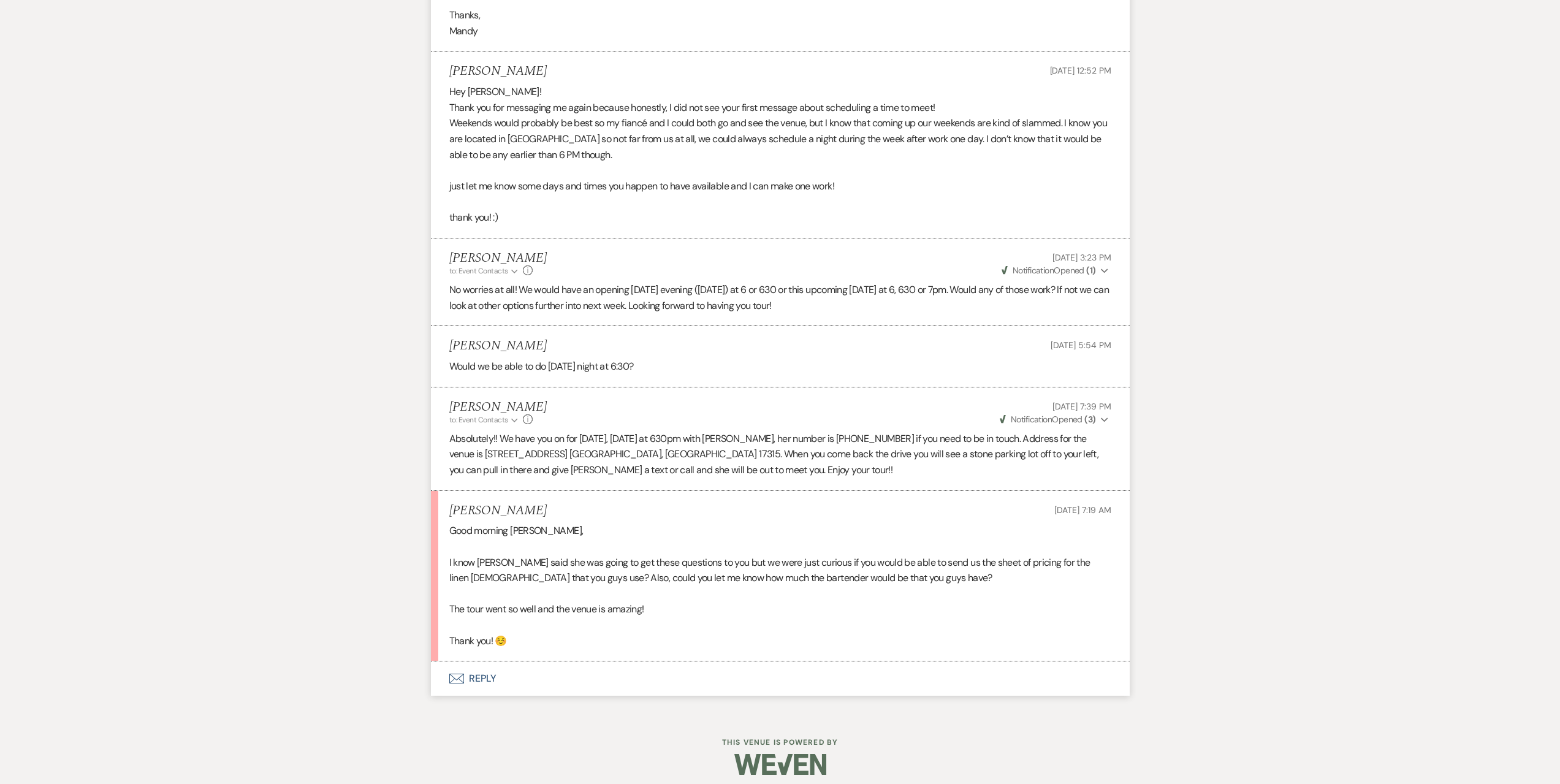
click at [511, 679] on button "Envelope Reply" at bounding box center [780, 678] width 699 height 34
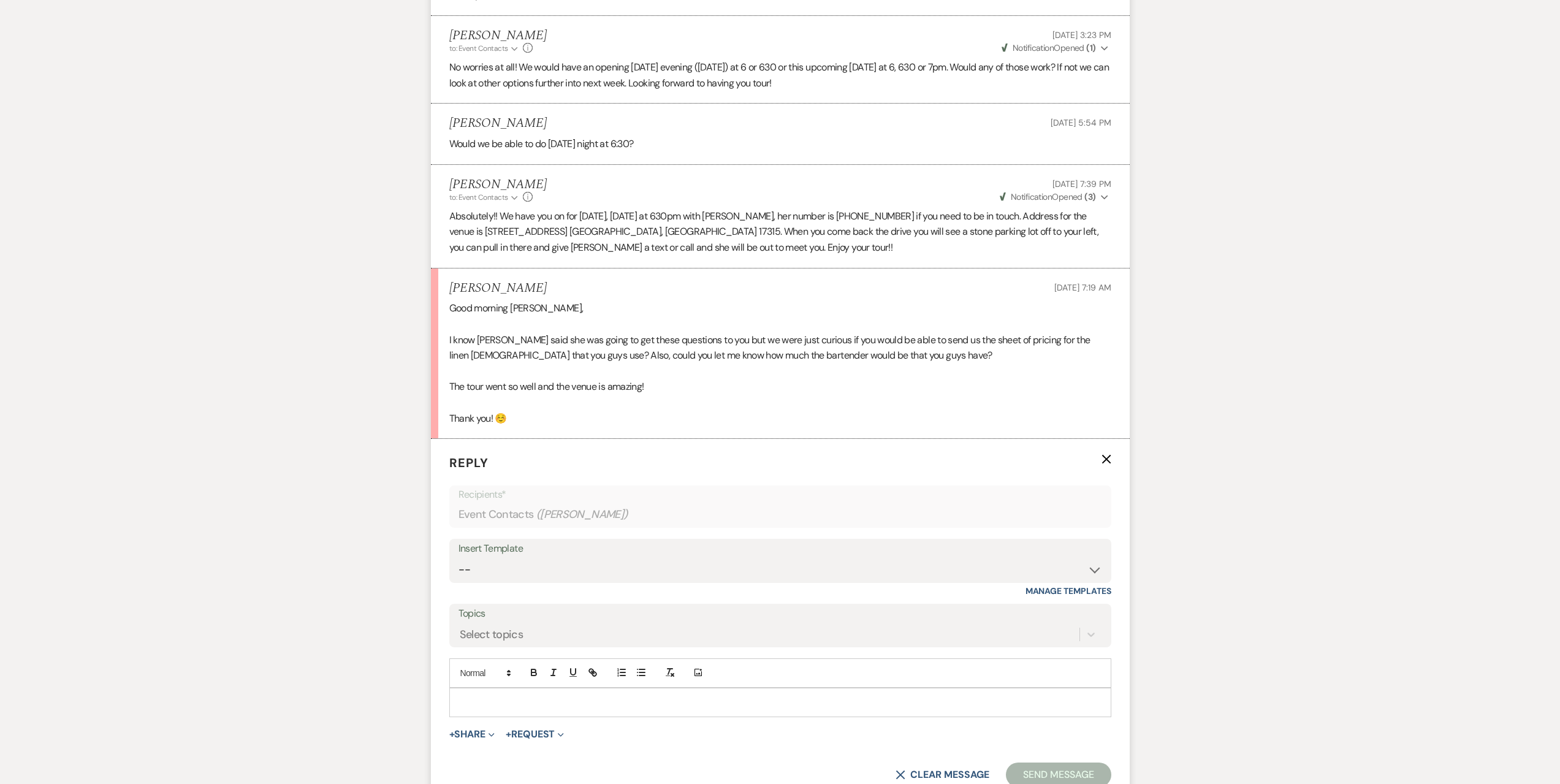
scroll to position [2448, 0]
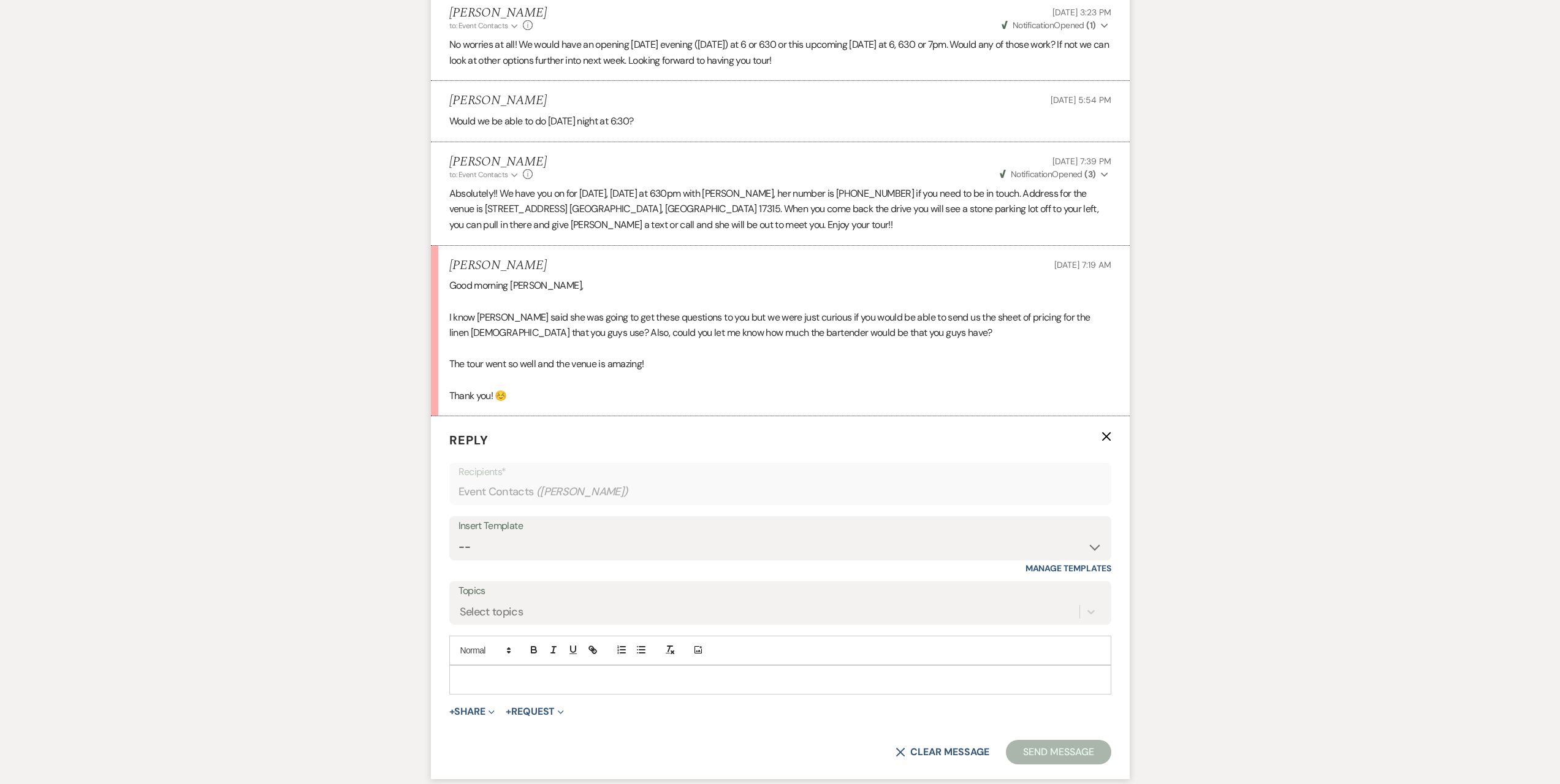
click at [504, 683] on p at bounding box center [780, 679] width 643 height 13
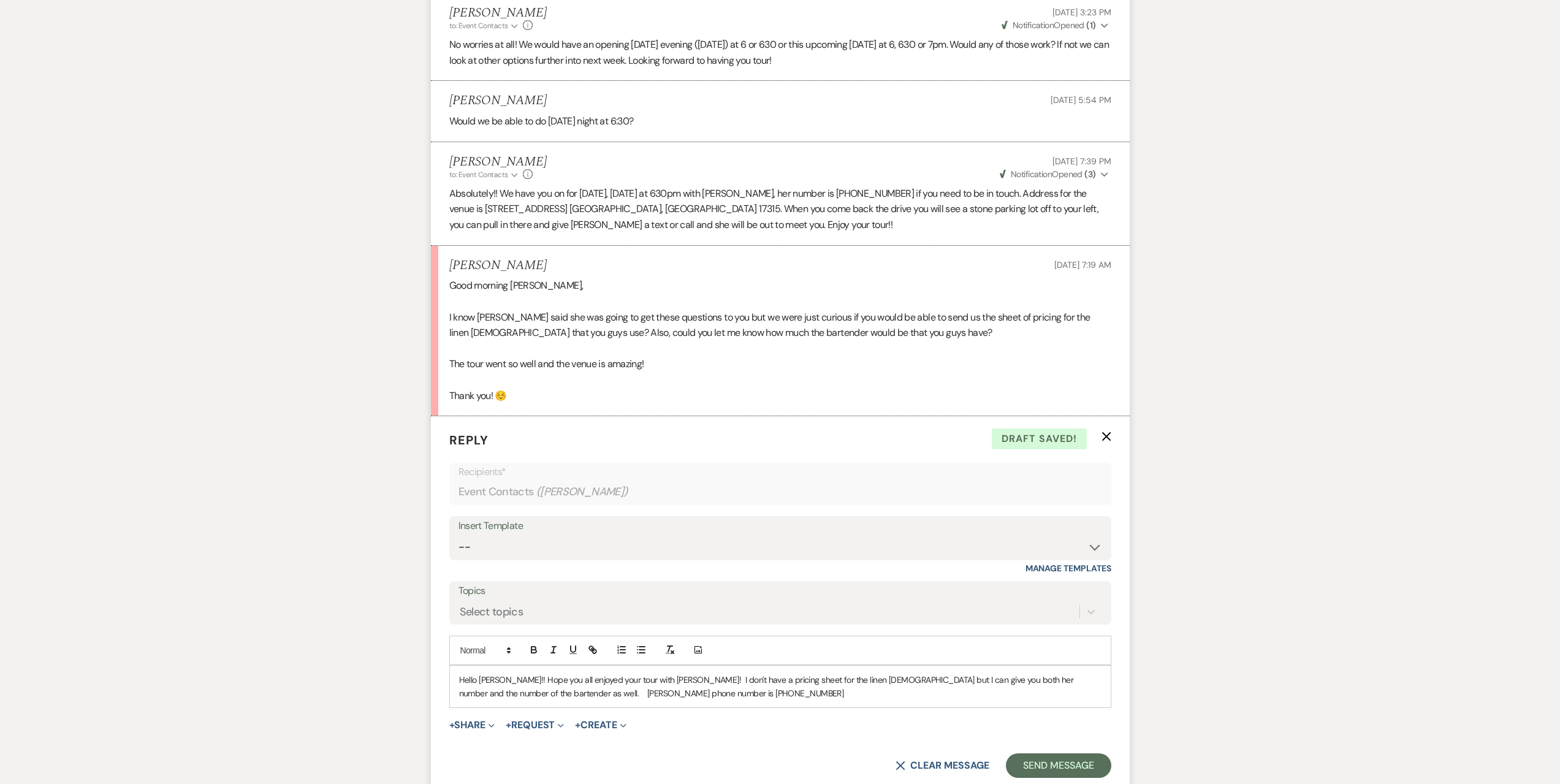
click at [489, 695] on p "Hello [PERSON_NAME]!! Hope you all enjoyed your tour with [PERSON_NAME]! I don'…" at bounding box center [780, 686] width 643 height 27
click at [643, 692] on p "Hello [PERSON_NAME]!! Hope you all enjoyed your tour with [PERSON_NAME]! I don'…" at bounding box center [780, 686] width 643 height 27
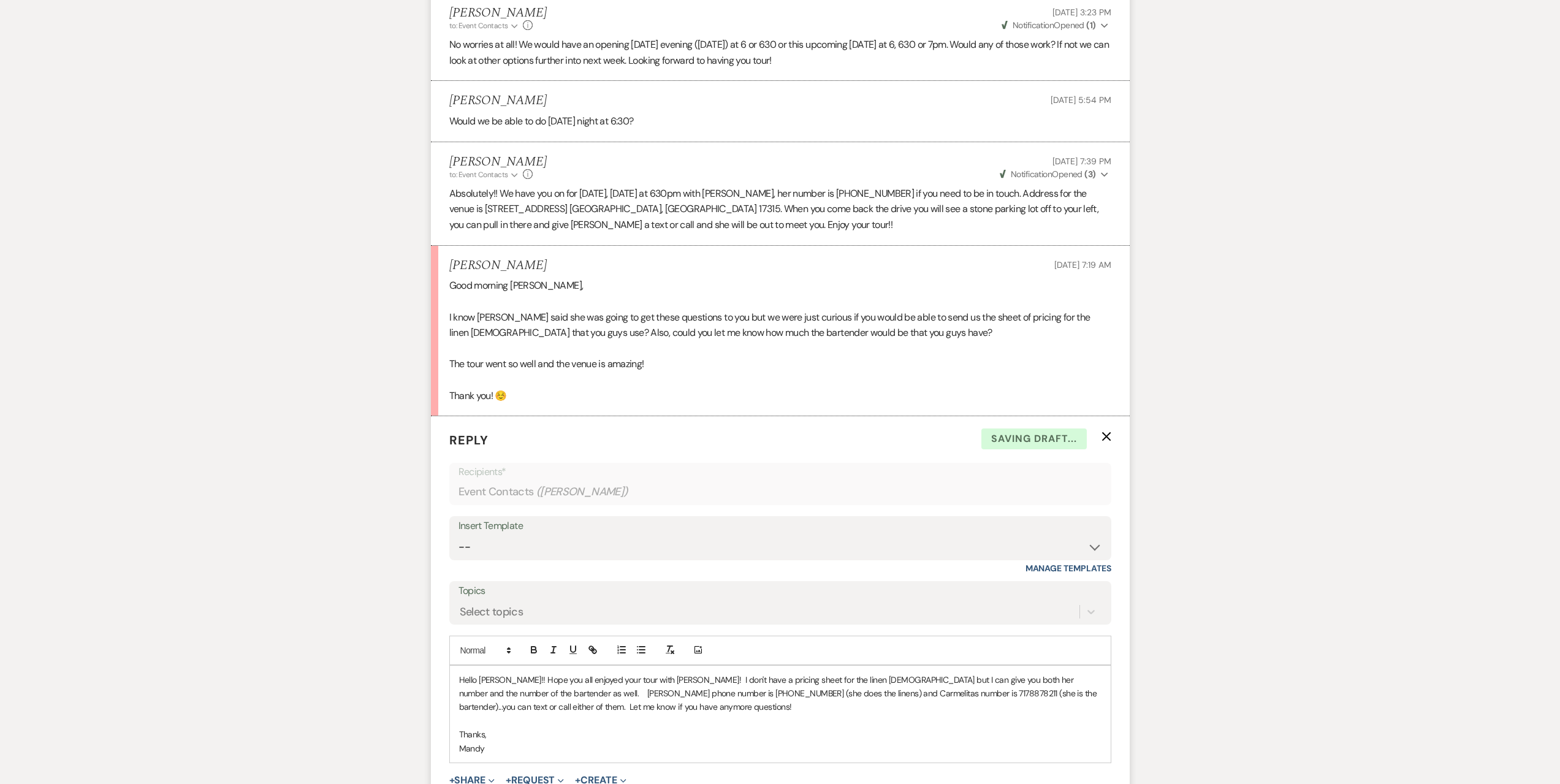
click at [514, 676] on p "Hello [PERSON_NAME]!! Hope you all enjoyed your tour with [PERSON_NAME]! I don'…" at bounding box center [780, 693] width 643 height 41
drag, startPoint x: 529, startPoint y: 679, endPoint x: 513, endPoint y: 681, distance: 16.1
click at [513, 681] on p "Hello [PERSON_NAME]!! Hope you all enjoyed your tour with [PERSON_NAME]! I don'…" at bounding box center [780, 693] width 643 height 41
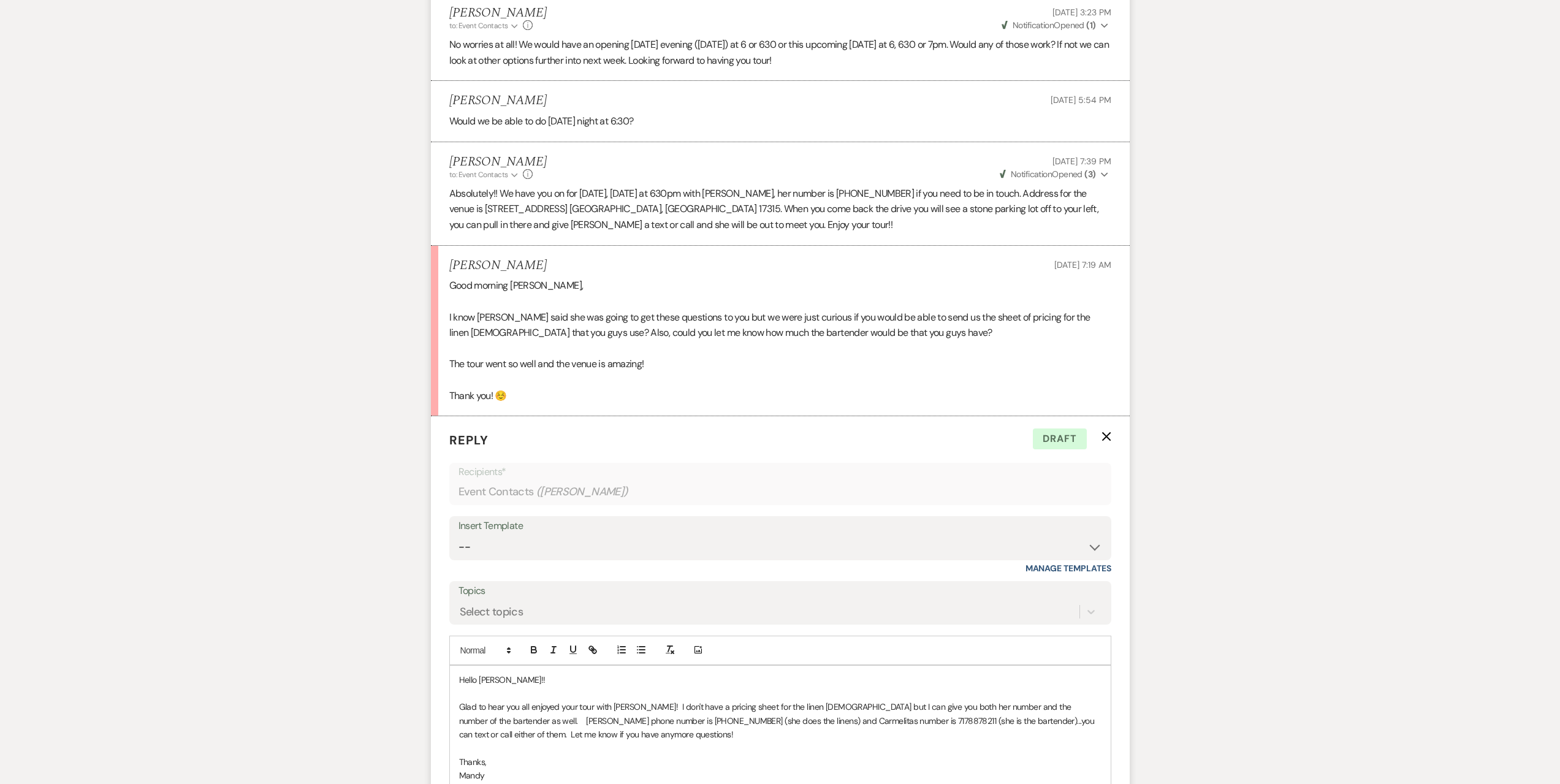
drag, startPoint x: 489, startPoint y: 732, endPoint x: 655, endPoint y: 725, distance: 166.1
click at [655, 725] on p "Glad to hear you all enjoyed your tour with [PERSON_NAME]! I don't have a prici…" at bounding box center [780, 721] width 643 height 41
click at [490, 735] on p "Glad to hear you all enjoyed your tour with [PERSON_NAME]! I don't have a prici…" at bounding box center [780, 721] width 643 height 41
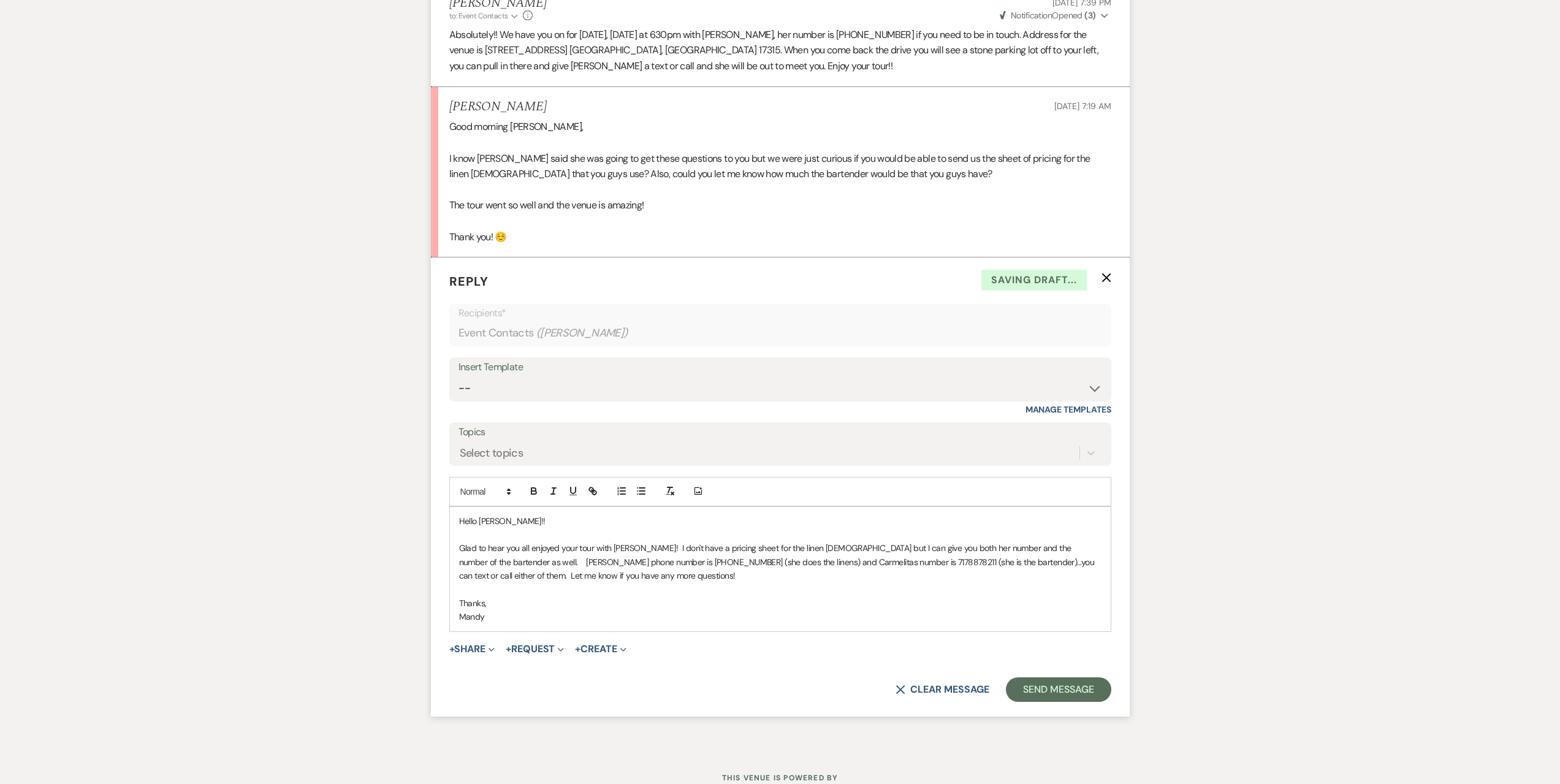
scroll to position [2632, 0]
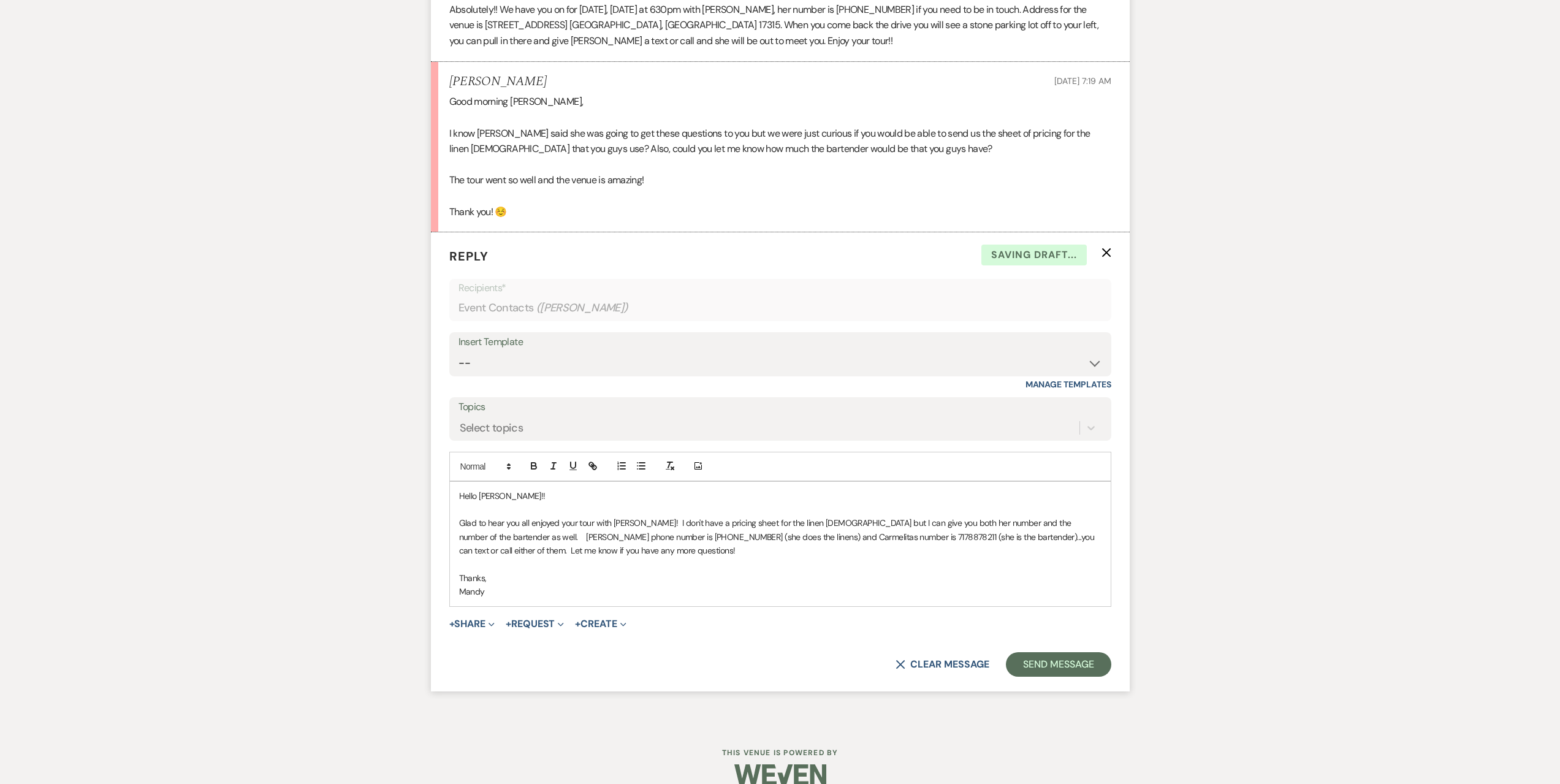
click at [508, 550] on p "Glad to hear you all enjoyed your tour with [PERSON_NAME]! I don't have a prici…" at bounding box center [780, 536] width 643 height 41
click at [1081, 664] on button "Send Message" at bounding box center [1058, 664] width 105 height 25
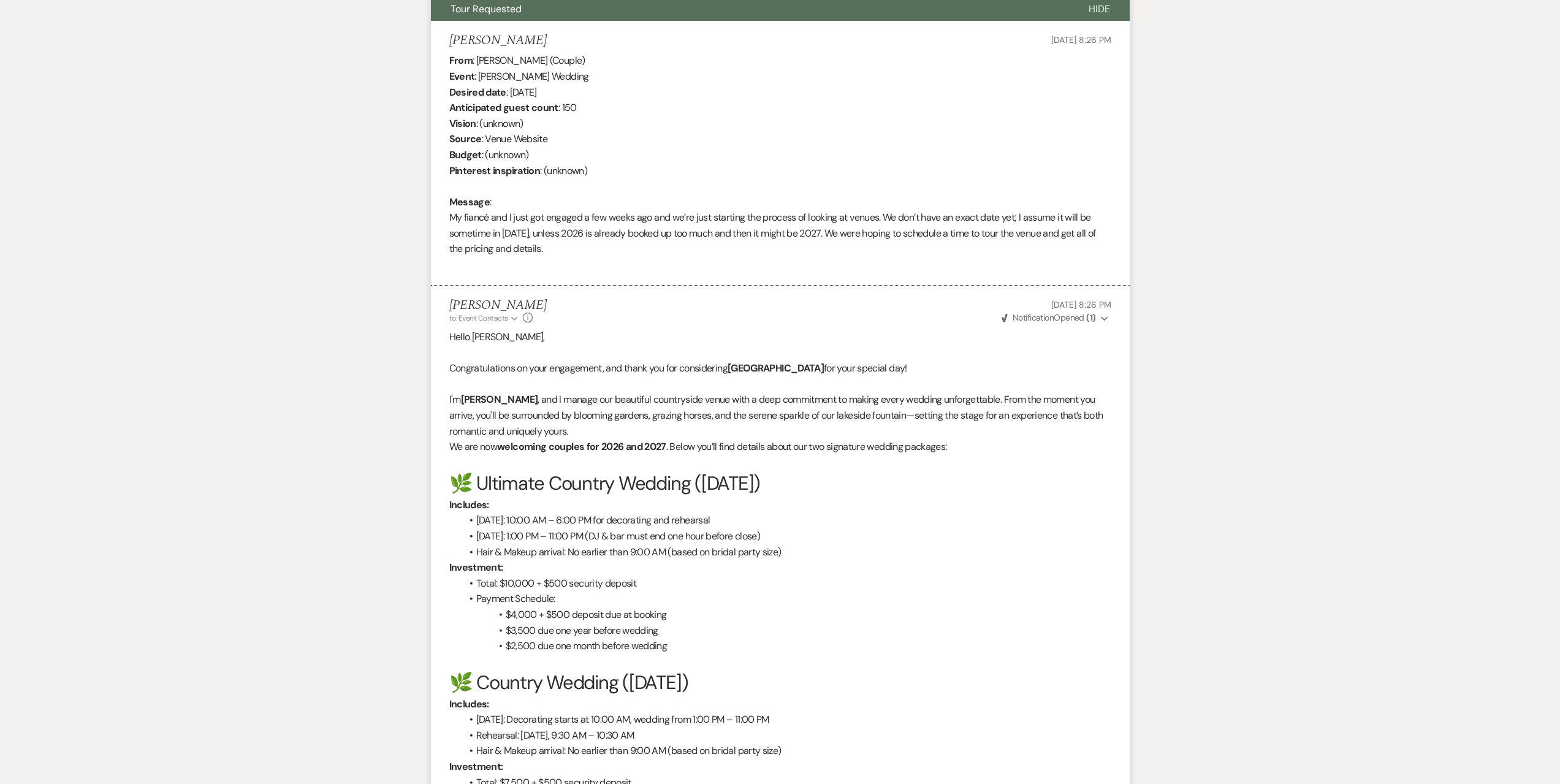
scroll to position [0, 0]
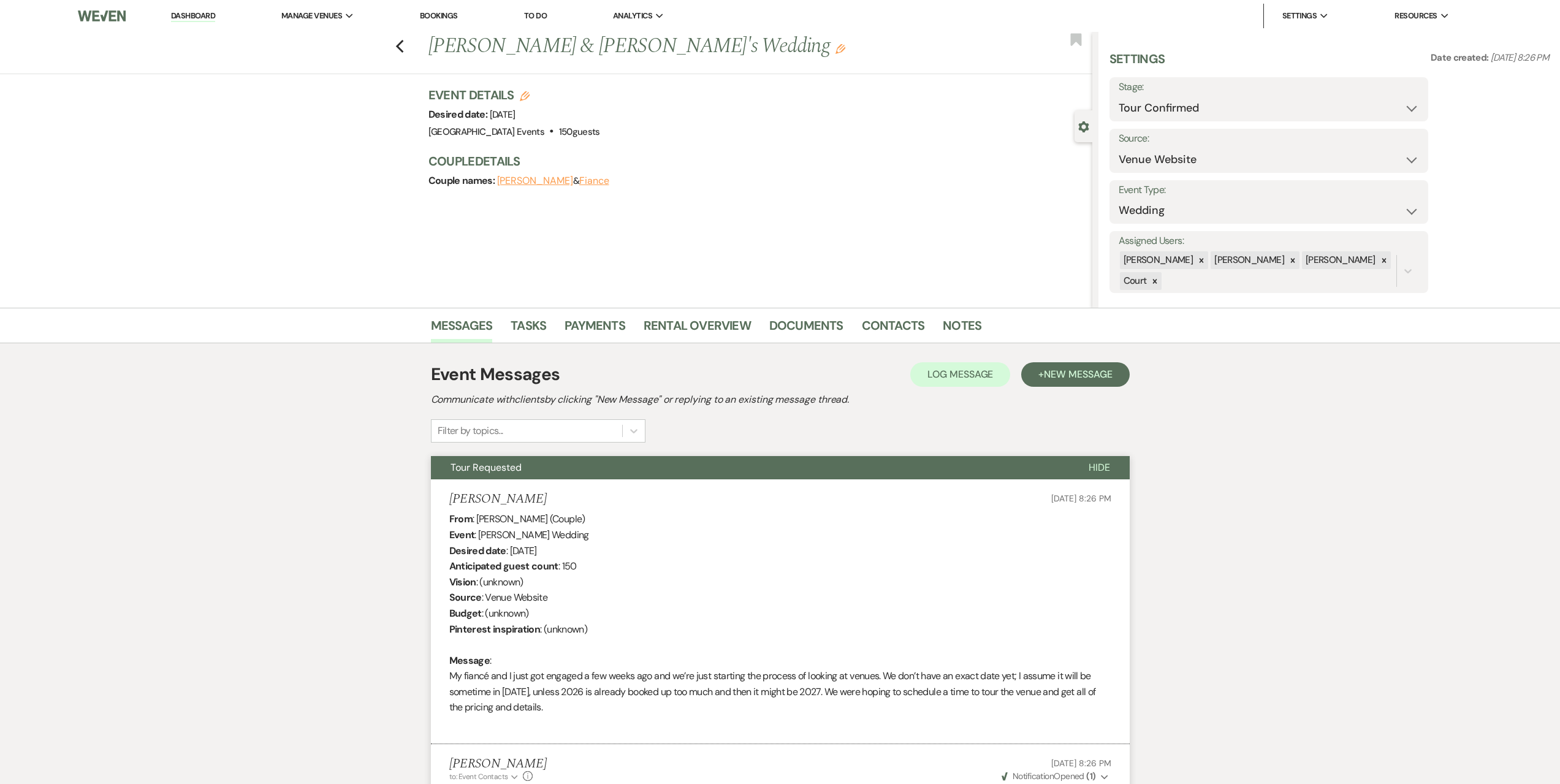
click at [199, 16] on link "Dashboard" at bounding box center [193, 16] width 44 height 11
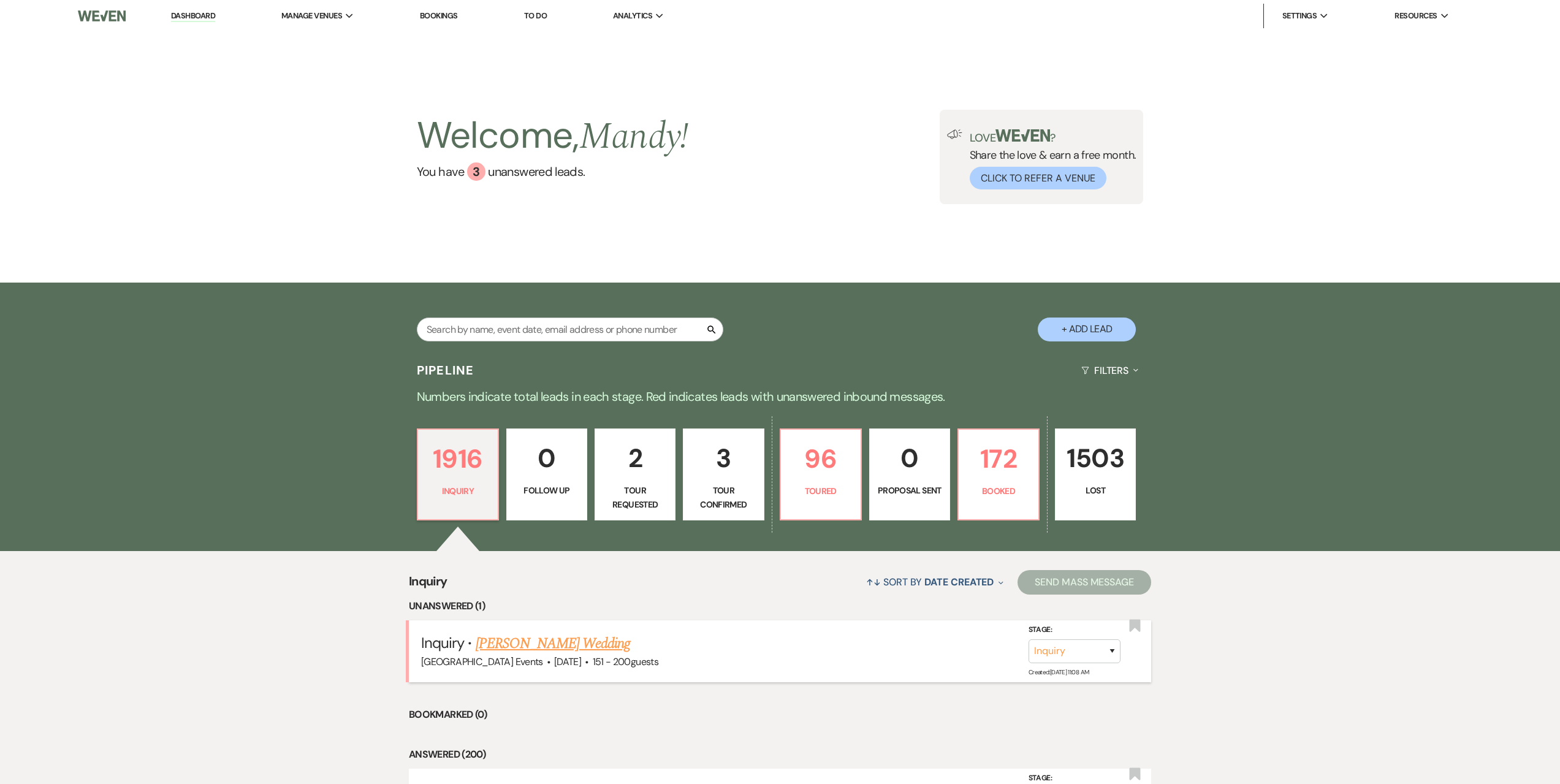
click at [557, 647] on link "[PERSON_NAME] Wedding" at bounding box center [553, 643] width 155 height 22
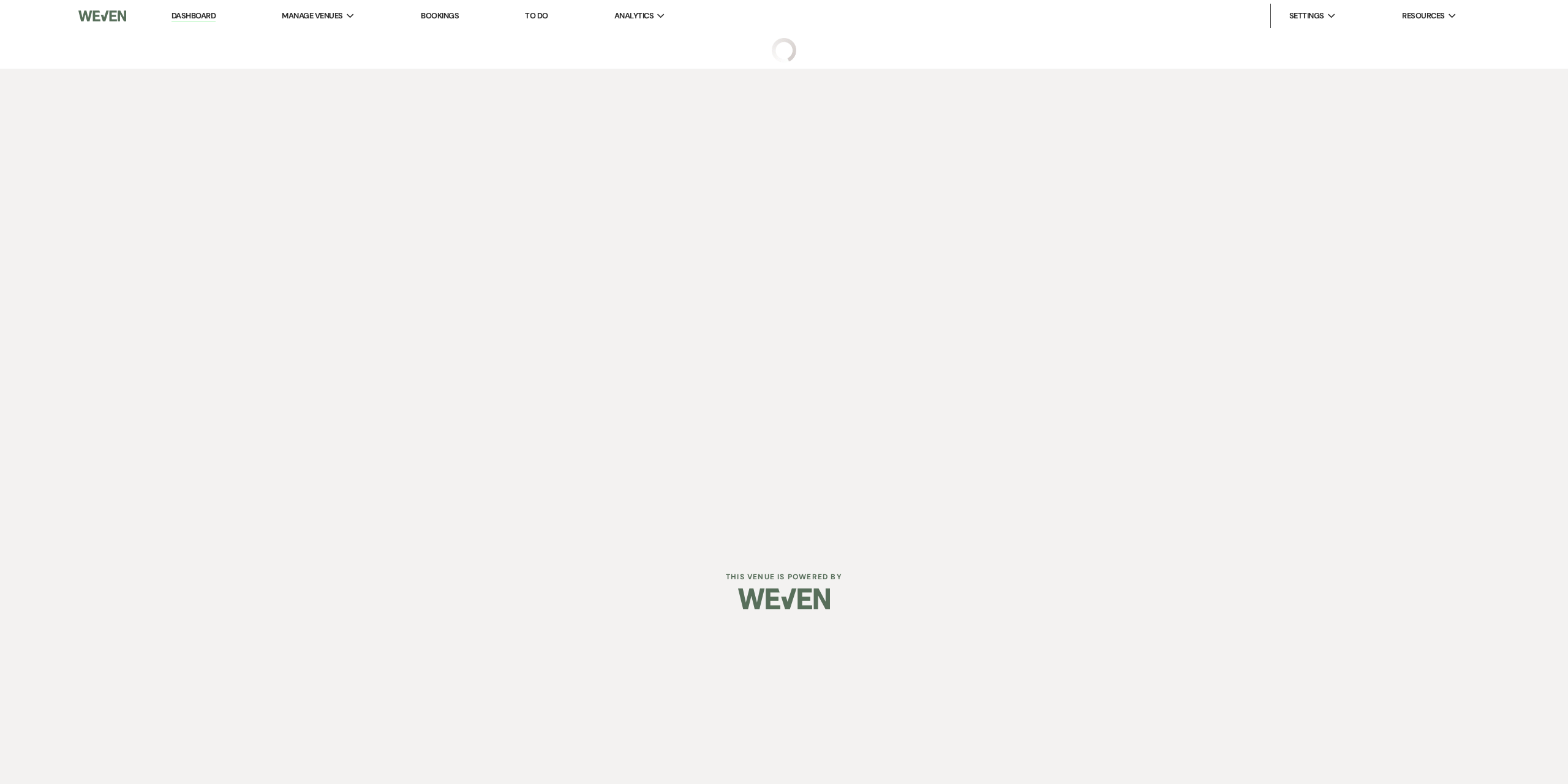
select select "2"
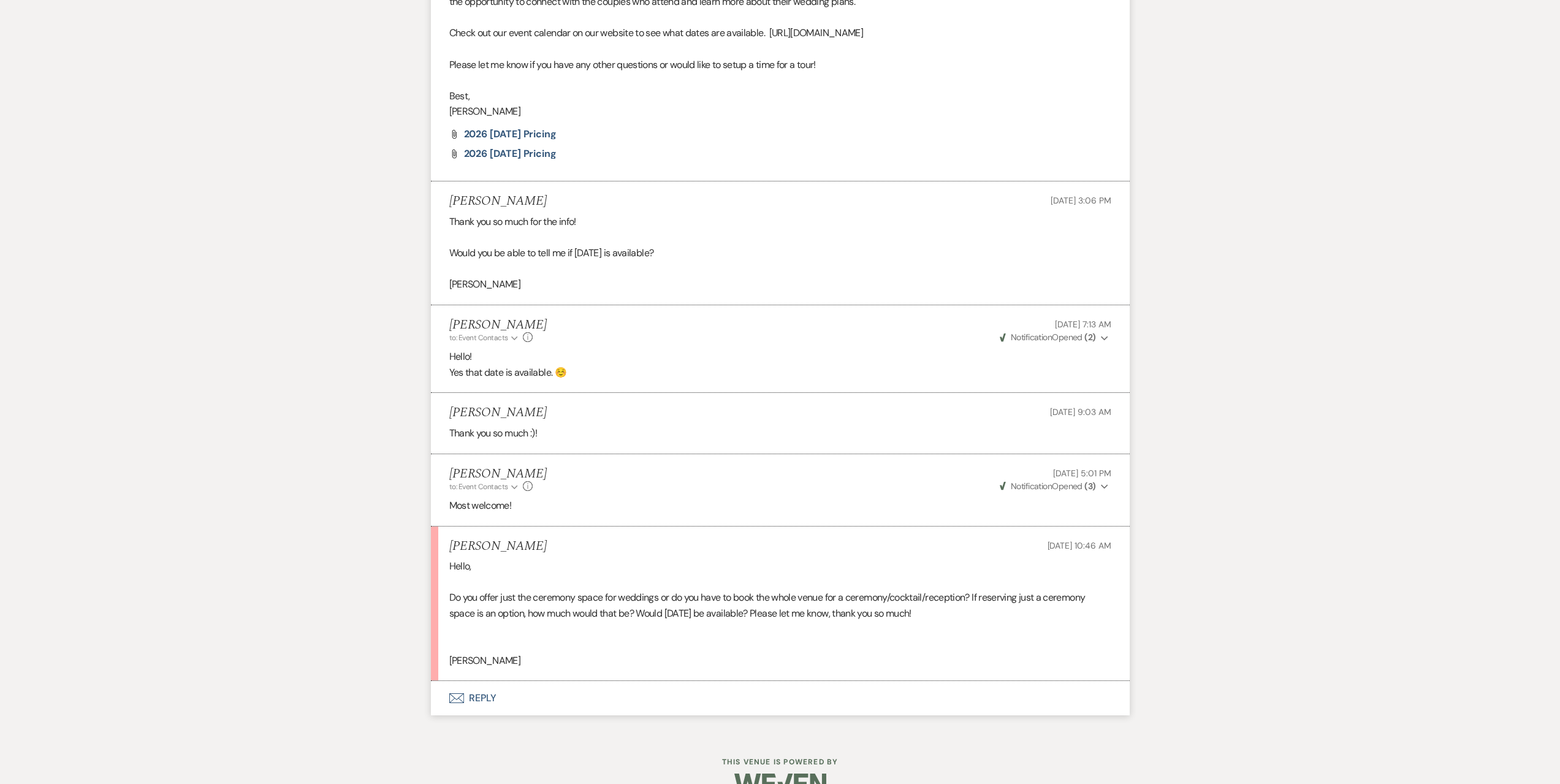
scroll to position [1999, 0]
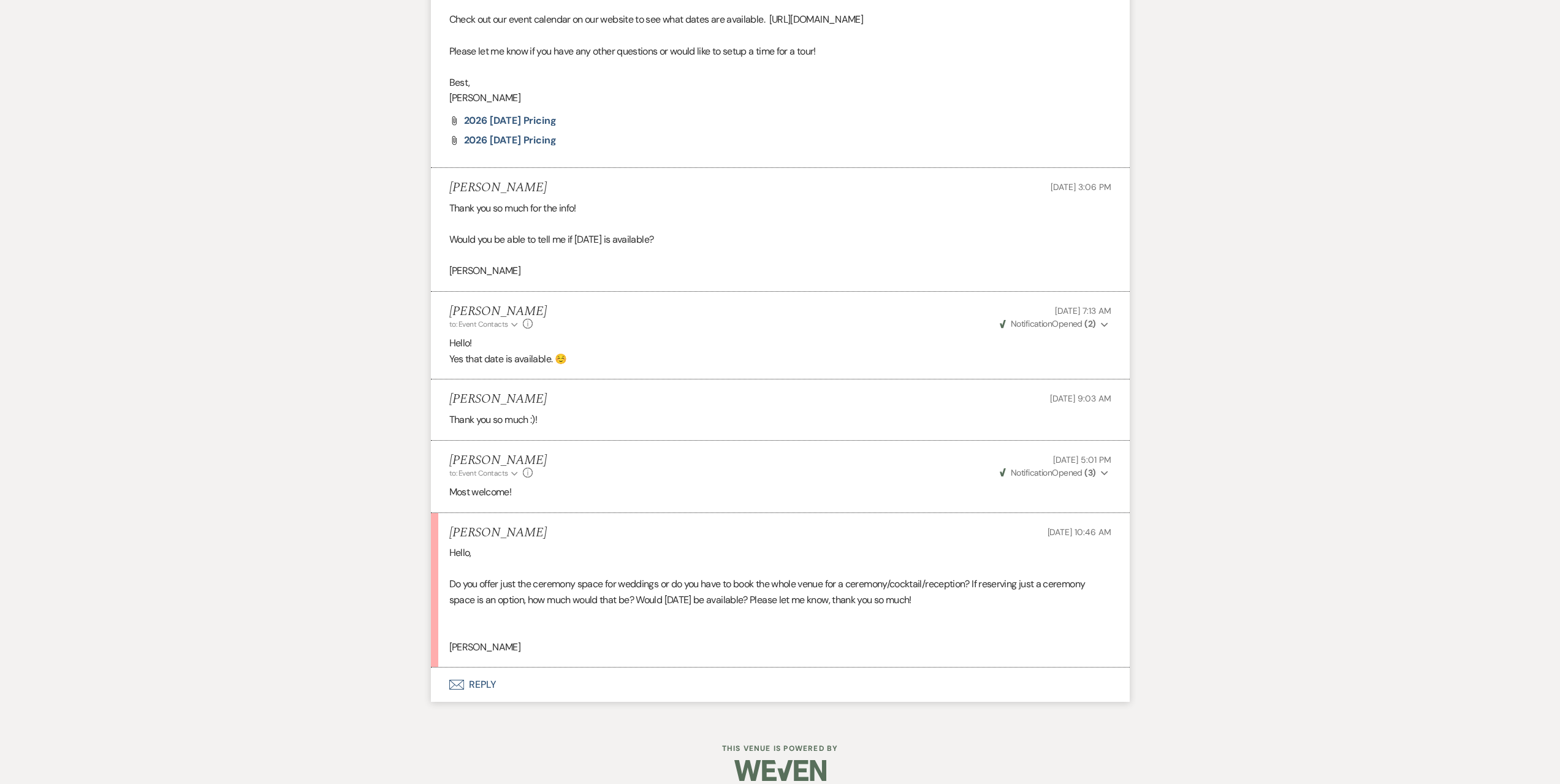
click at [529, 667] on button "Envelope Reply" at bounding box center [780, 684] width 699 height 34
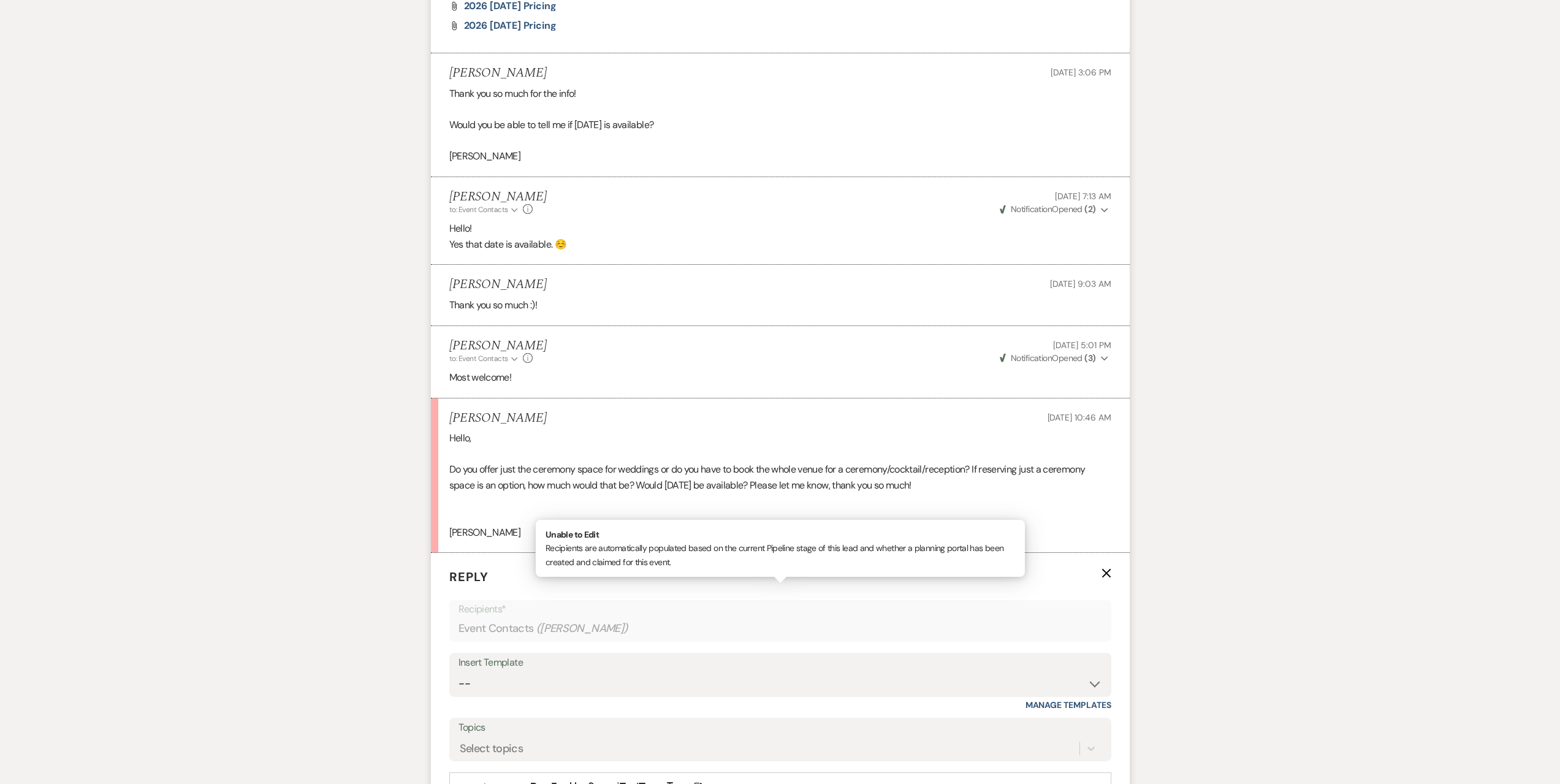
scroll to position [2244, 0]
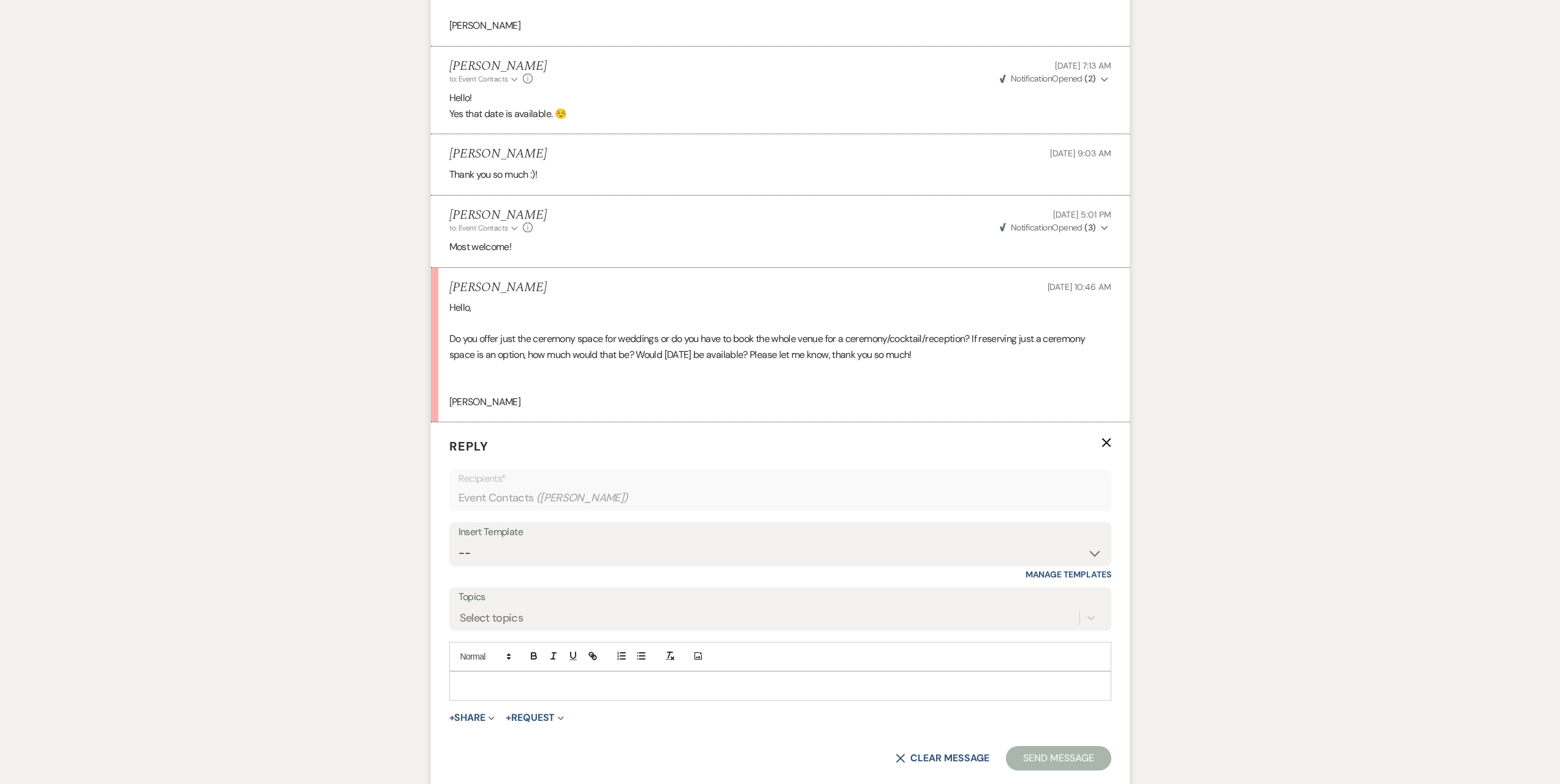
click at [507, 679] on p at bounding box center [780, 686] width 643 height 13
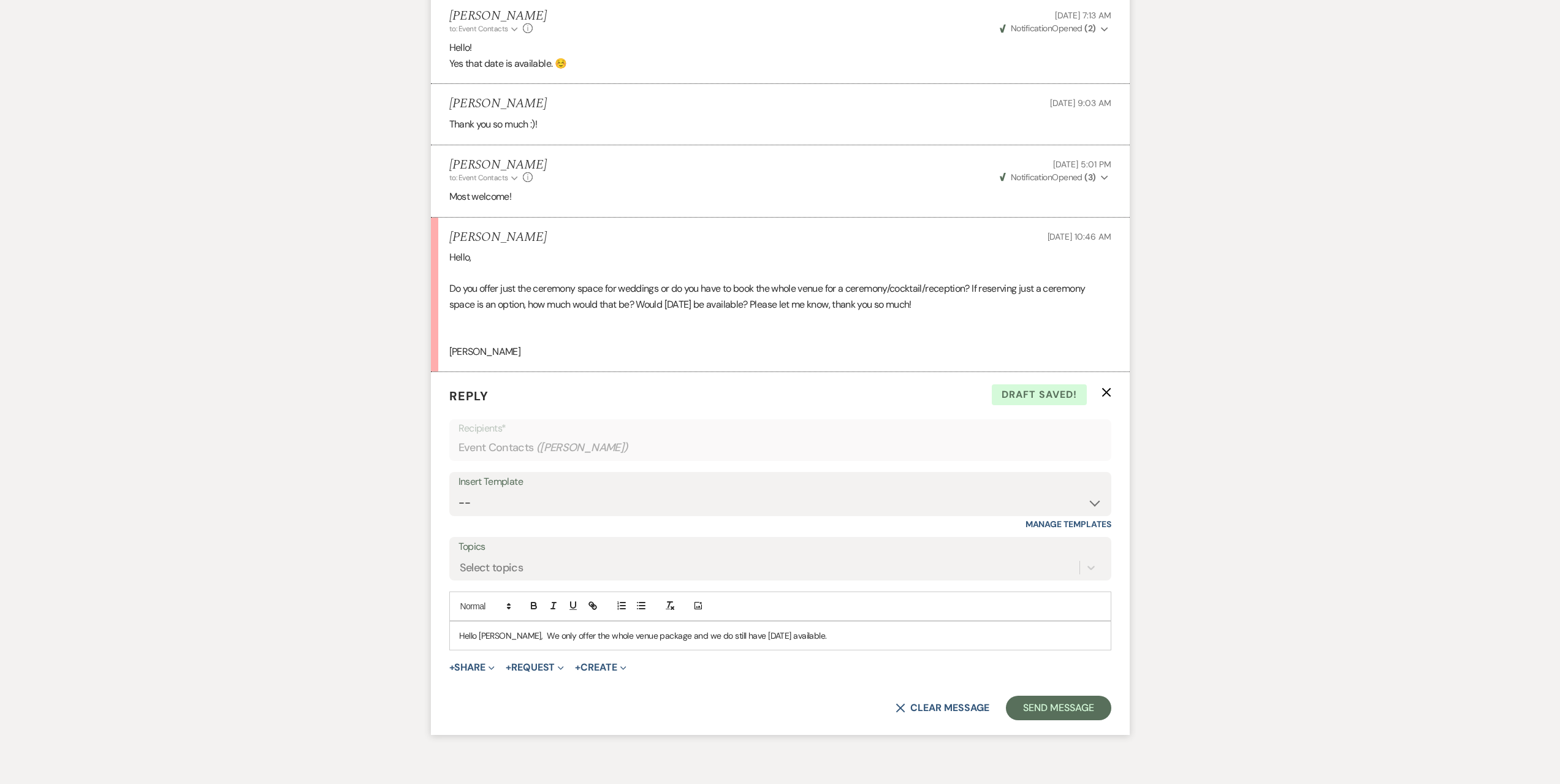
scroll to position [2342, 0]
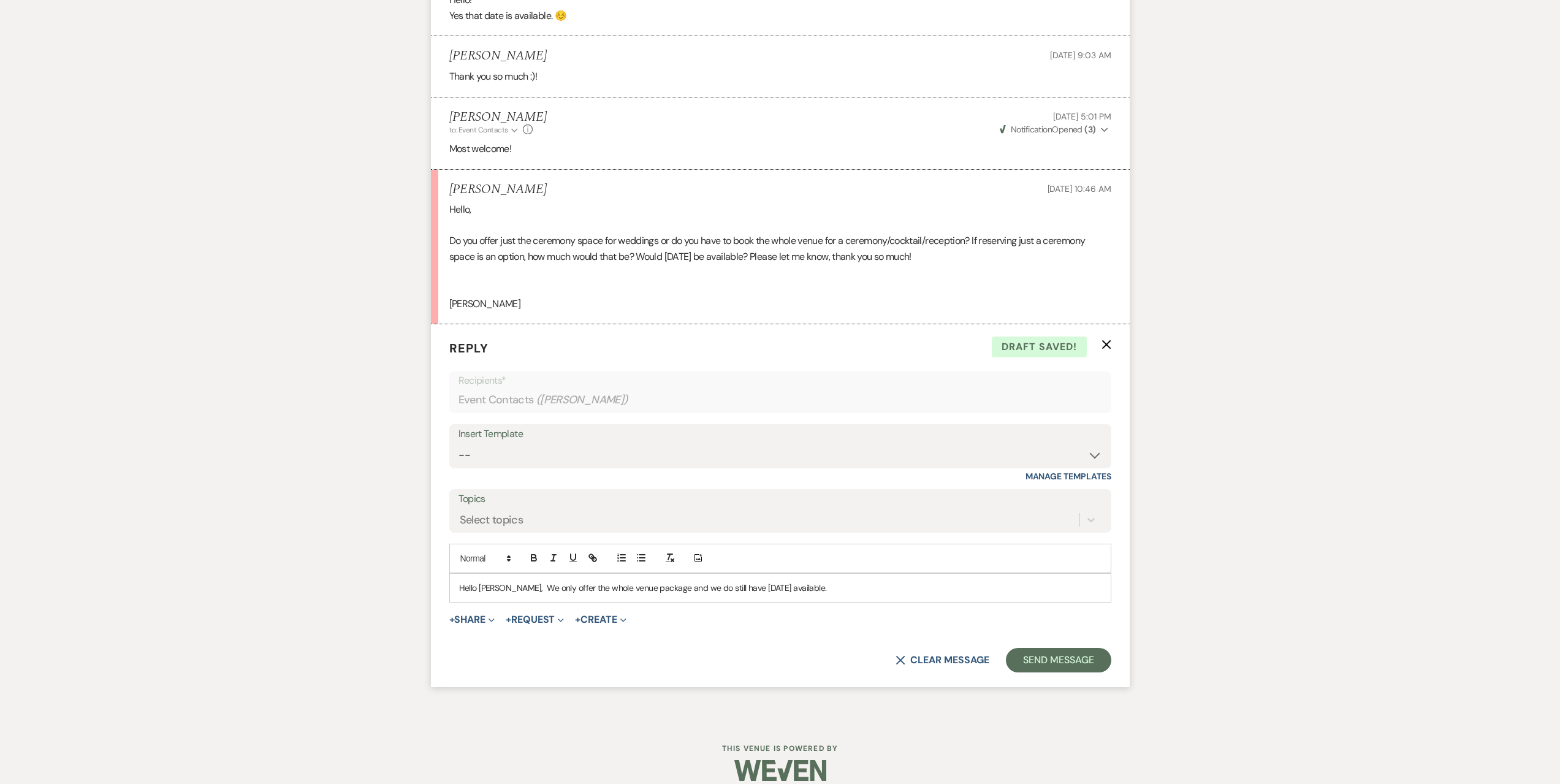
click at [508, 581] on p "Hello [PERSON_NAME], We only offer the whole venue package and we do still have…" at bounding box center [780, 588] width 643 height 13
click at [894, 581] on p "Hello [PERSON_NAME], We only offer the whole venue package and we do still have…" at bounding box center [780, 588] width 643 height 13
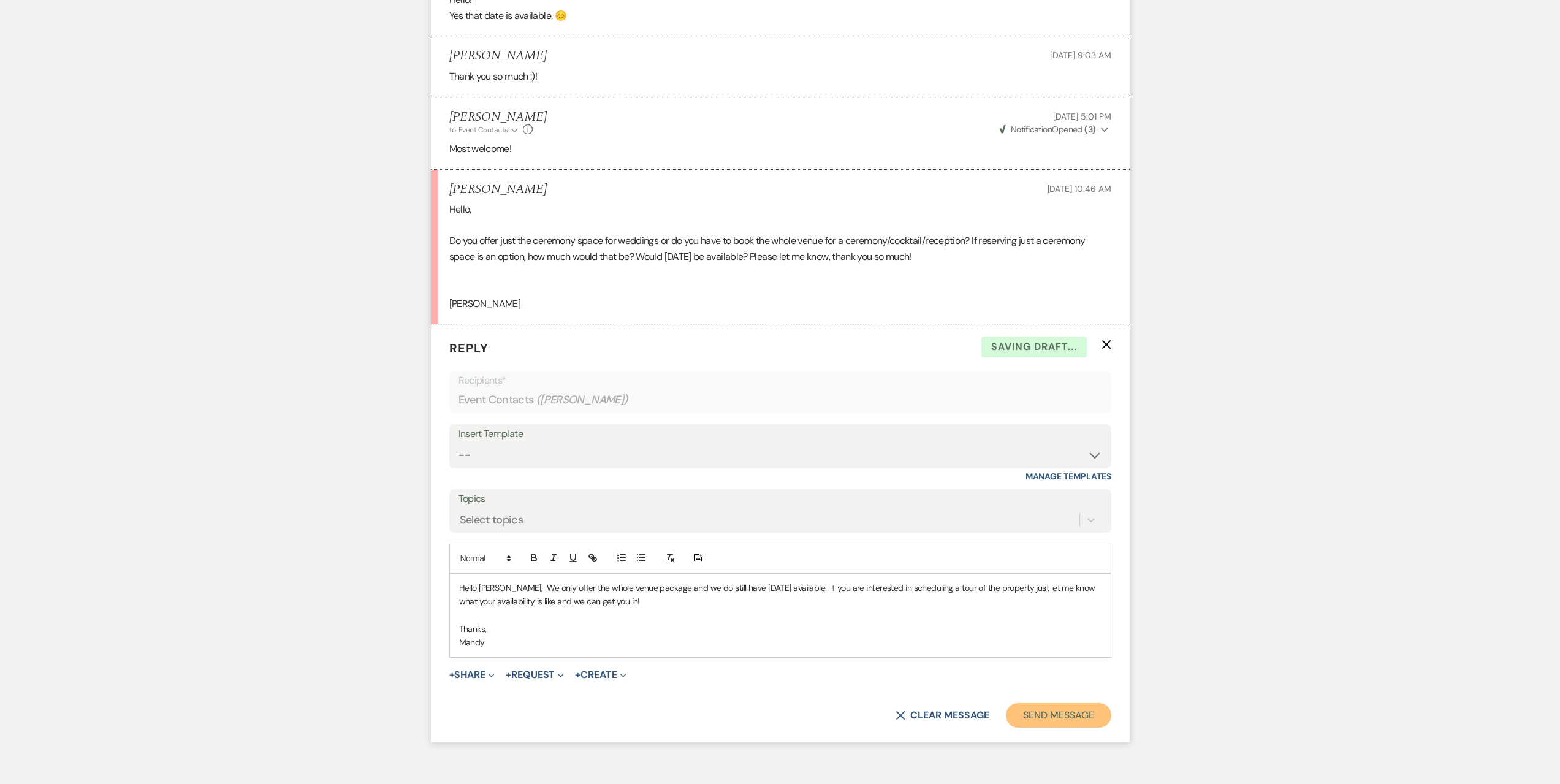
click at [1064, 703] on button "Send Message" at bounding box center [1058, 715] width 105 height 25
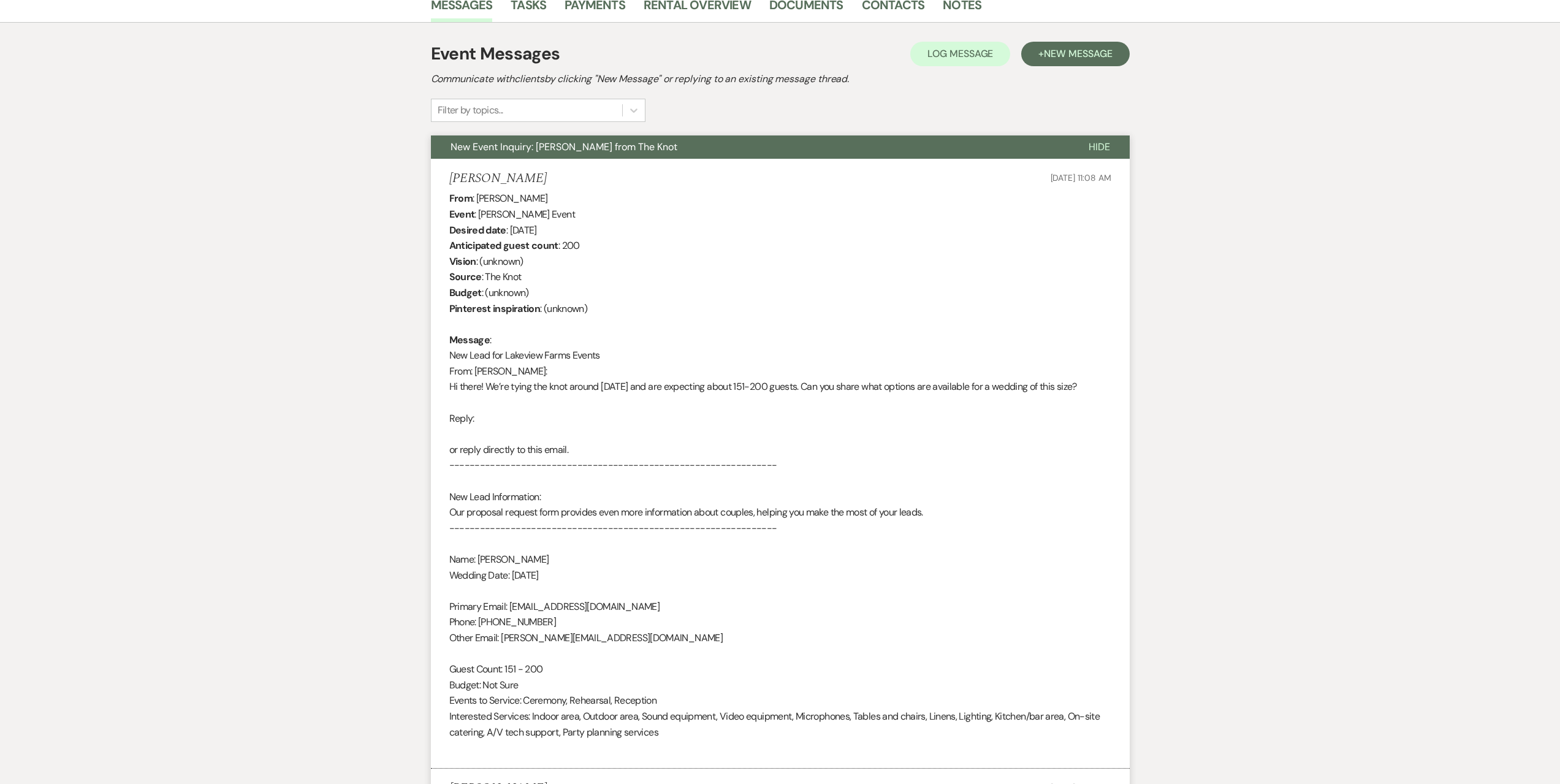
scroll to position [0, 0]
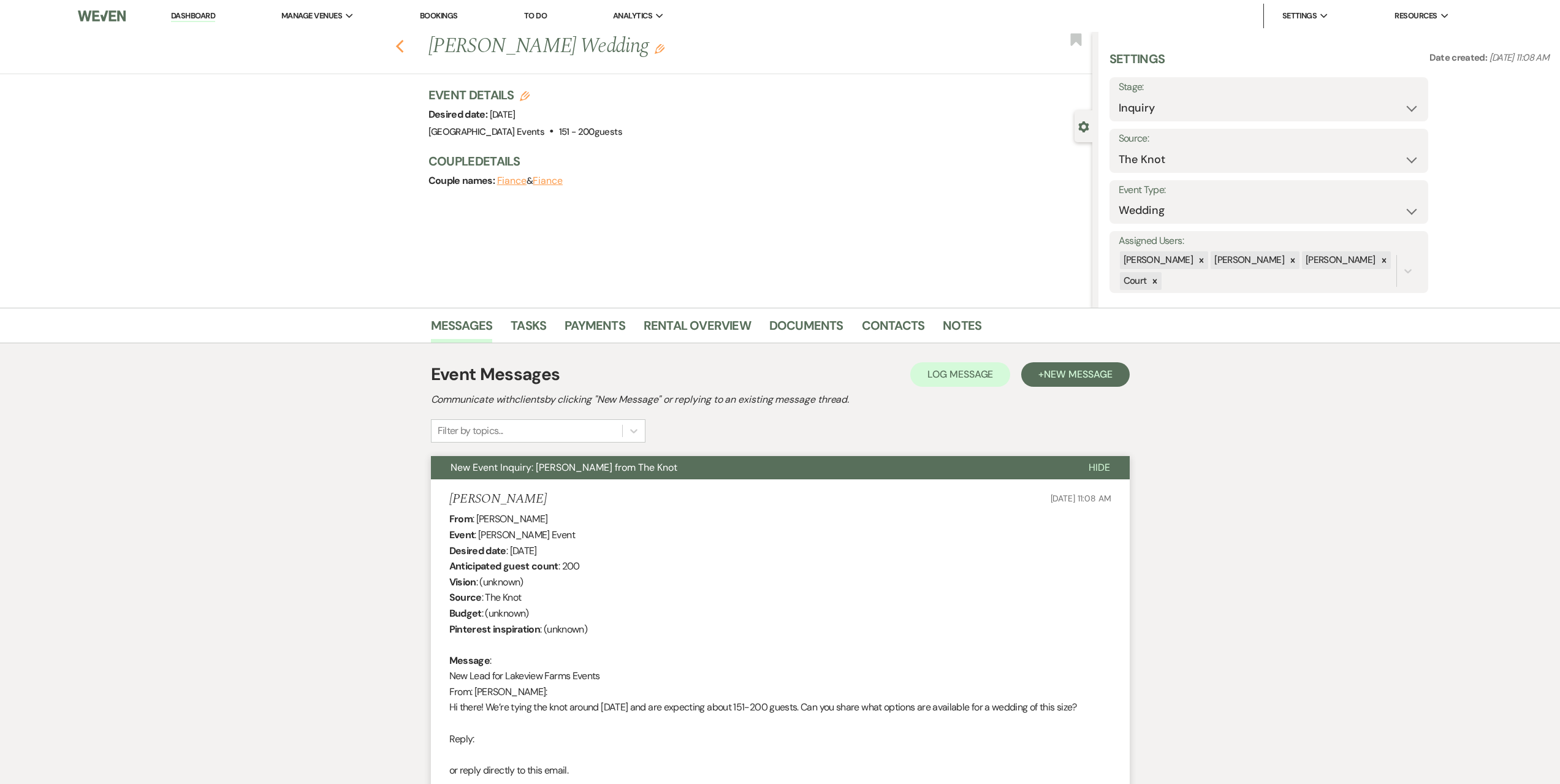
click at [403, 45] on use "button" at bounding box center [399, 47] width 8 height 13
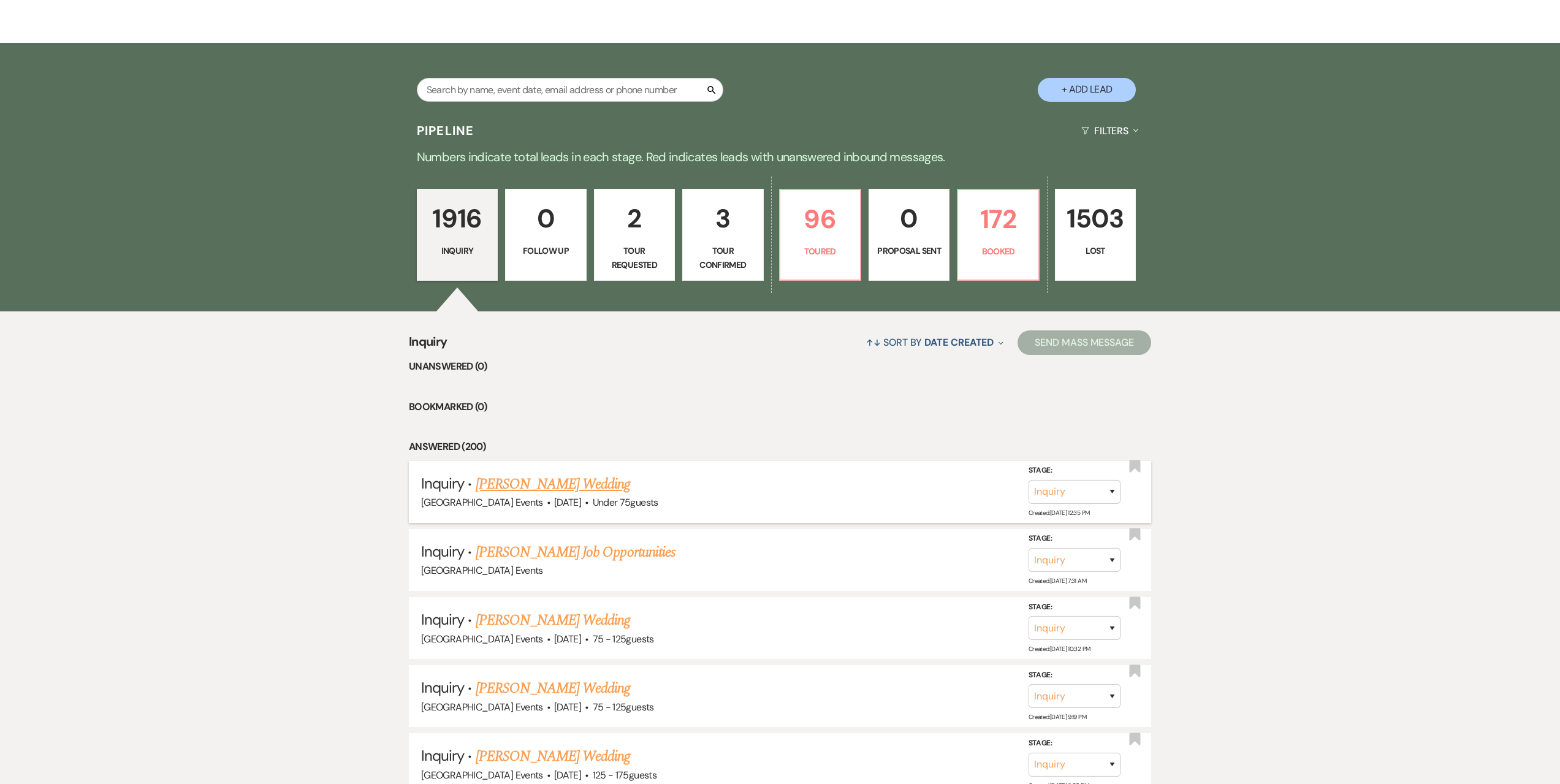
scroll to position [306, 0]
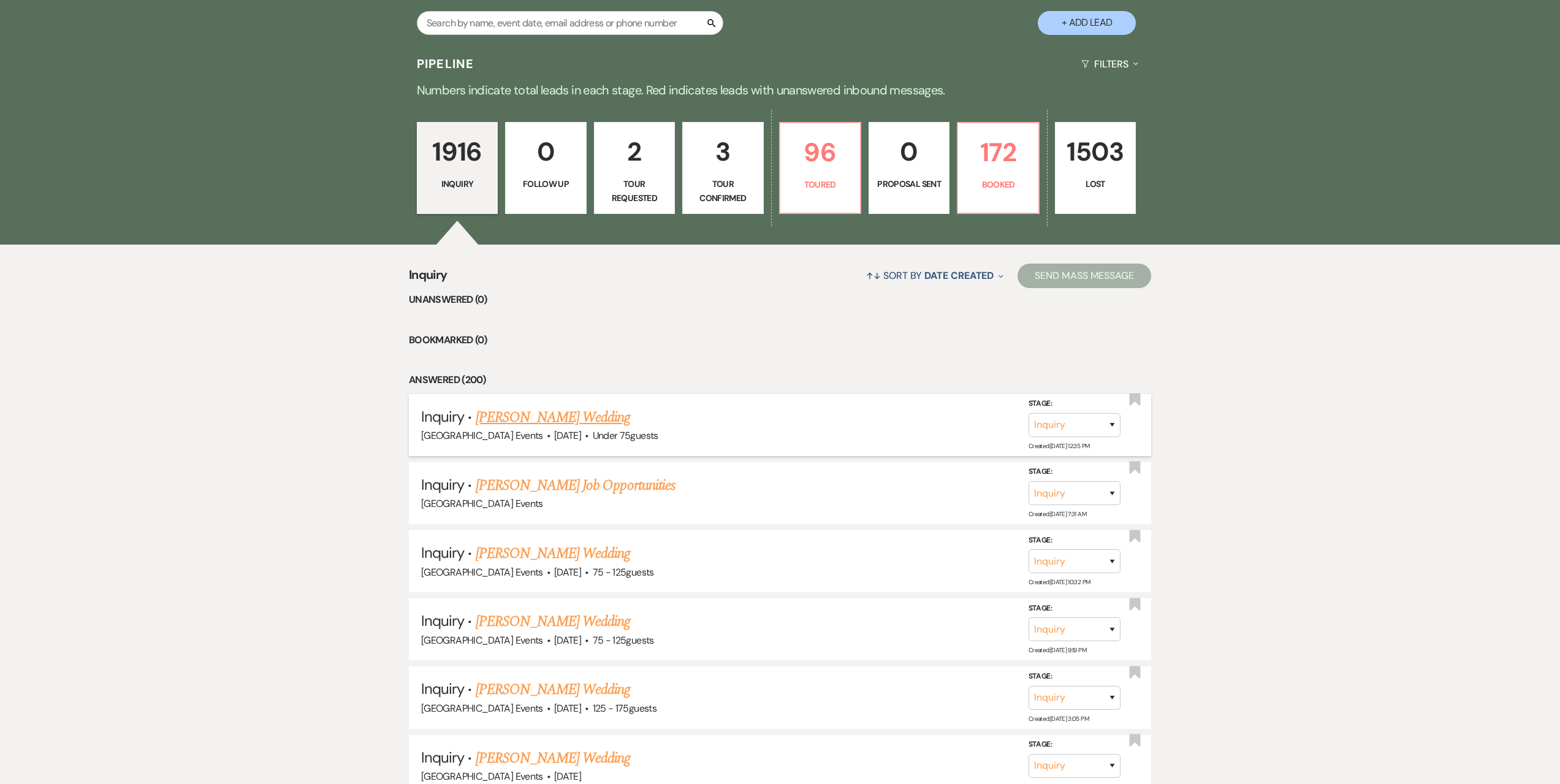
click at [529, 413] on link "[PERSON_NAME] Wedding" at bounding box center [553, 417] width 155 height 22
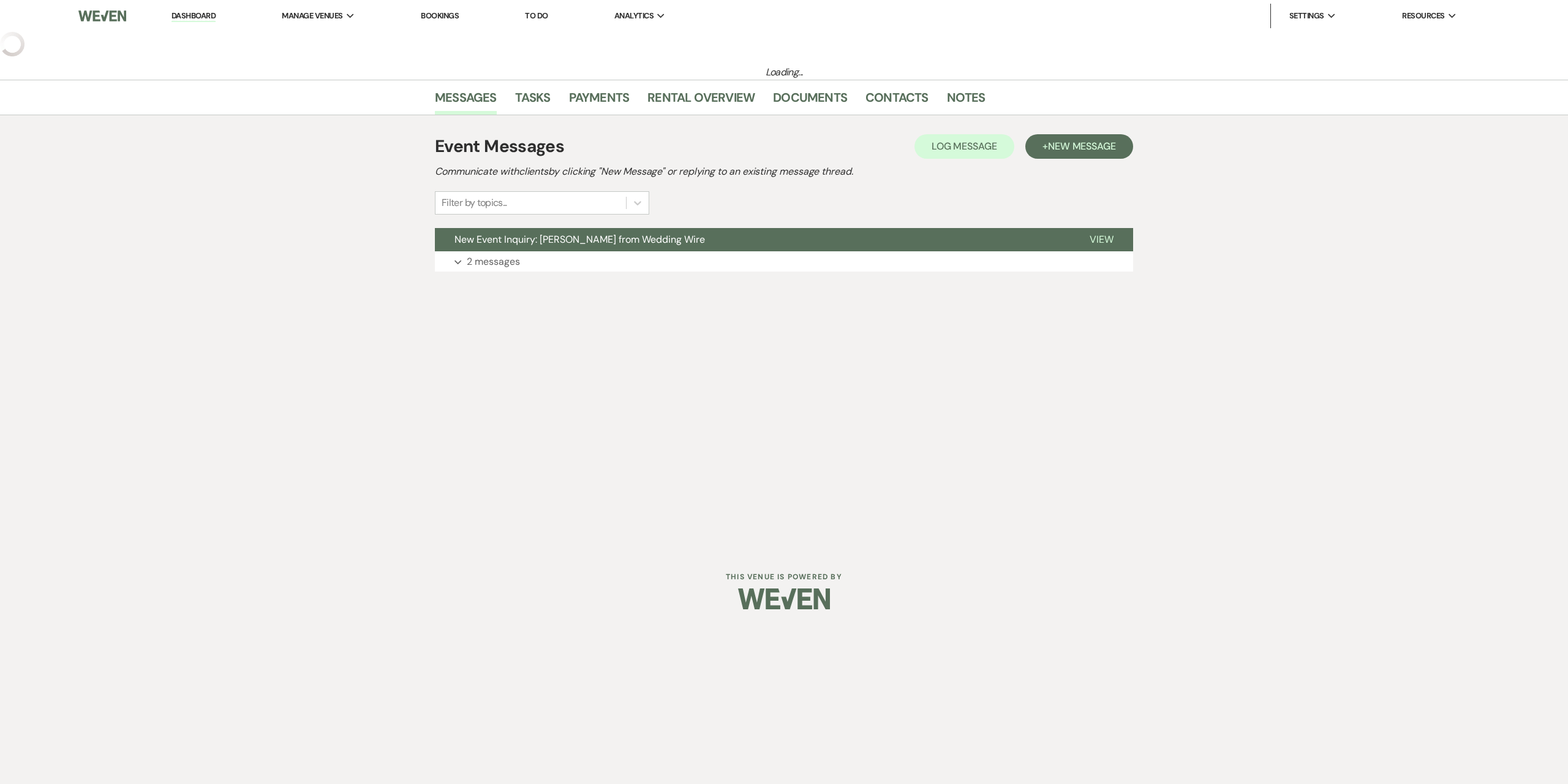
select select "3"
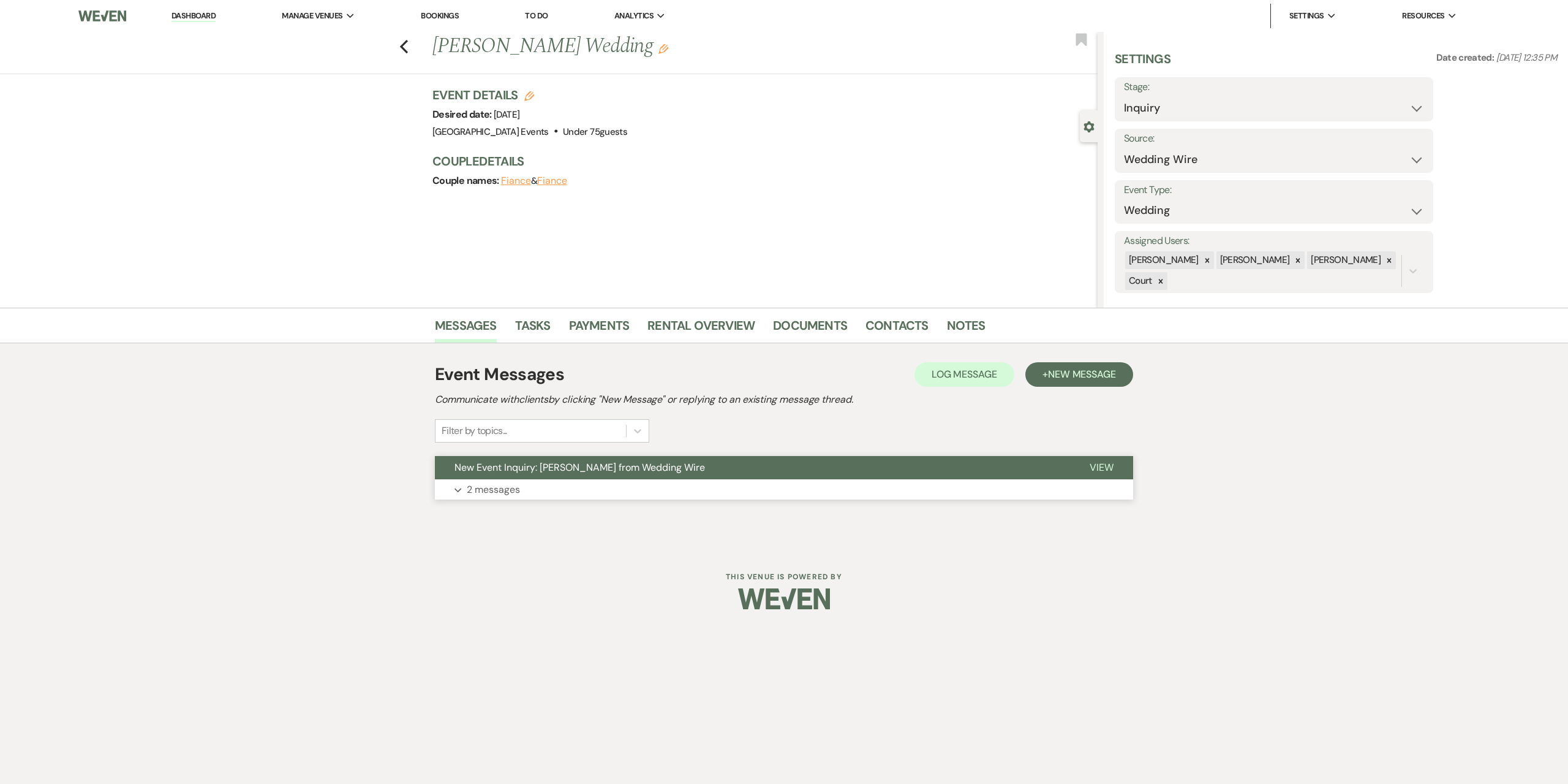
click at [470, 482] on p "2 messages" at bounding box center [494, 490] width 53 height 16
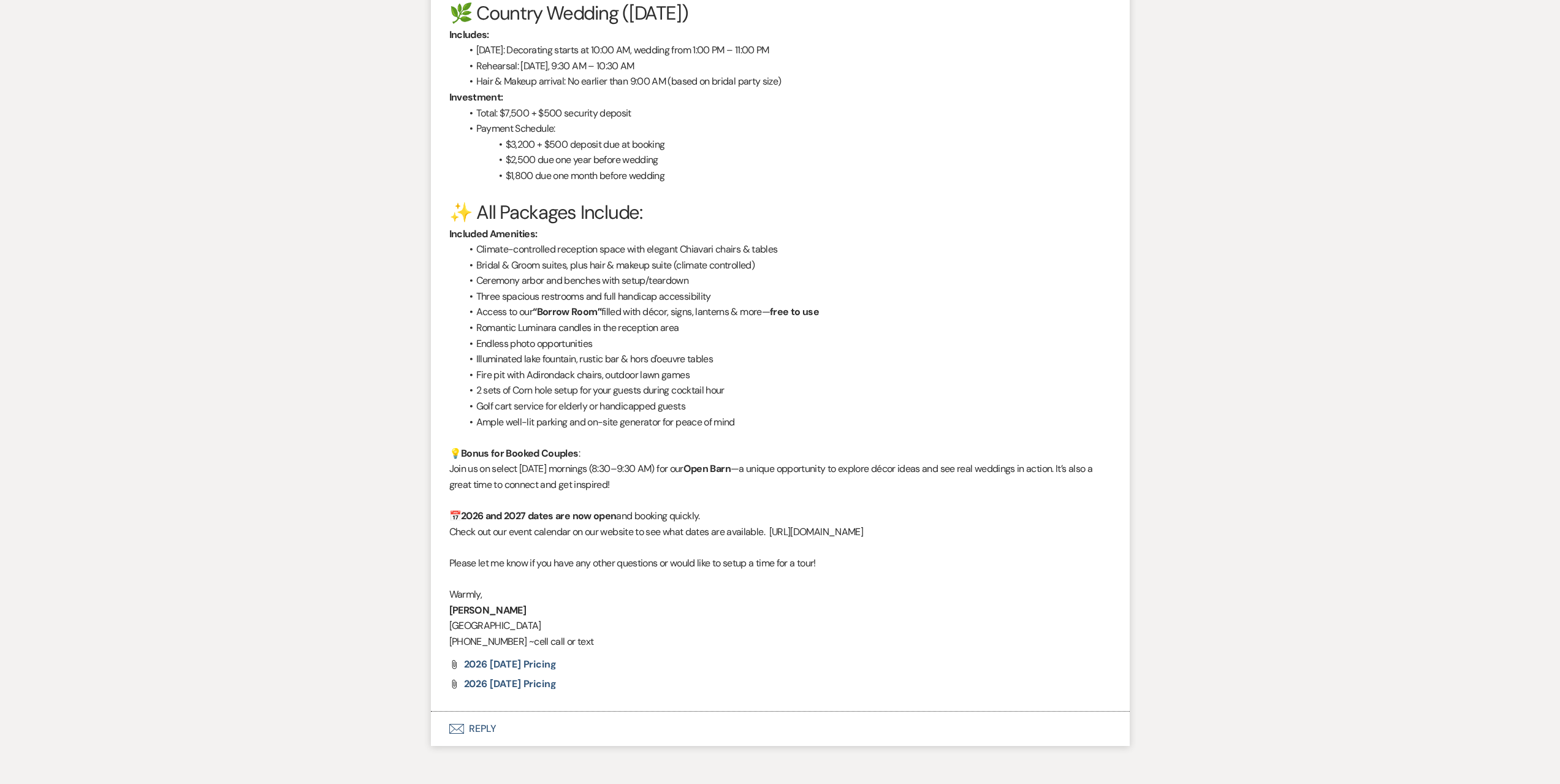
scroll to position [1500, 0]
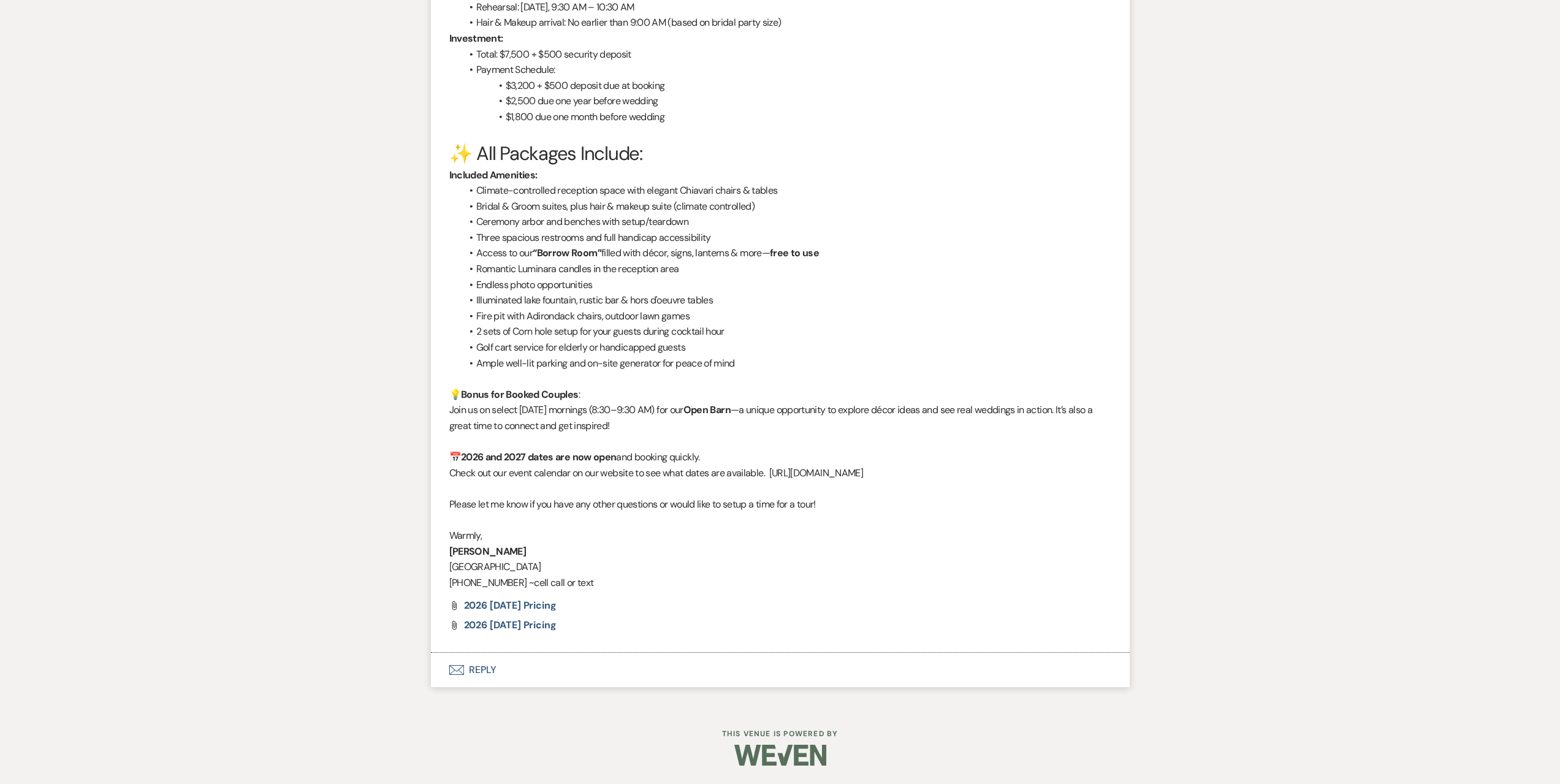
click at [536, 679] on button "Envelope Reply" at bounding box center [780, 669] width 699 height 34
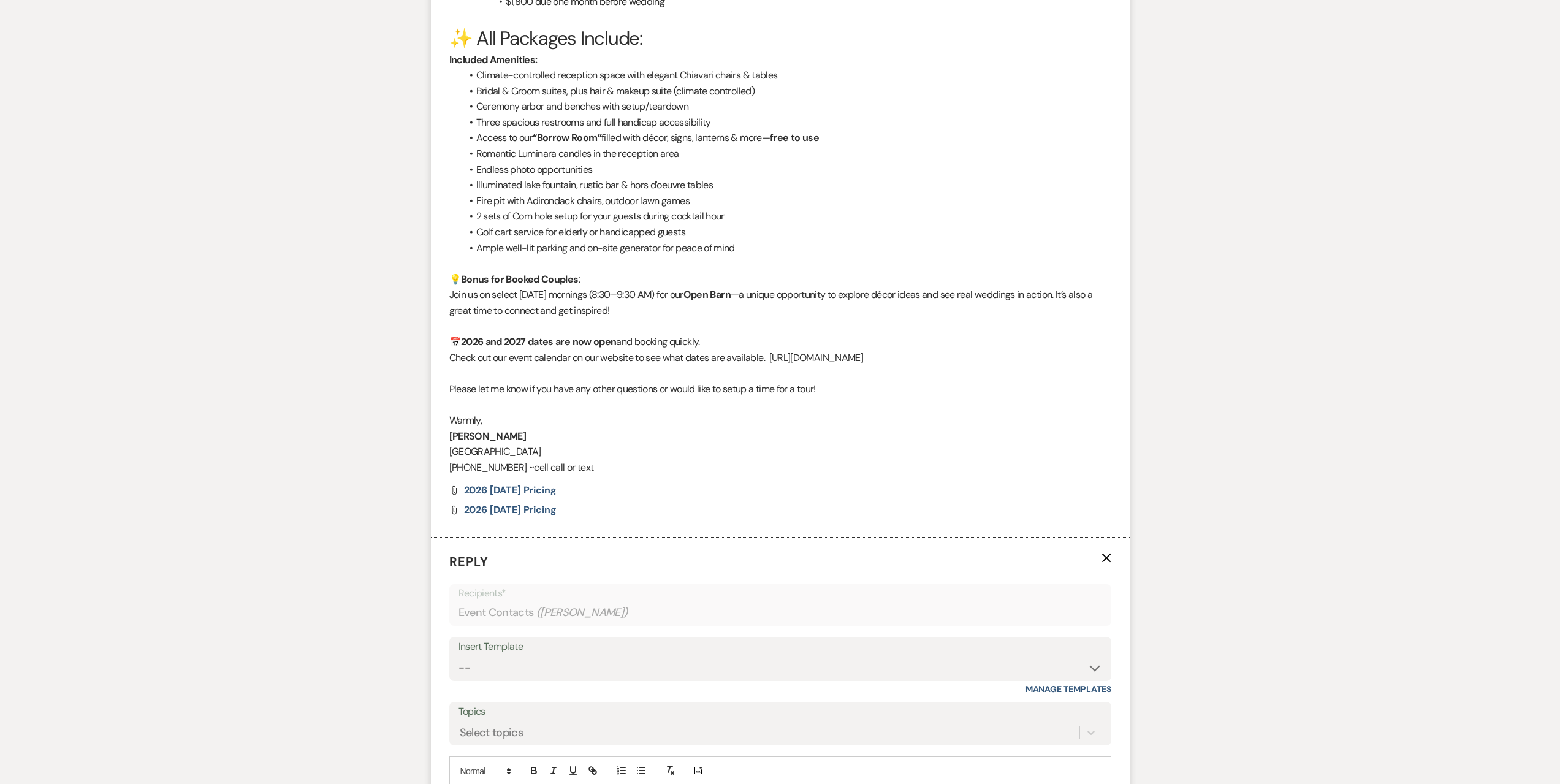
scroll to position [1745, 0]
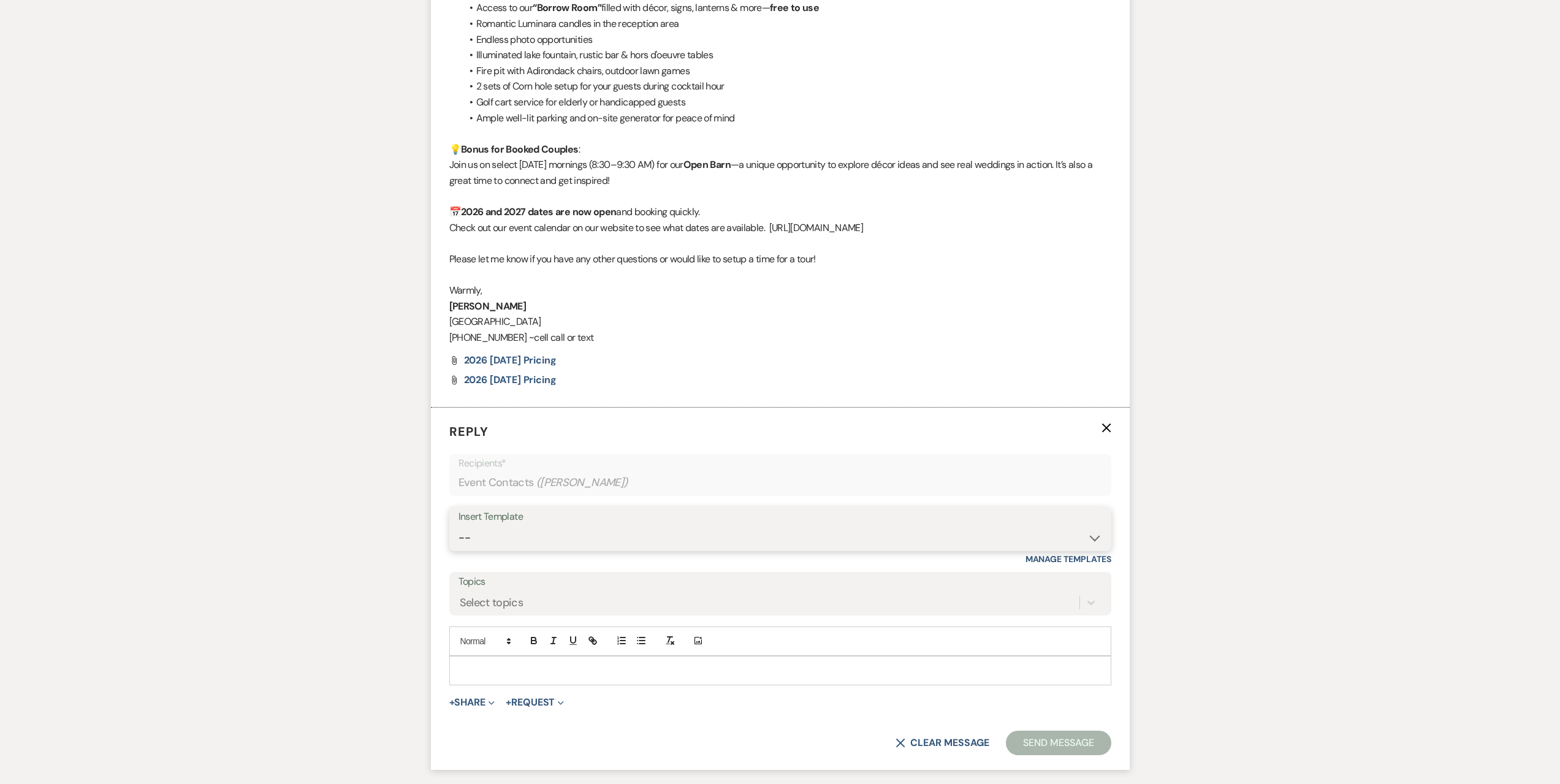
click at [559, 528] on select "-- Seating Chart [PERSON_NAME] Weven Portal Introduction Payment Template Follo…" at bounding box center [780, 538] width 643 height 24
select select "5995"
click at [459, 526] on select "-- Seating Chart [PERSON_NAME] Weven Portal Introduction Payment Template Follo…" at bounding box center [780, 538] width 643 height 24
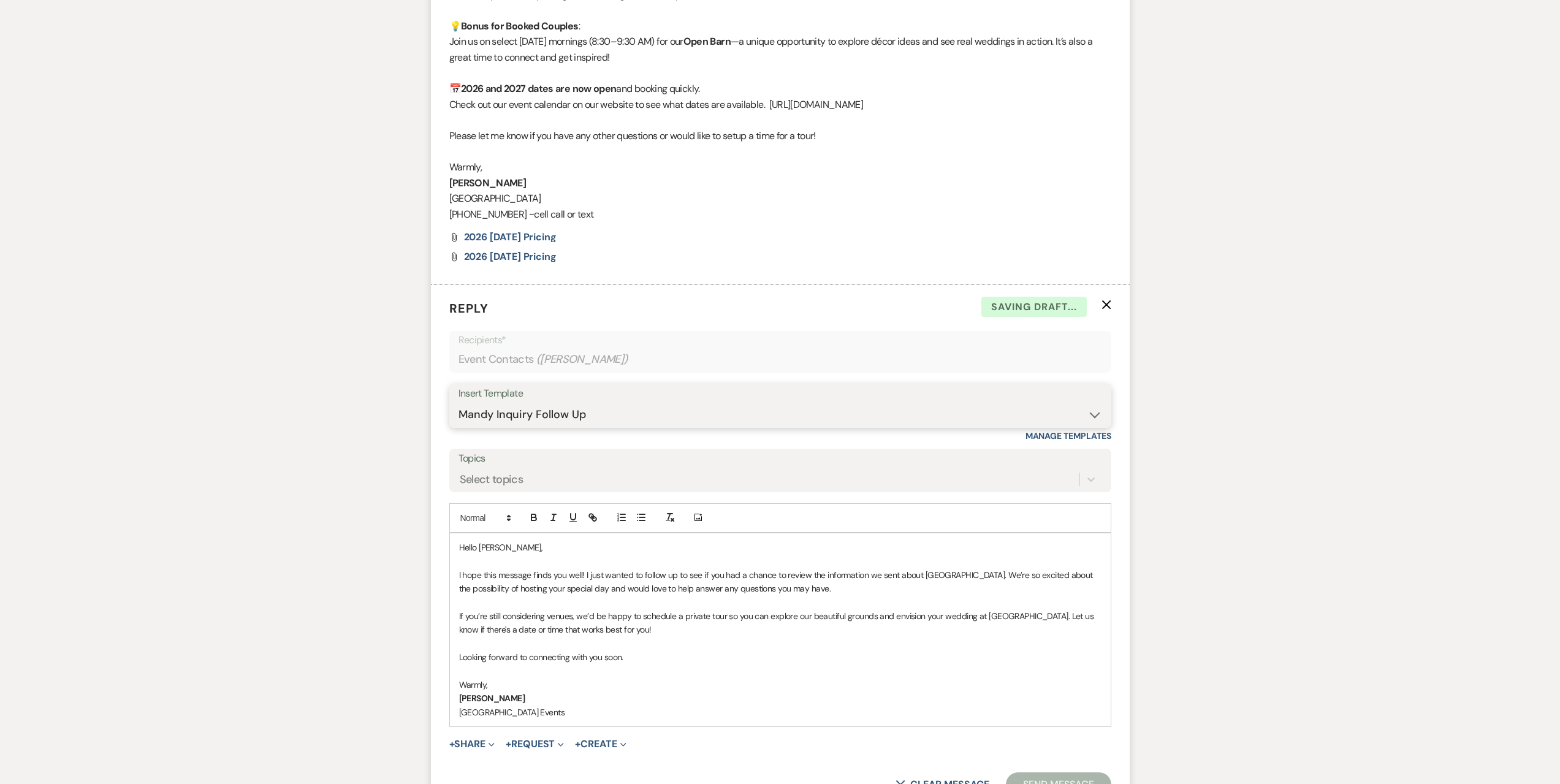
scroll to position [2008, 0]
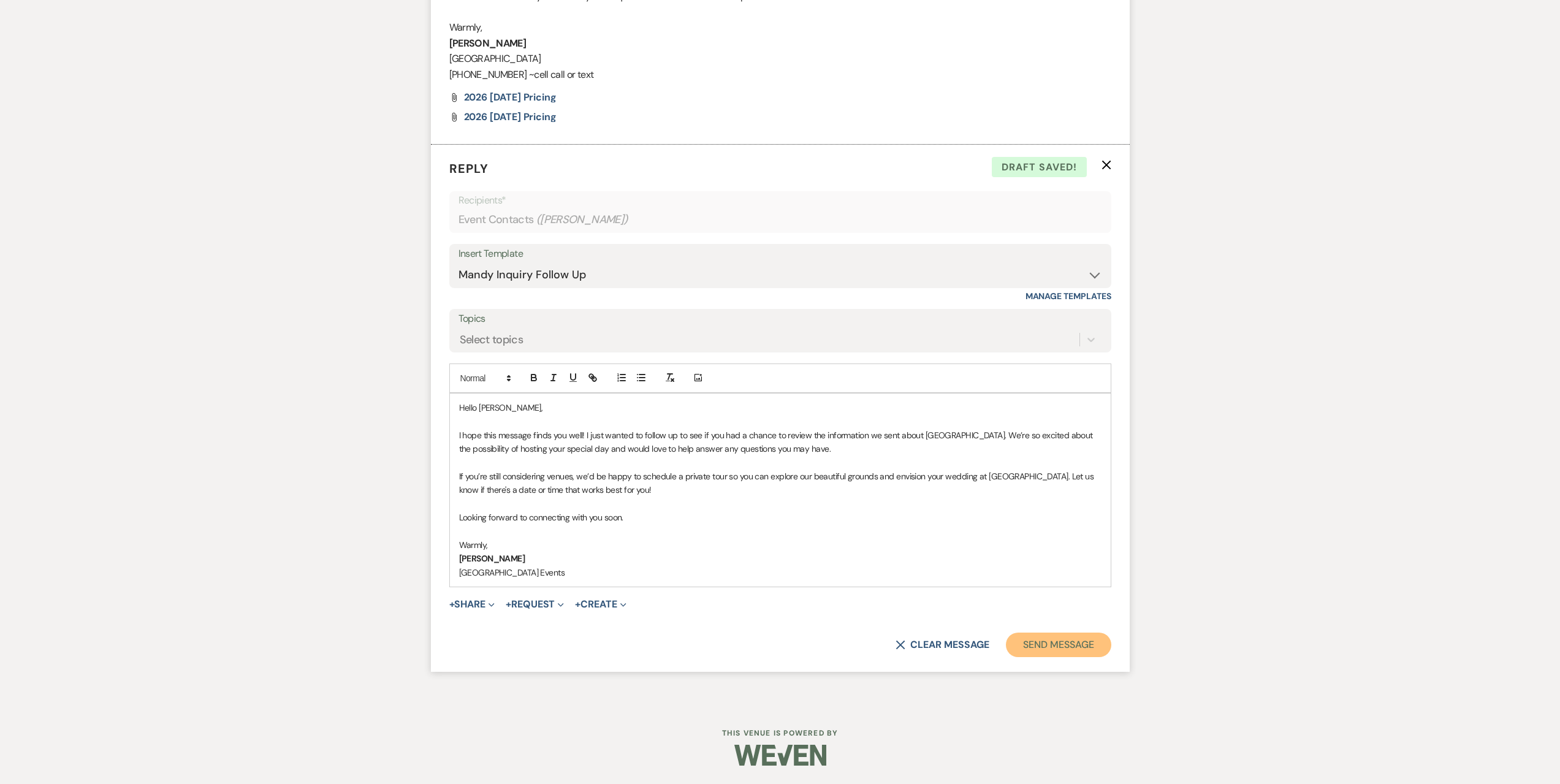
click at [1051, 640] on button "Send Message" at bounding box center [1058, 645] width 105 height 25
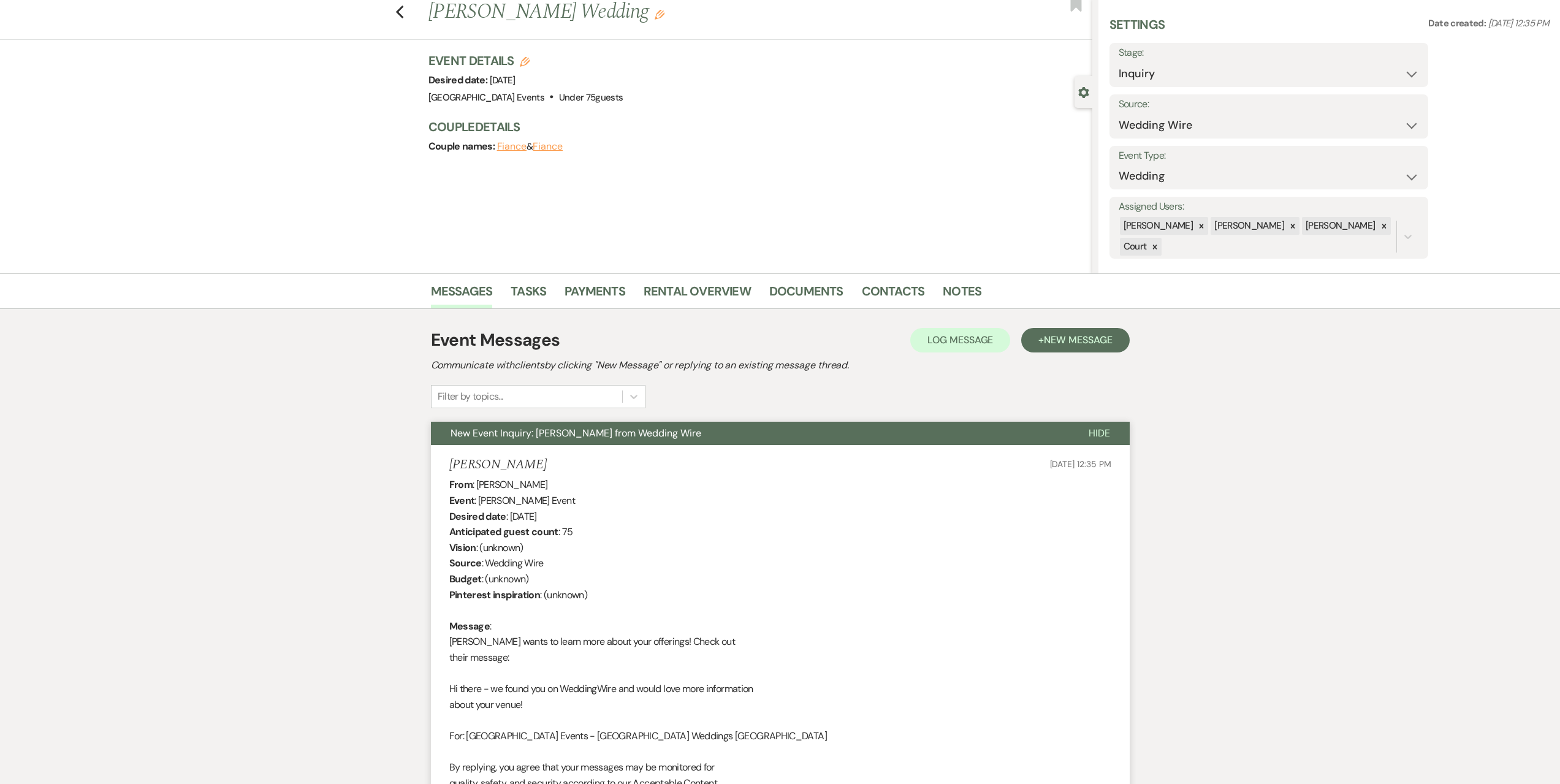
scroll to position [0, 0]
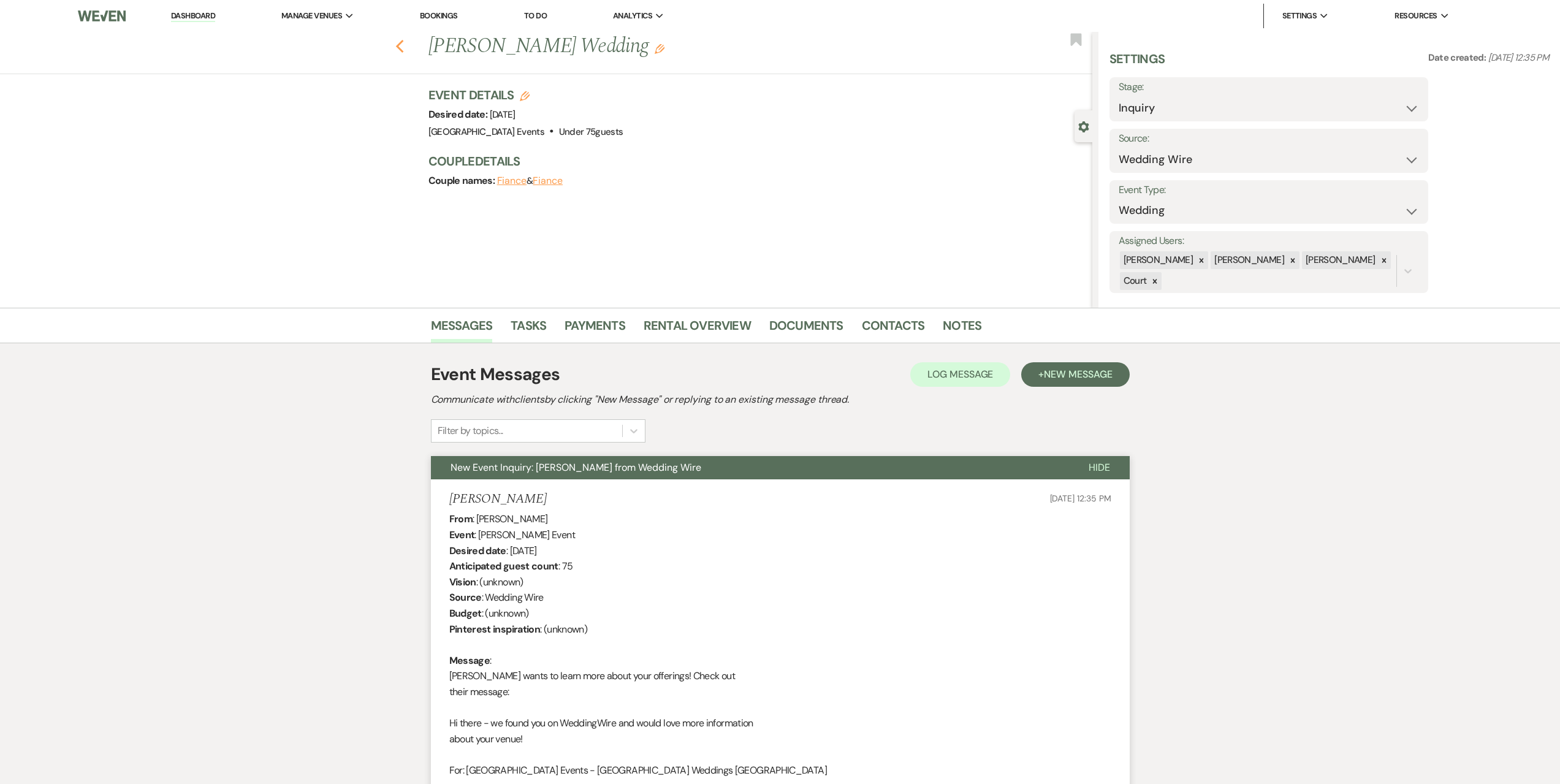
click at [402, 41] on icon "Previous" at bounding box center [400, 47] width 9 height 15
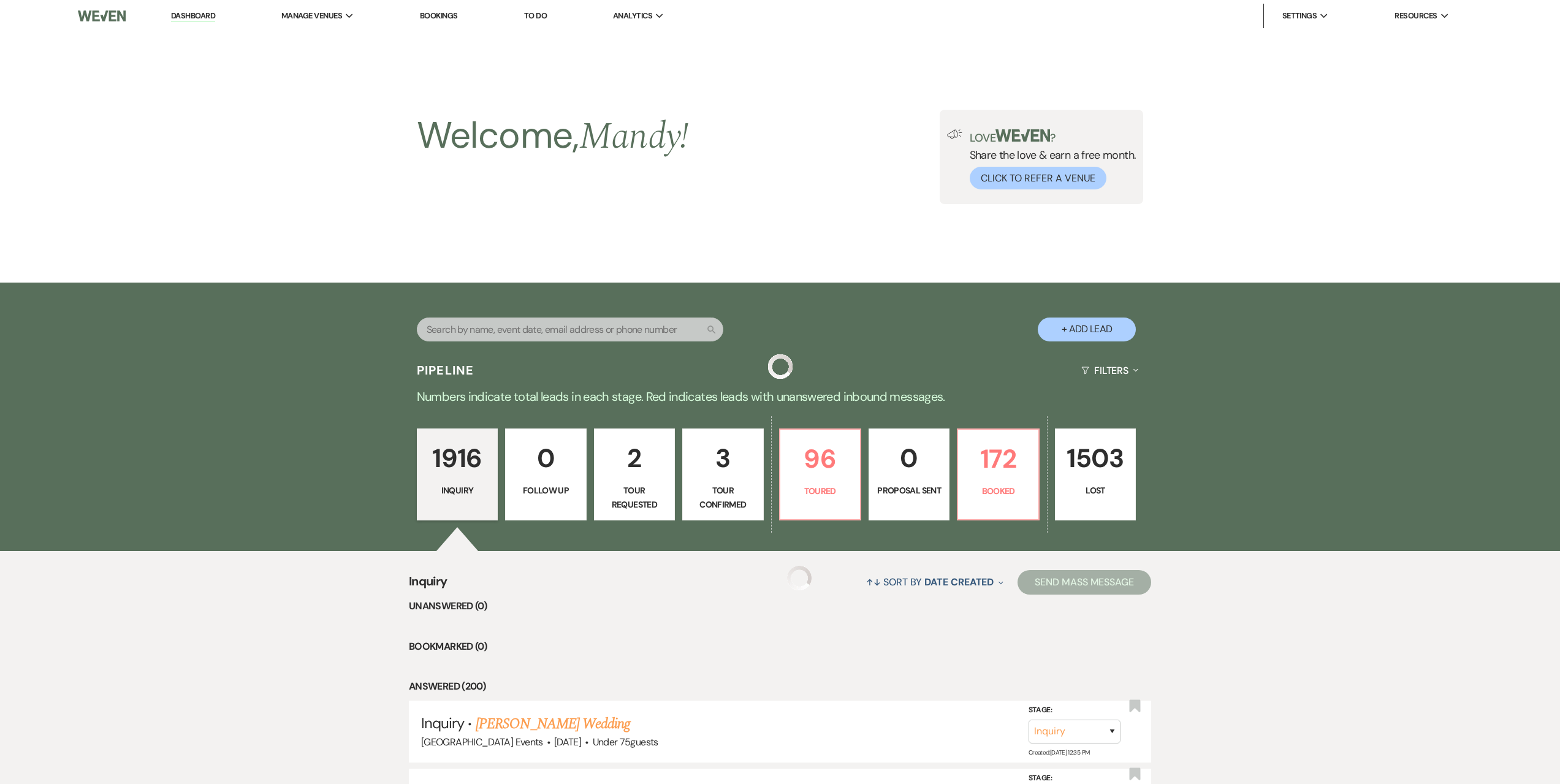
scroll to position [306, 0]
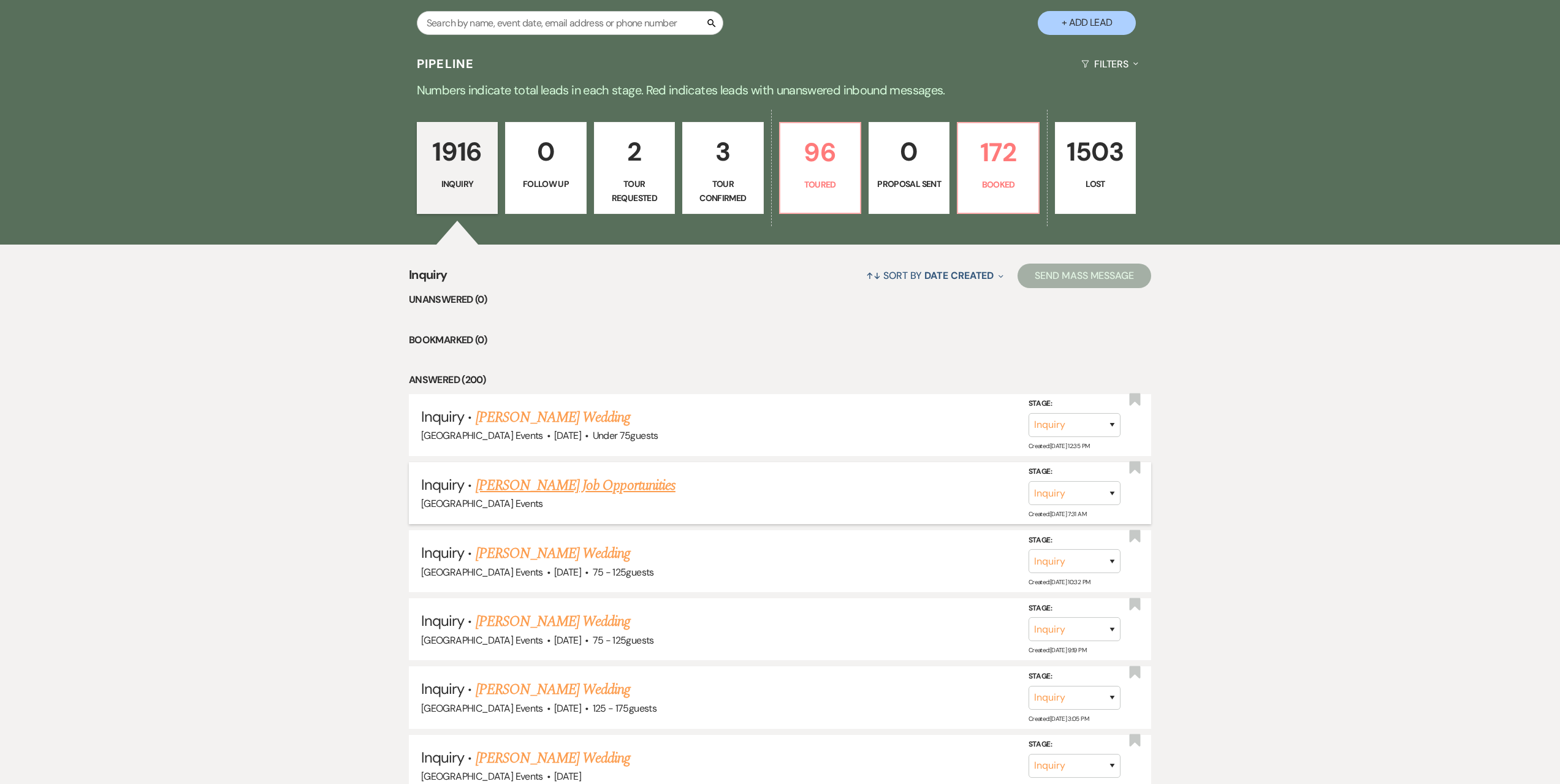
click at [560, 485] on link "[PERSON_NAME] Job Opportunities" at bounding box center [575, 485] width 200 height 22
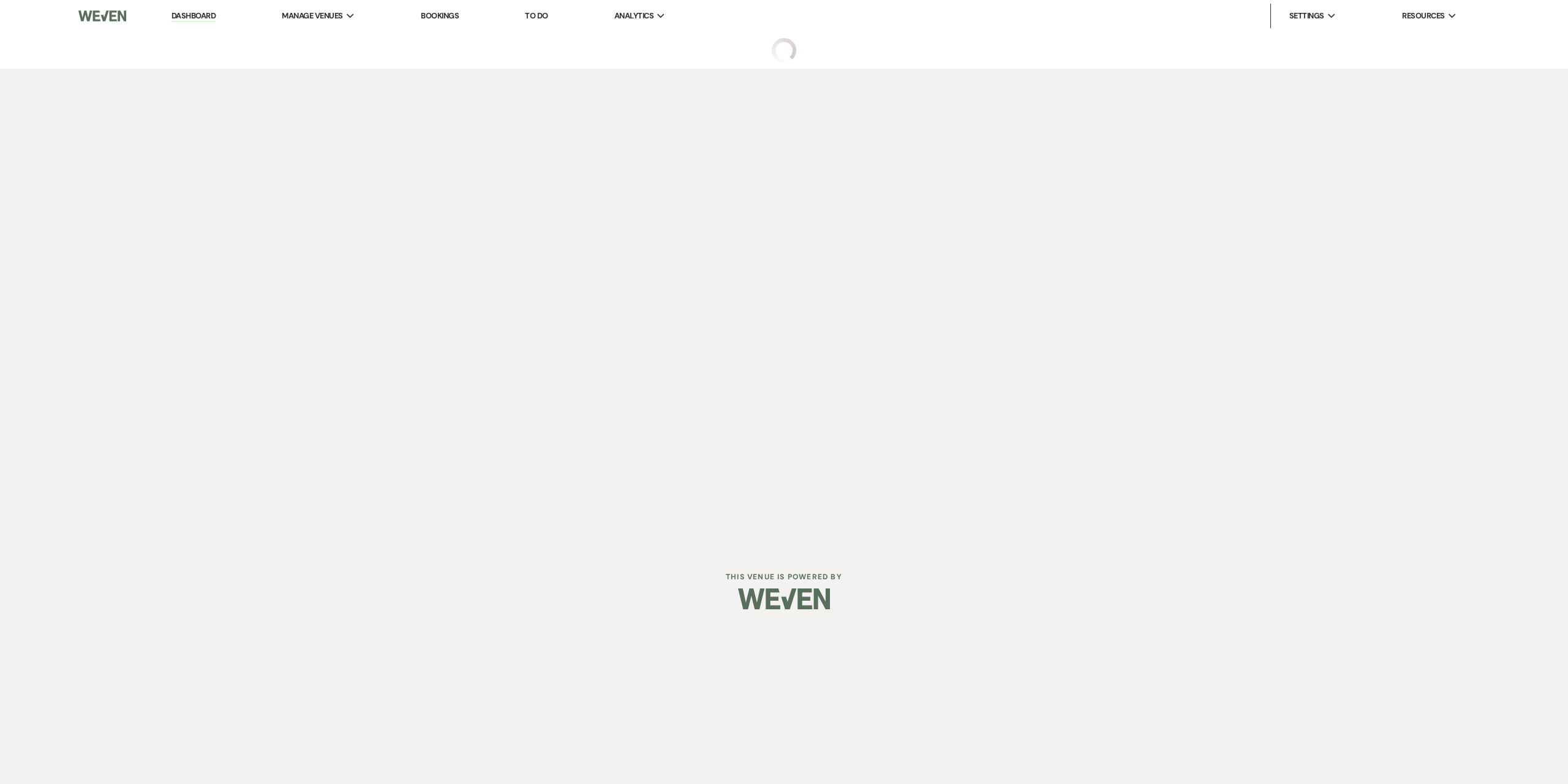
select select "5"
select select "13"
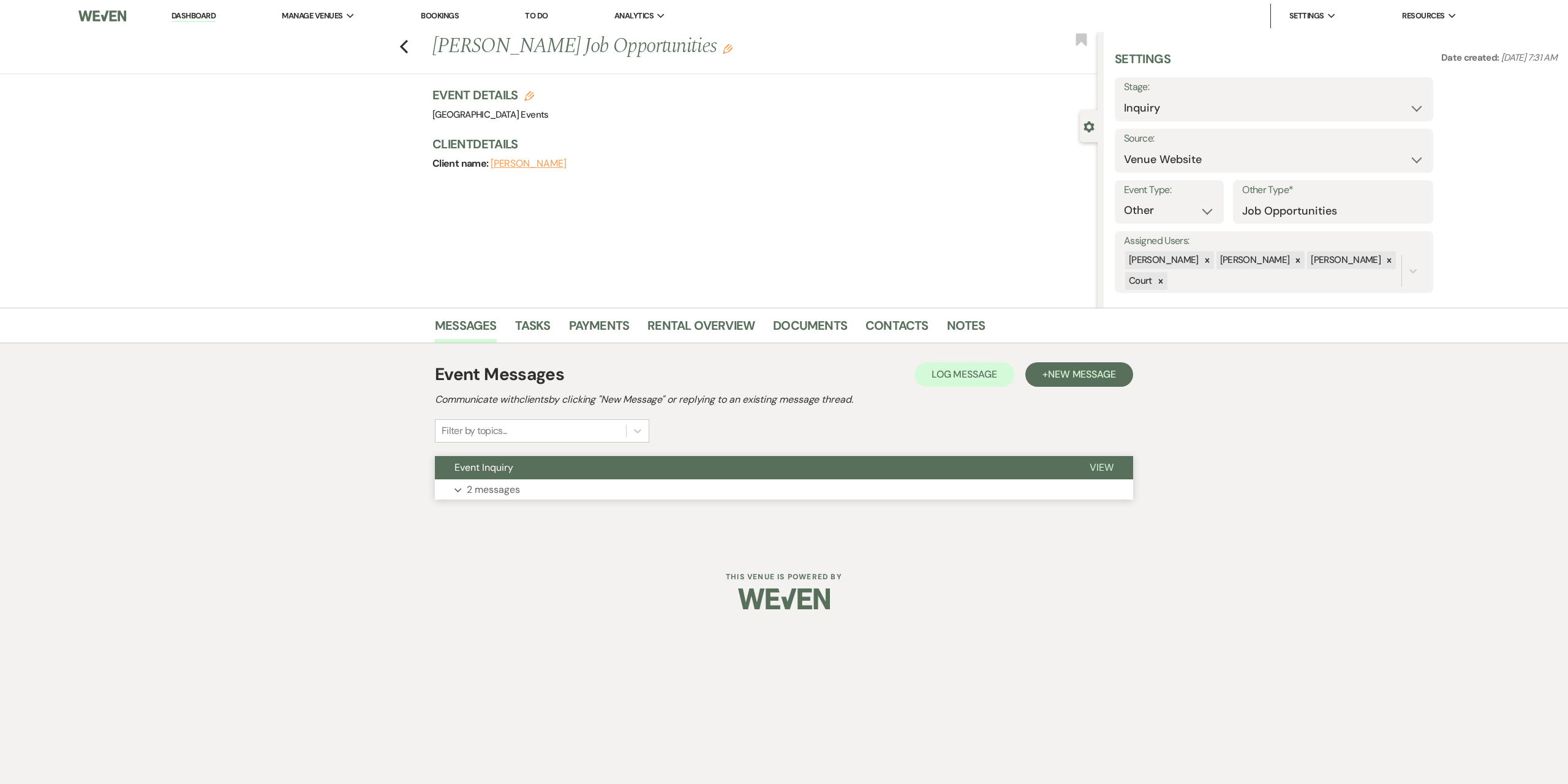
click at [567, 488] on button "Expand 2 messages" at bounding box center [784, 489] width 698 height 21
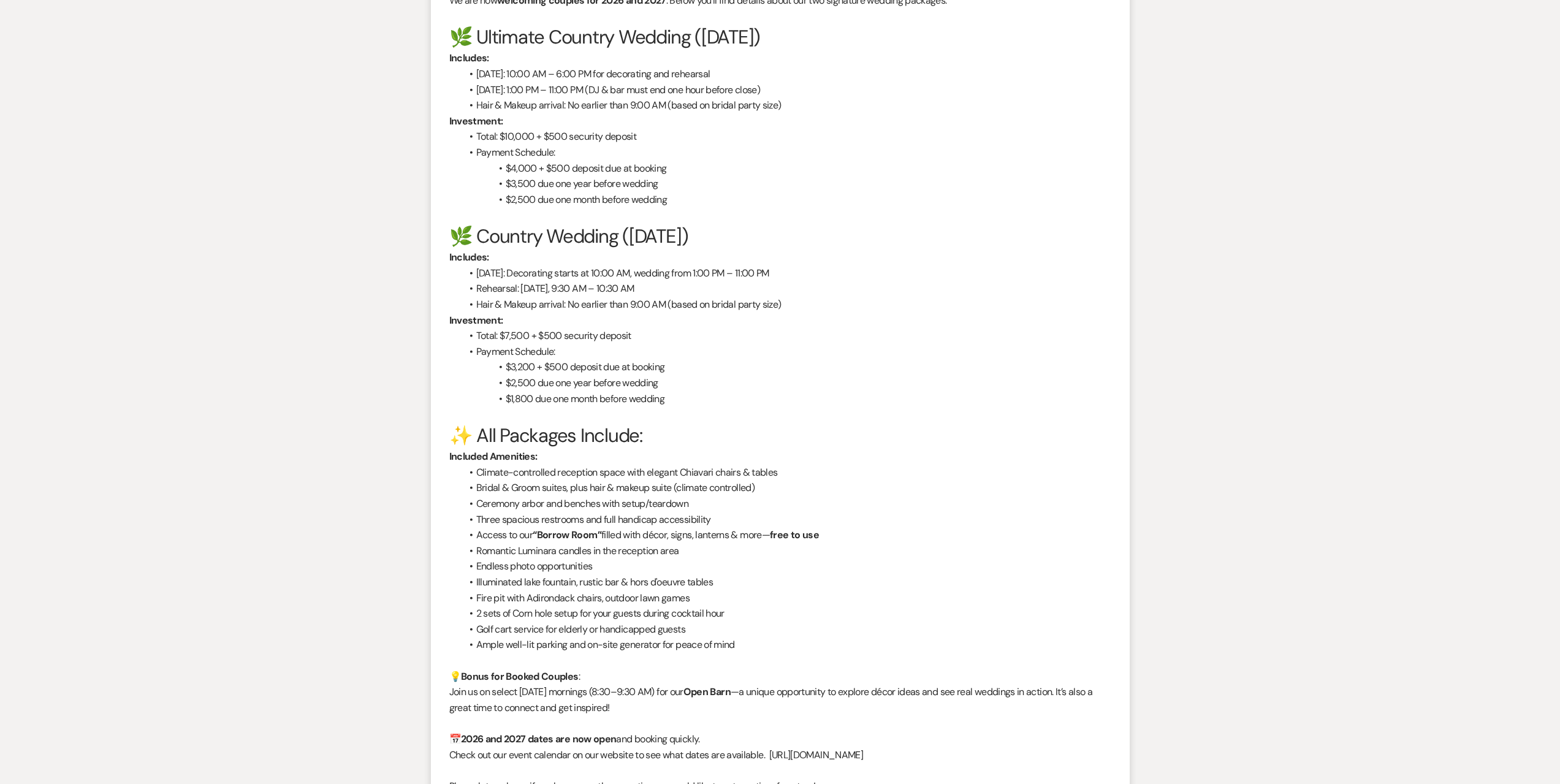
scroll to position [1186, 0]
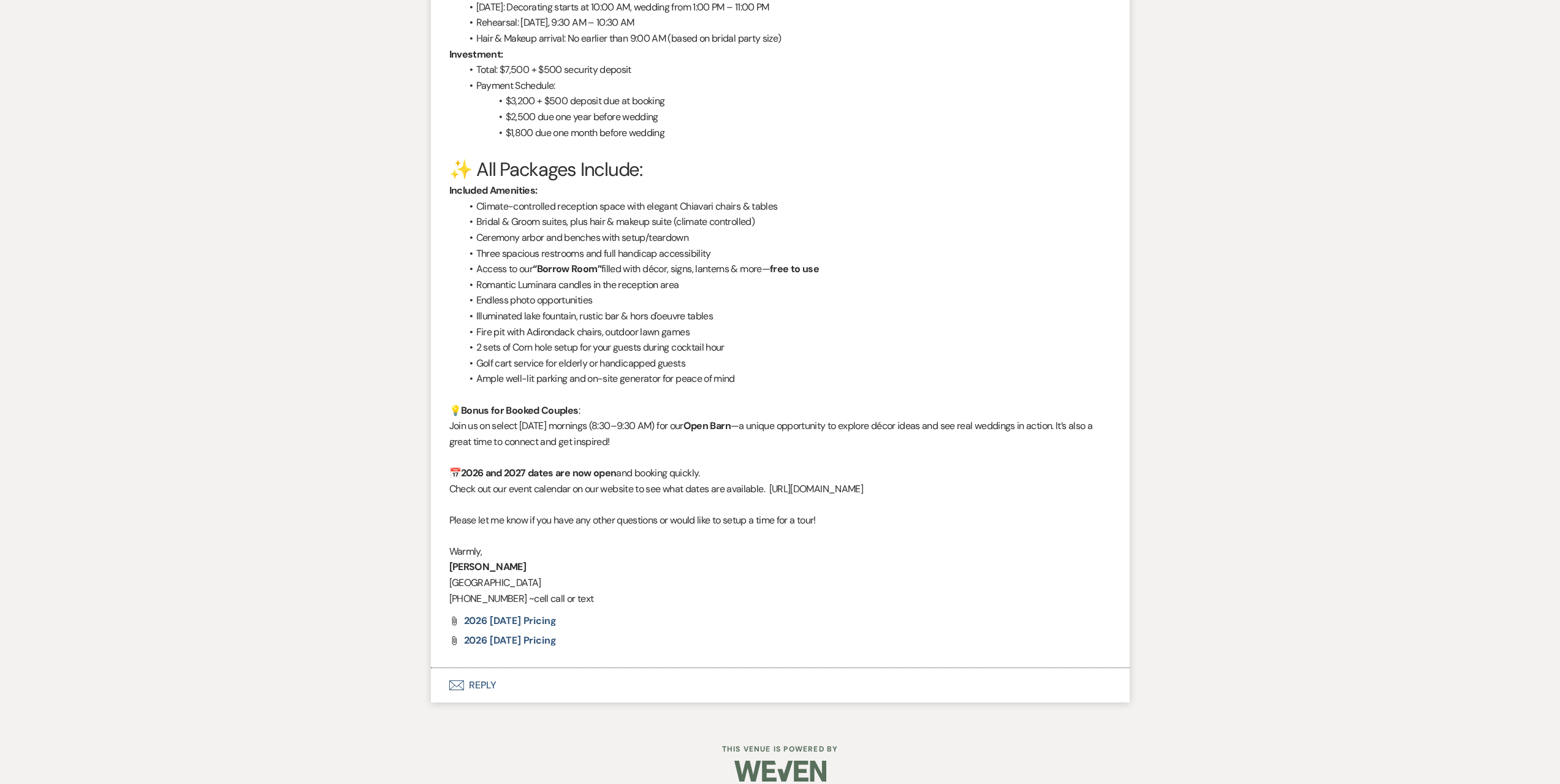
click at [539, 668] on button "Envelope Reply" at bounding box center [780, 685] width 699 height 34
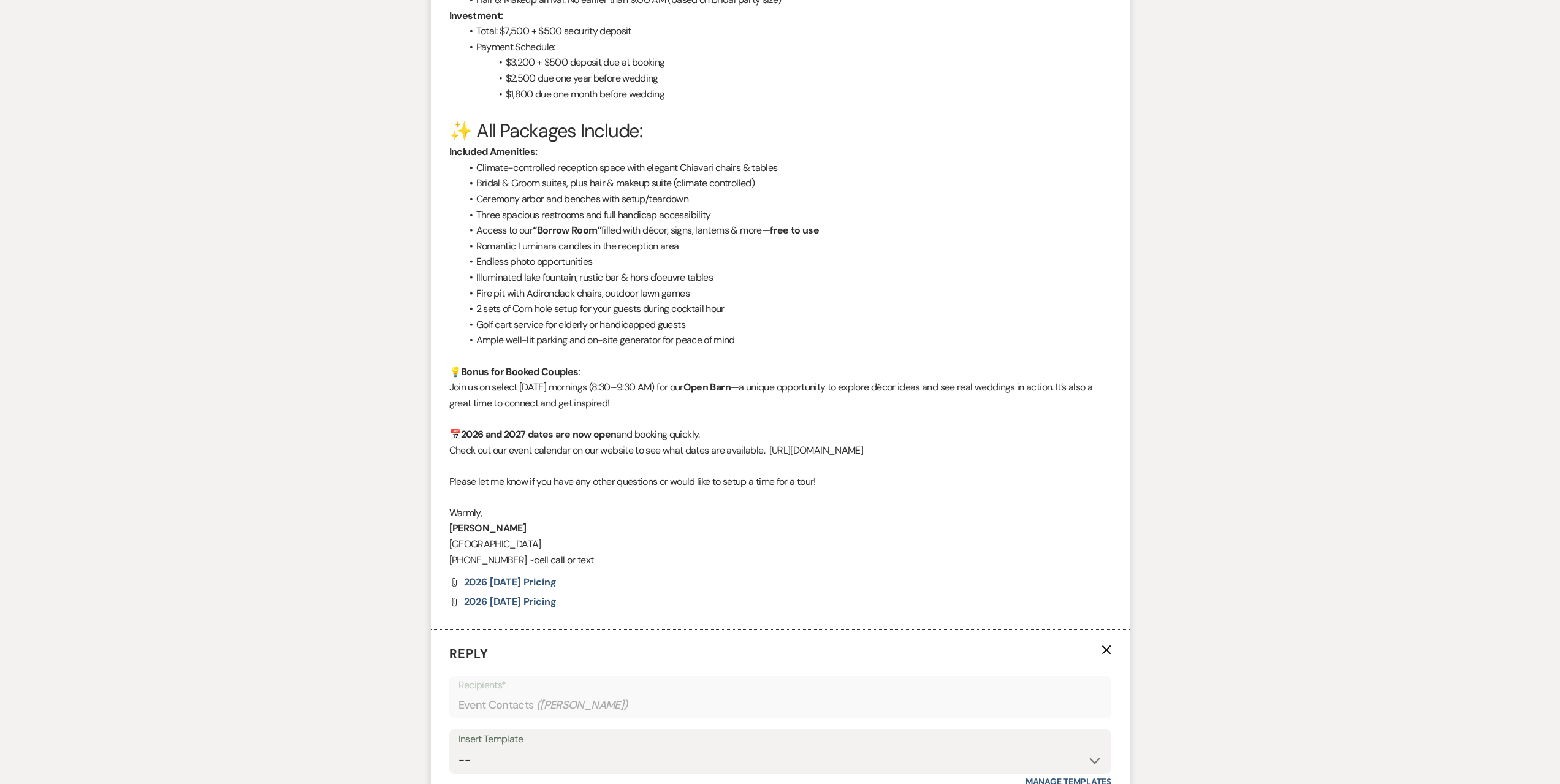
scroll to position [1529, 0]
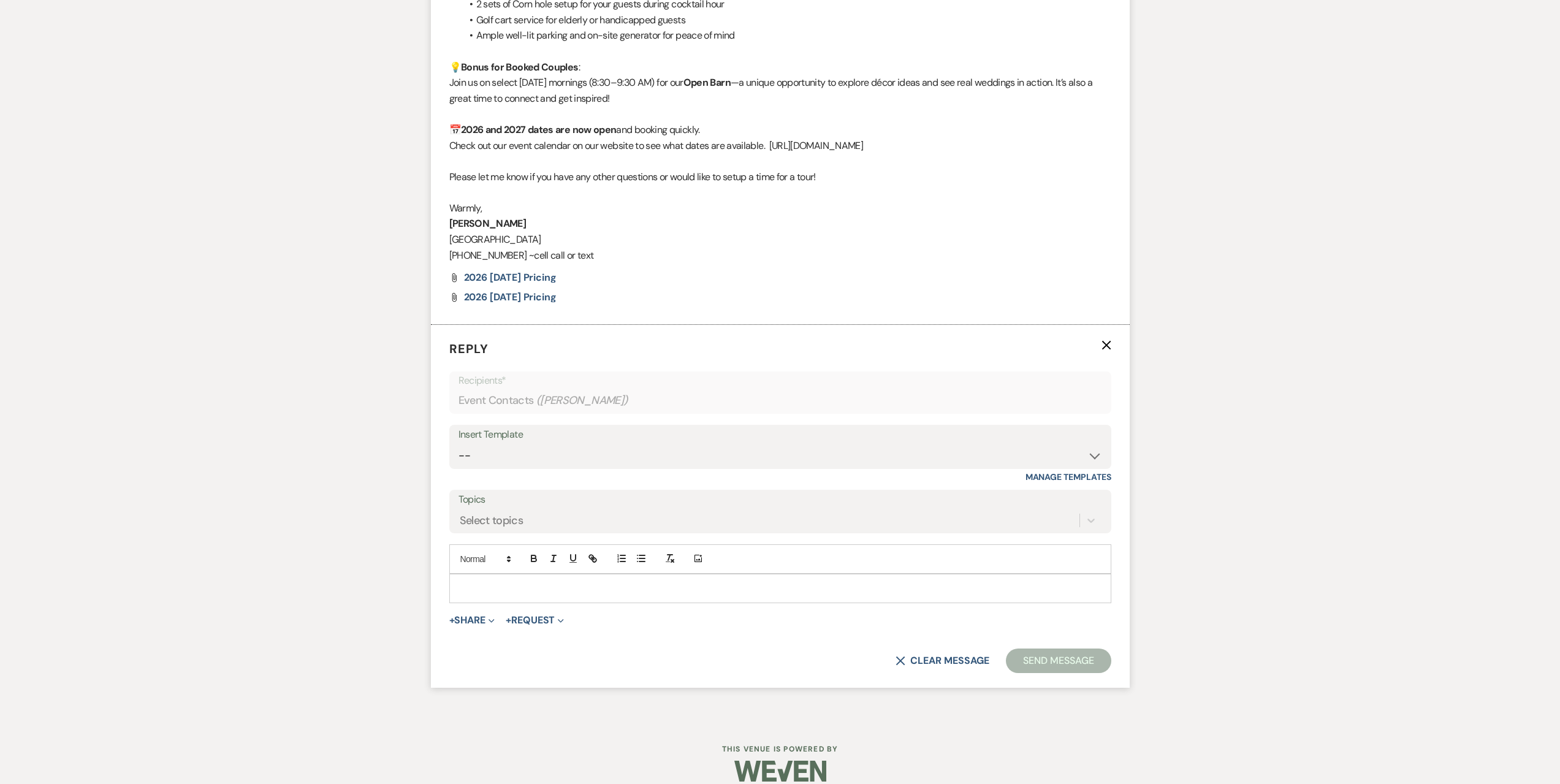
click at [521, 582] on p at bounding box center [780, 589] width 643 height 13
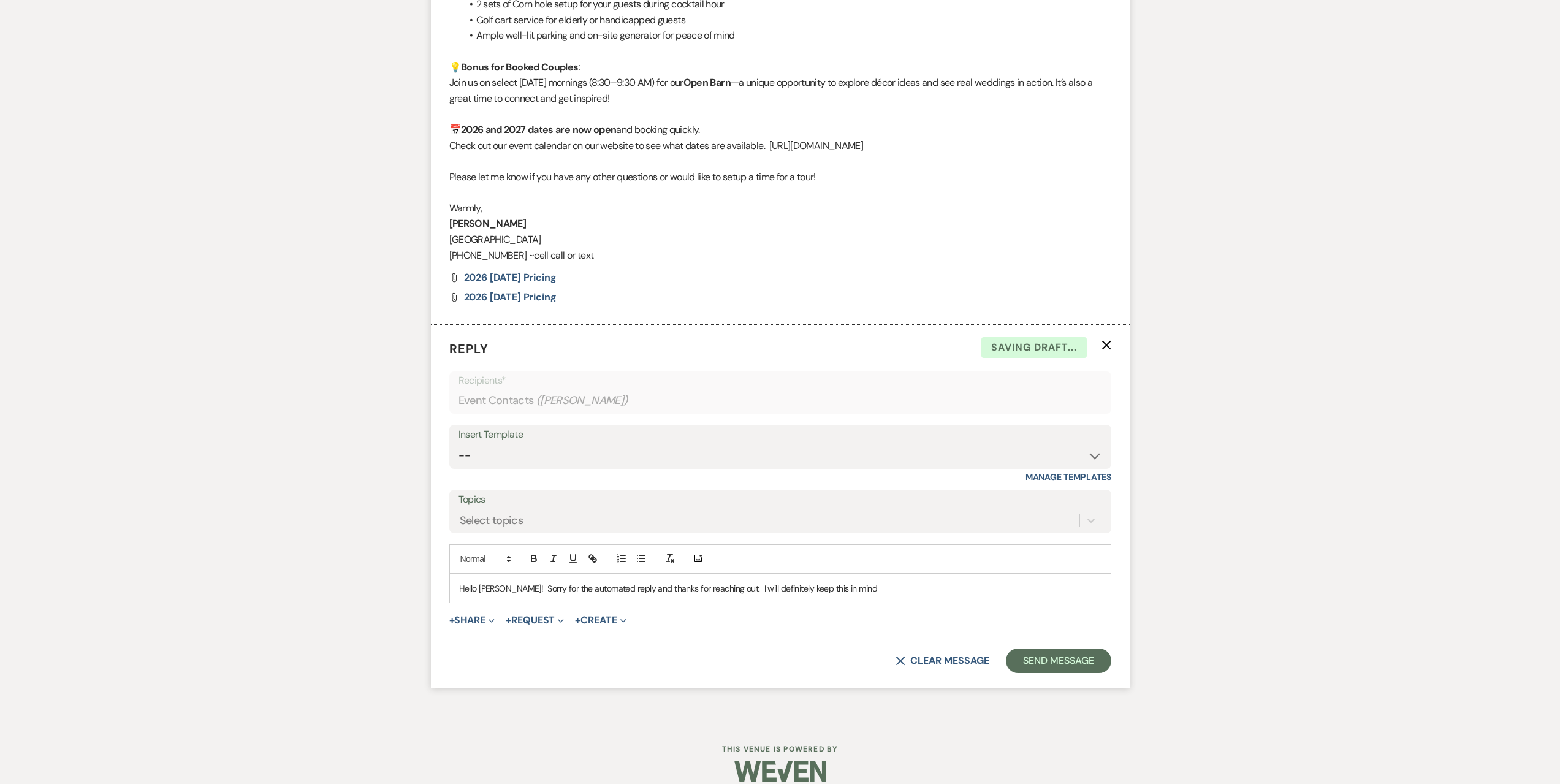
click at [866, 582] on p "Hello [PERSON_NAME]! Sorry for the automated reply and thanks for reaching out.…" at bounding box center [780, 589] width 643 height 13
click at [963, 582] on p "Hello [PERSON_NAME]! Sorry for the automated reply and thanks for reaching out.…" at bounding box center [780, 589] width 643 height 13
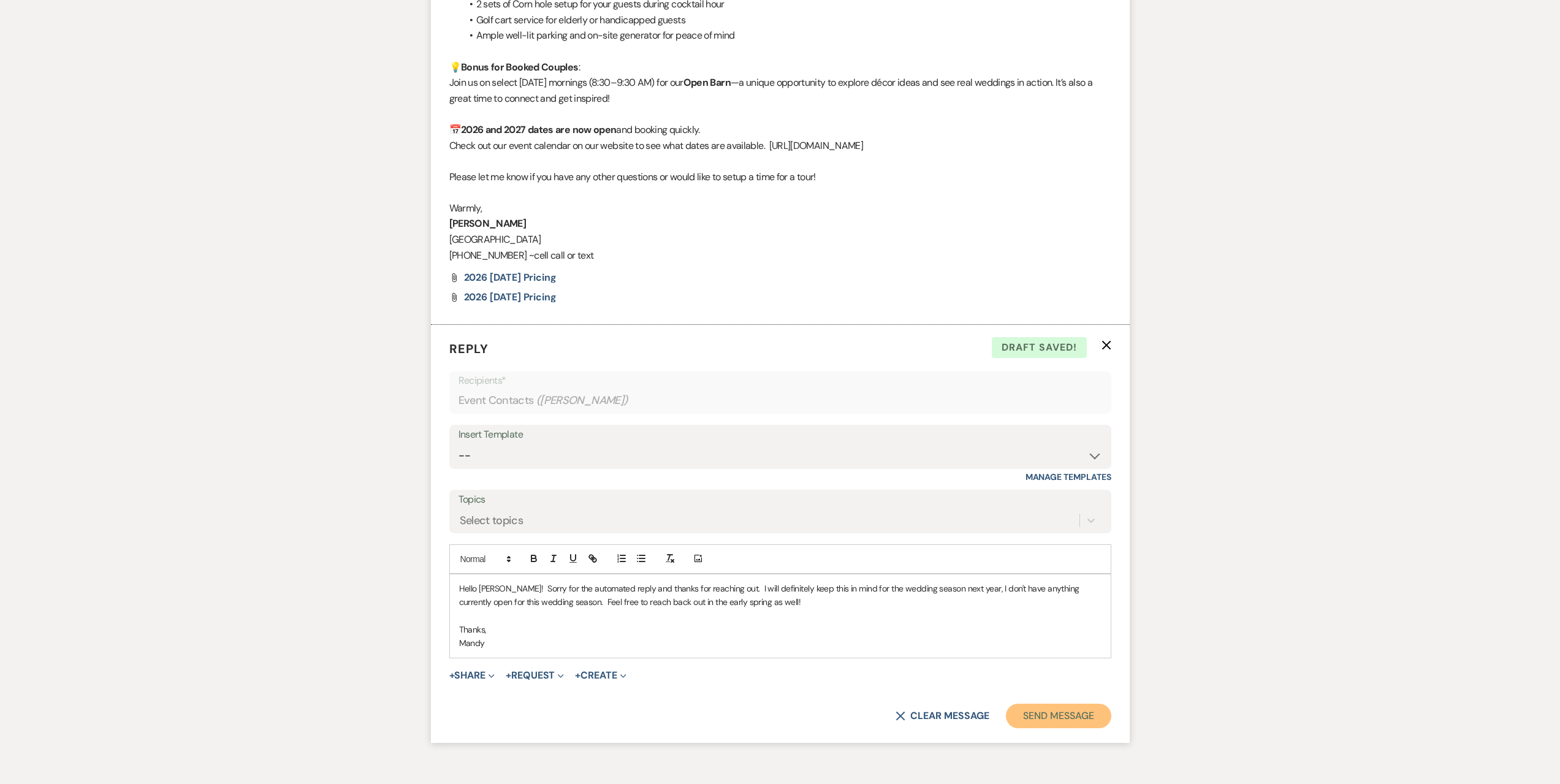
click at [1019, 703] on button "Send Message" at bounding box center [1058, 715] width 105 height 25
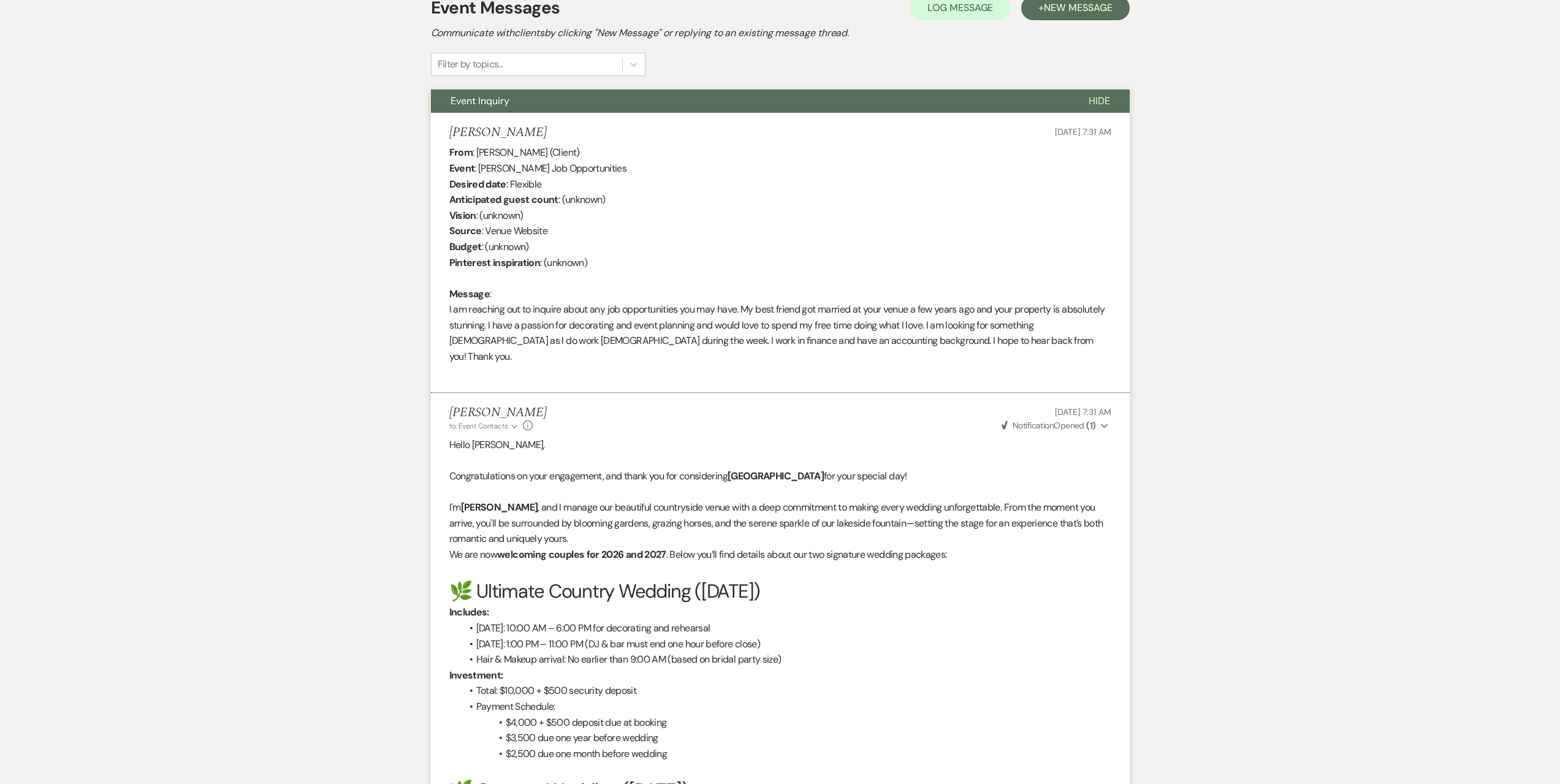
scroll to position [0, 0]
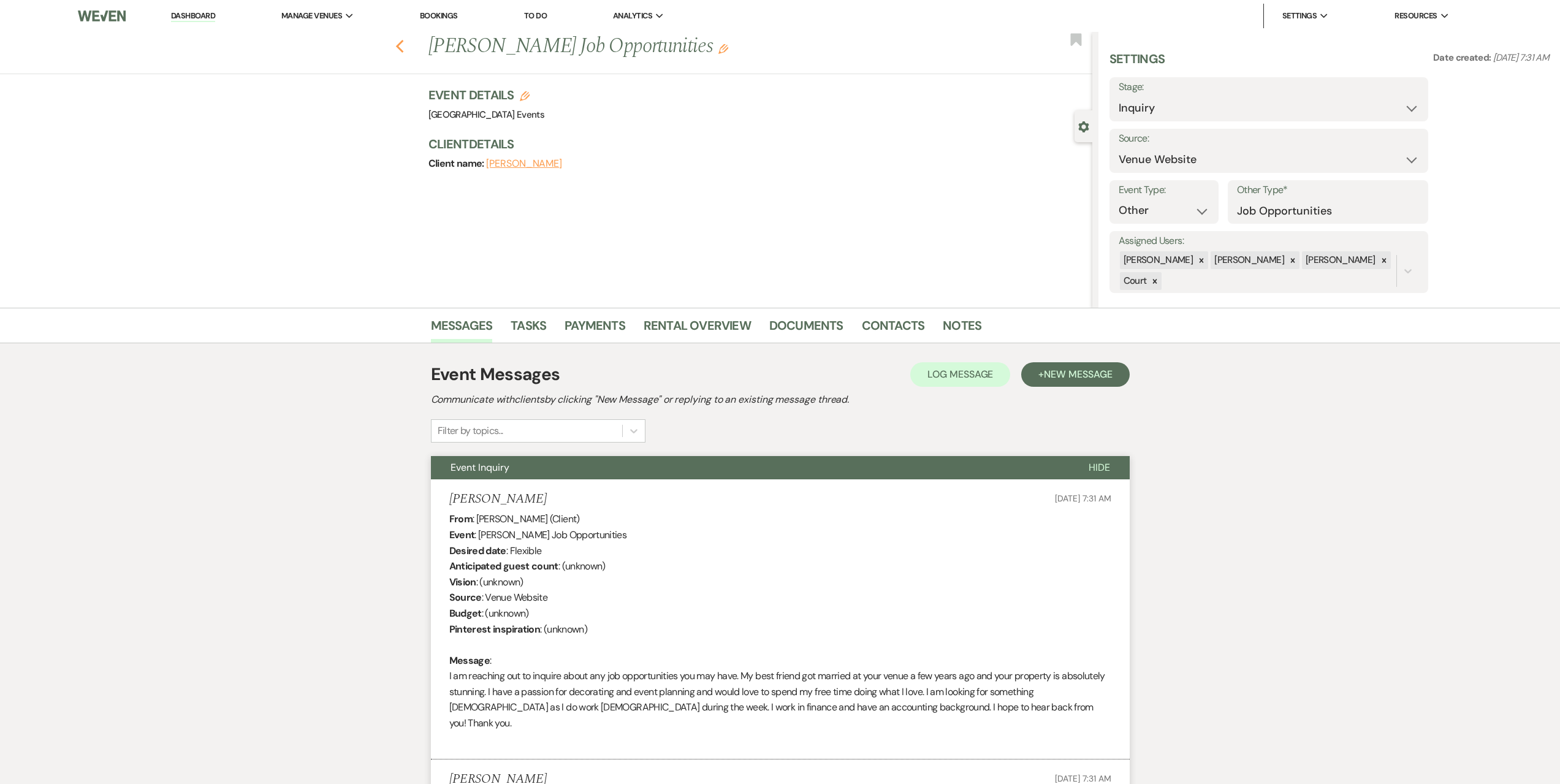
click at [405, 47] on icon "Previous" at bounding box center [400, 47] width 9 height 15
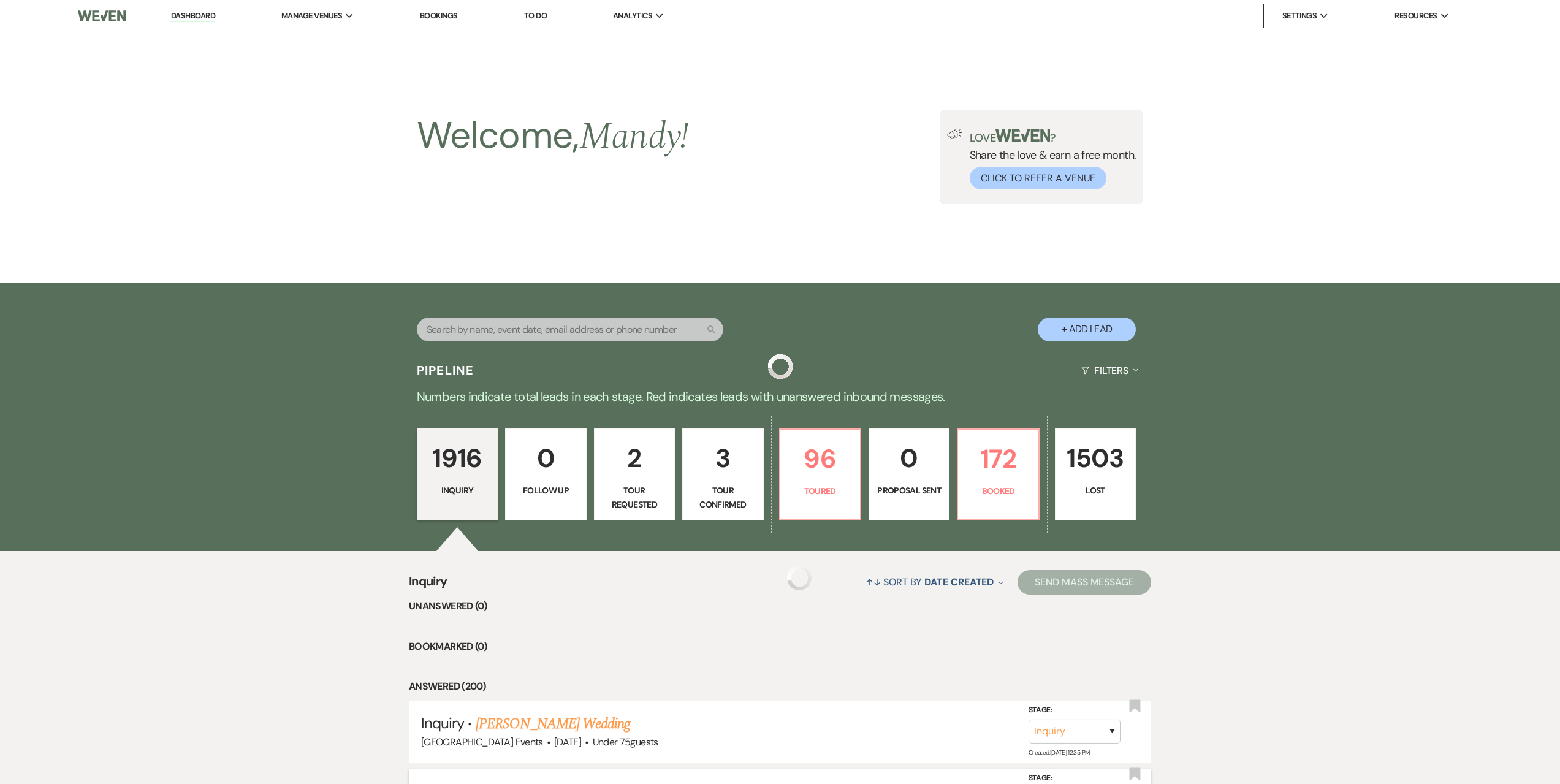
scroll to position [306, 0]
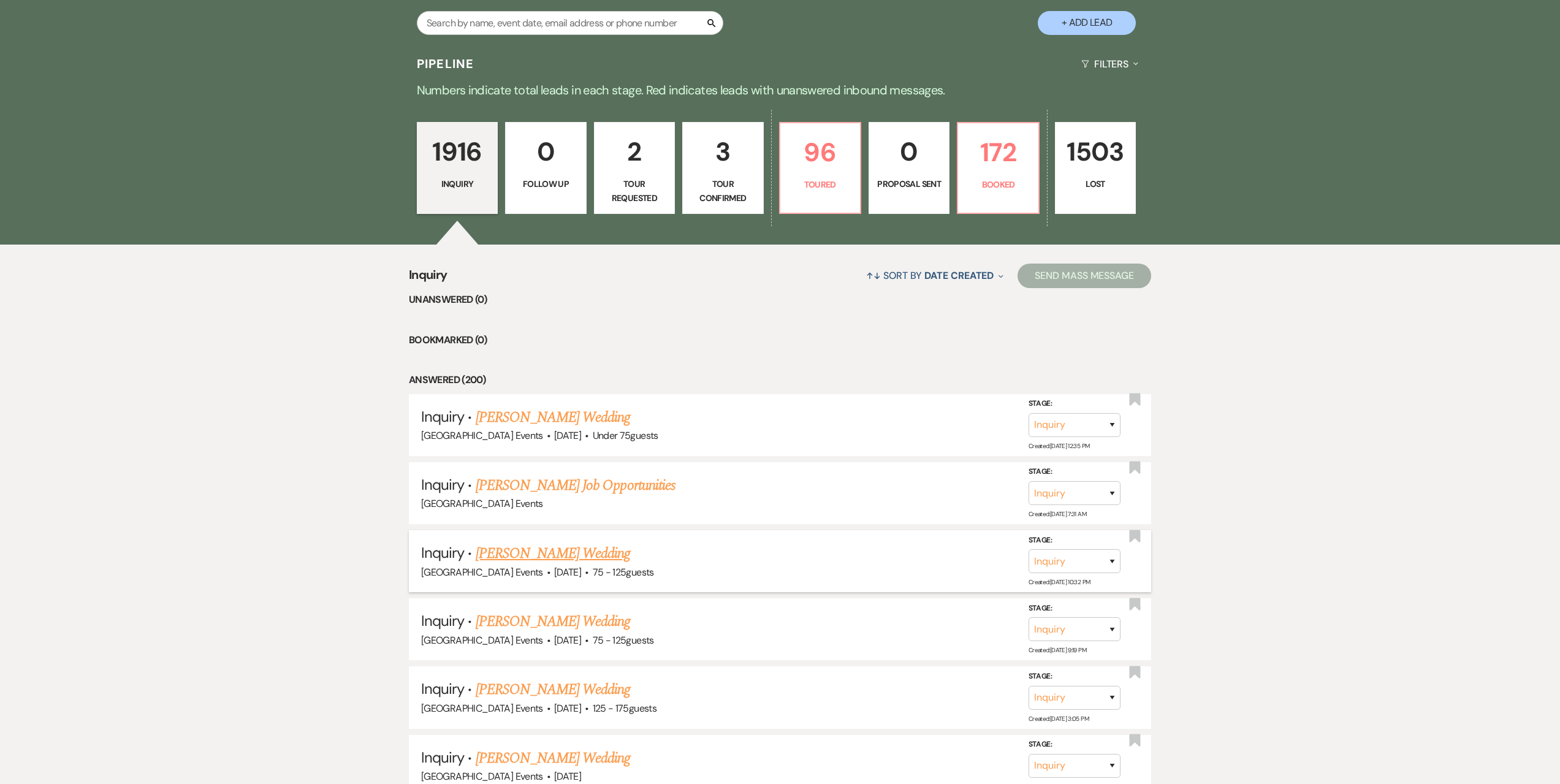
click at [552, 551] on link "[PERSON_NAME] Wedding" at bounding box center [553, 553] width 155 height 22
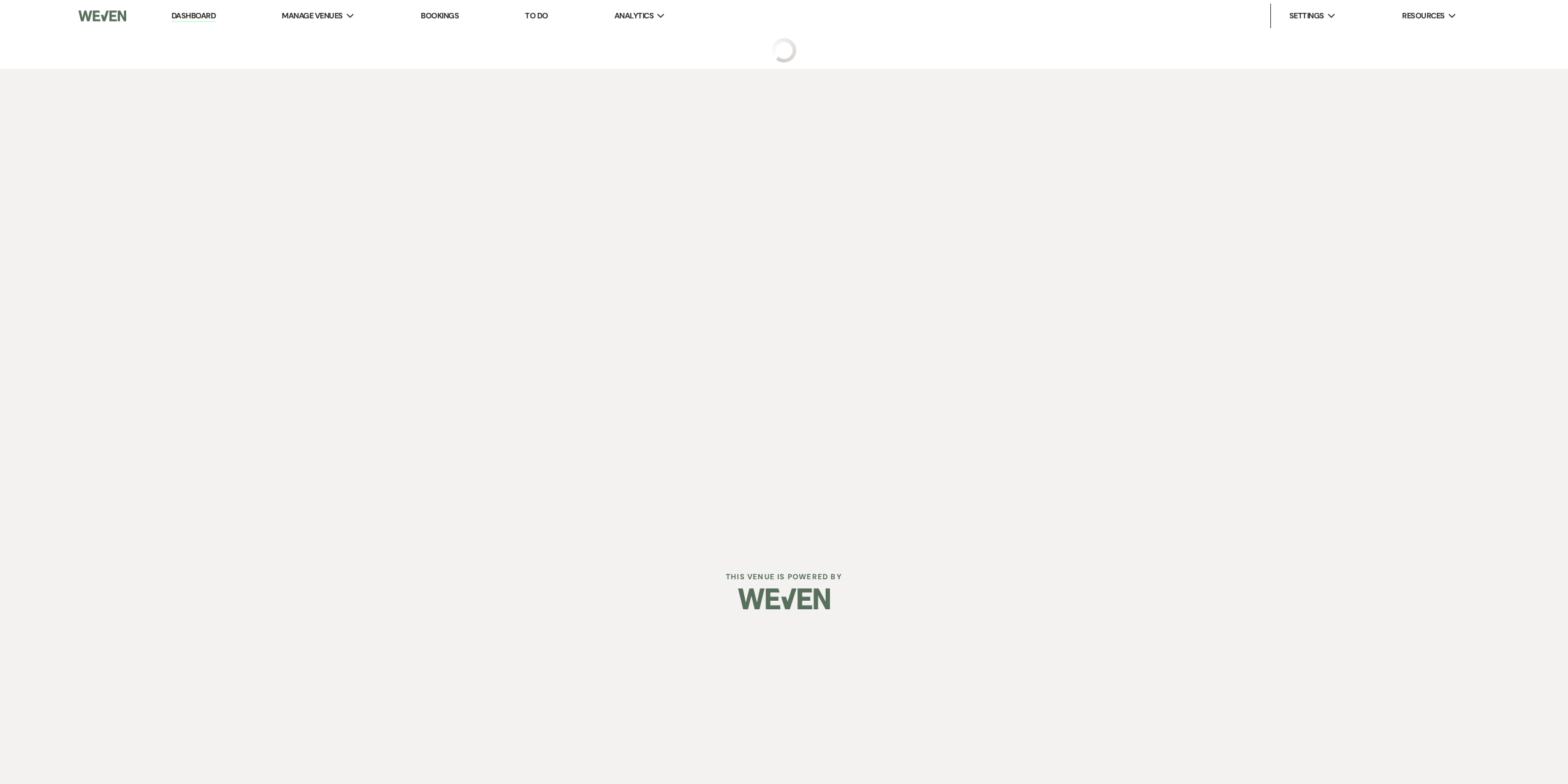
select select "3"
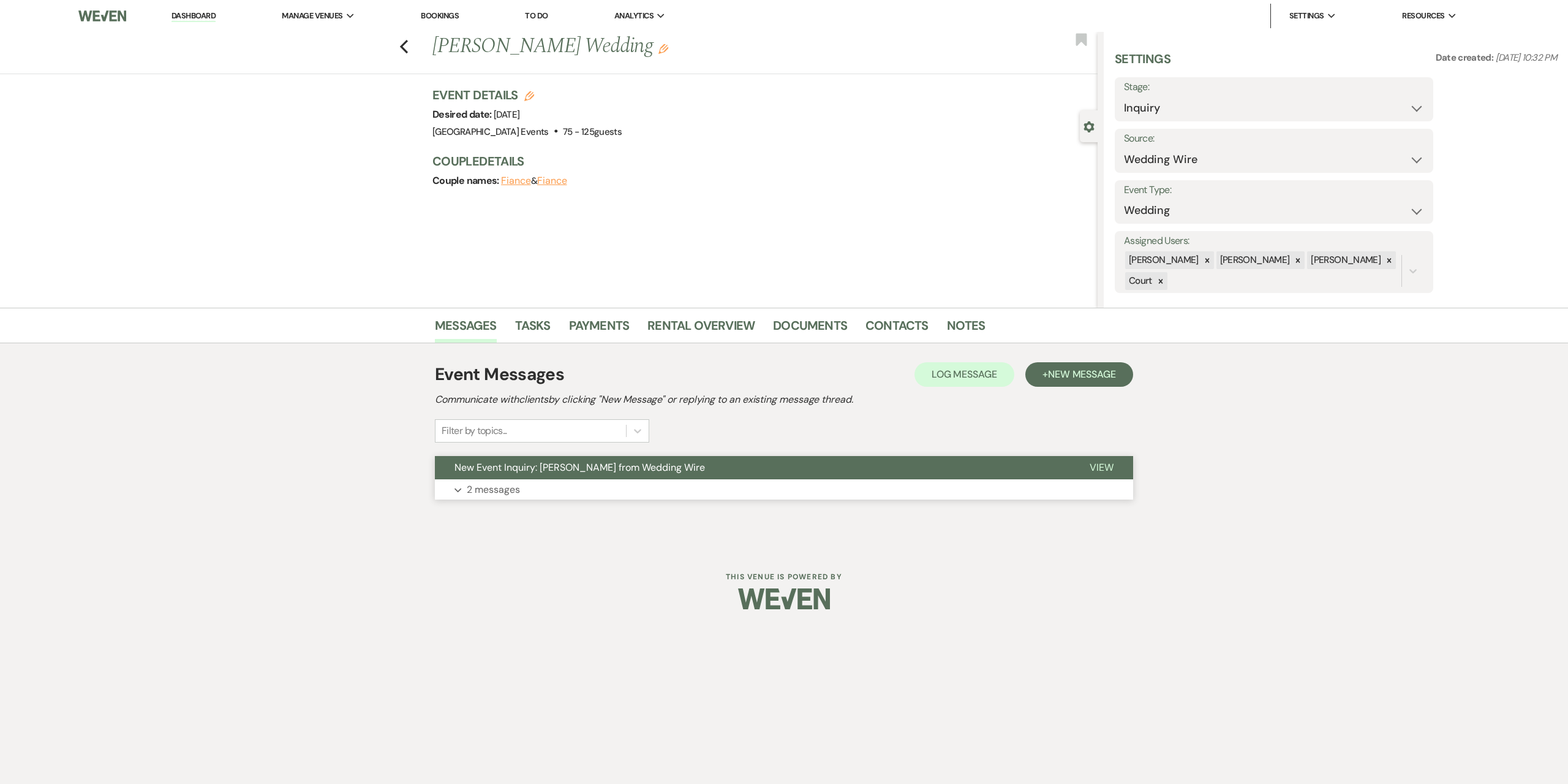
click at [687, 486] on button "Expand 2 messages" at bounding box center [784, 489] width 698 height 21
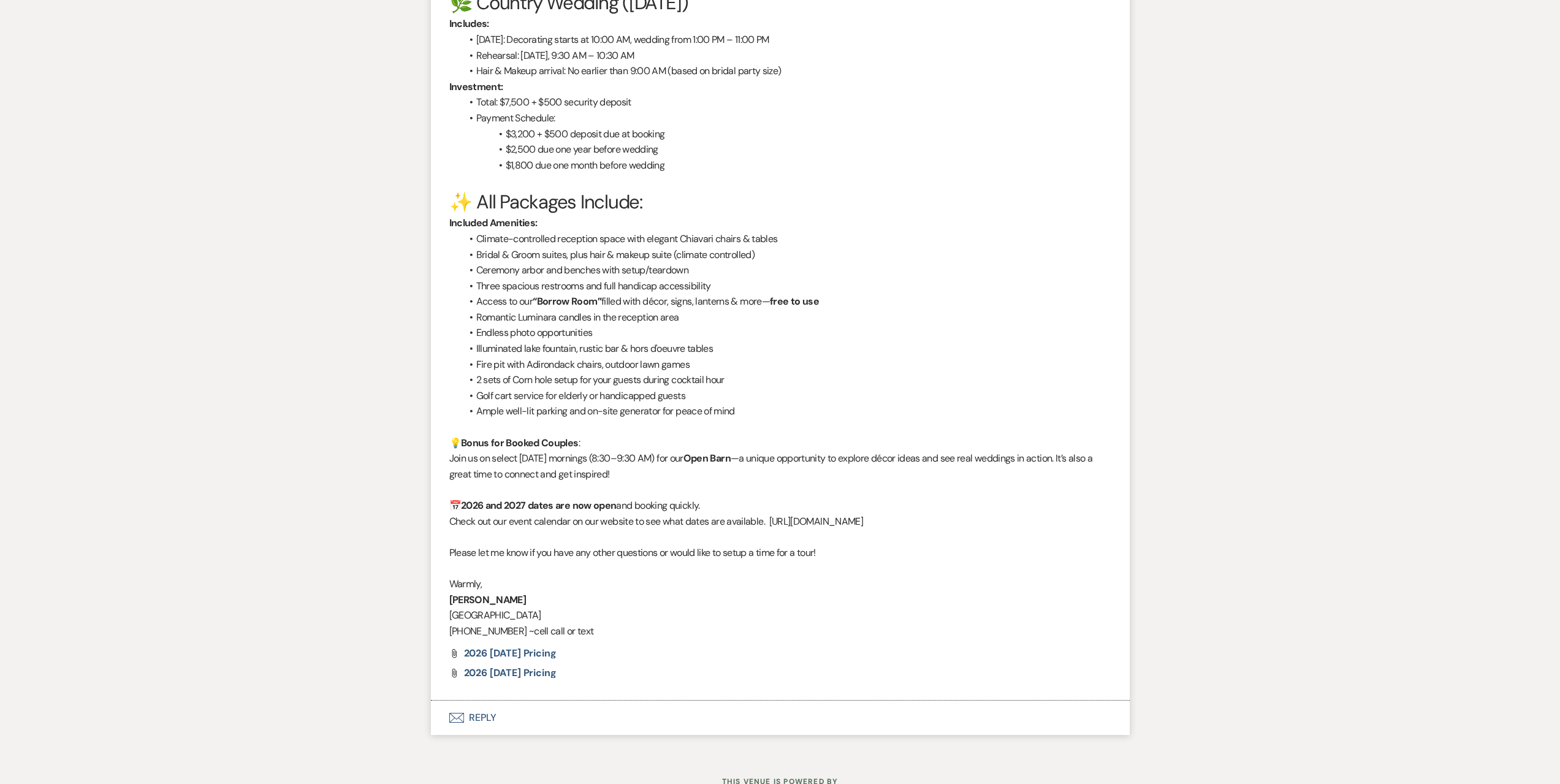
scroll to position [1469, 0]
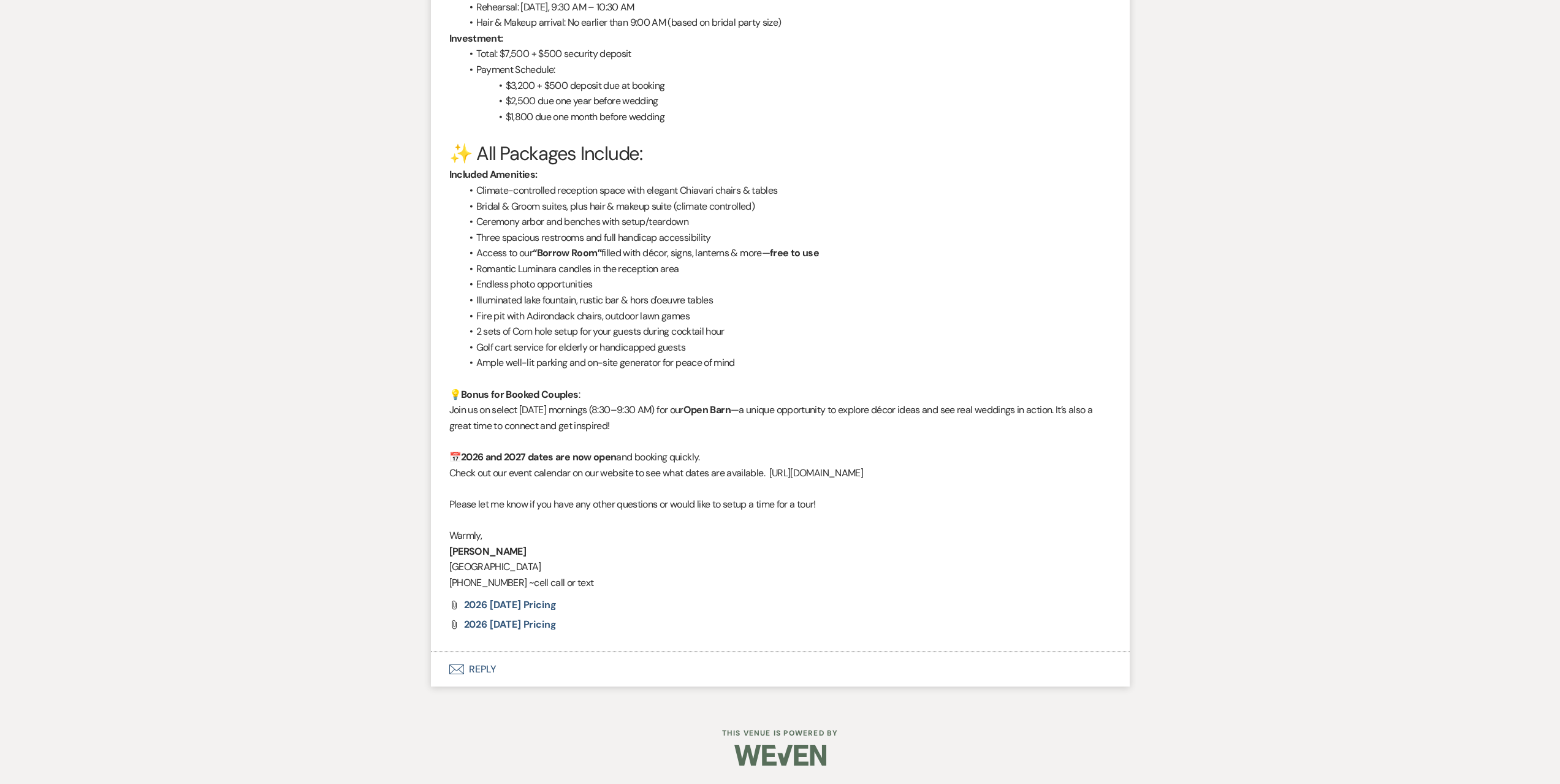
click at [581, 683] on button "Envelope Reply" at bounding box center [780, 669] width 699 height 34
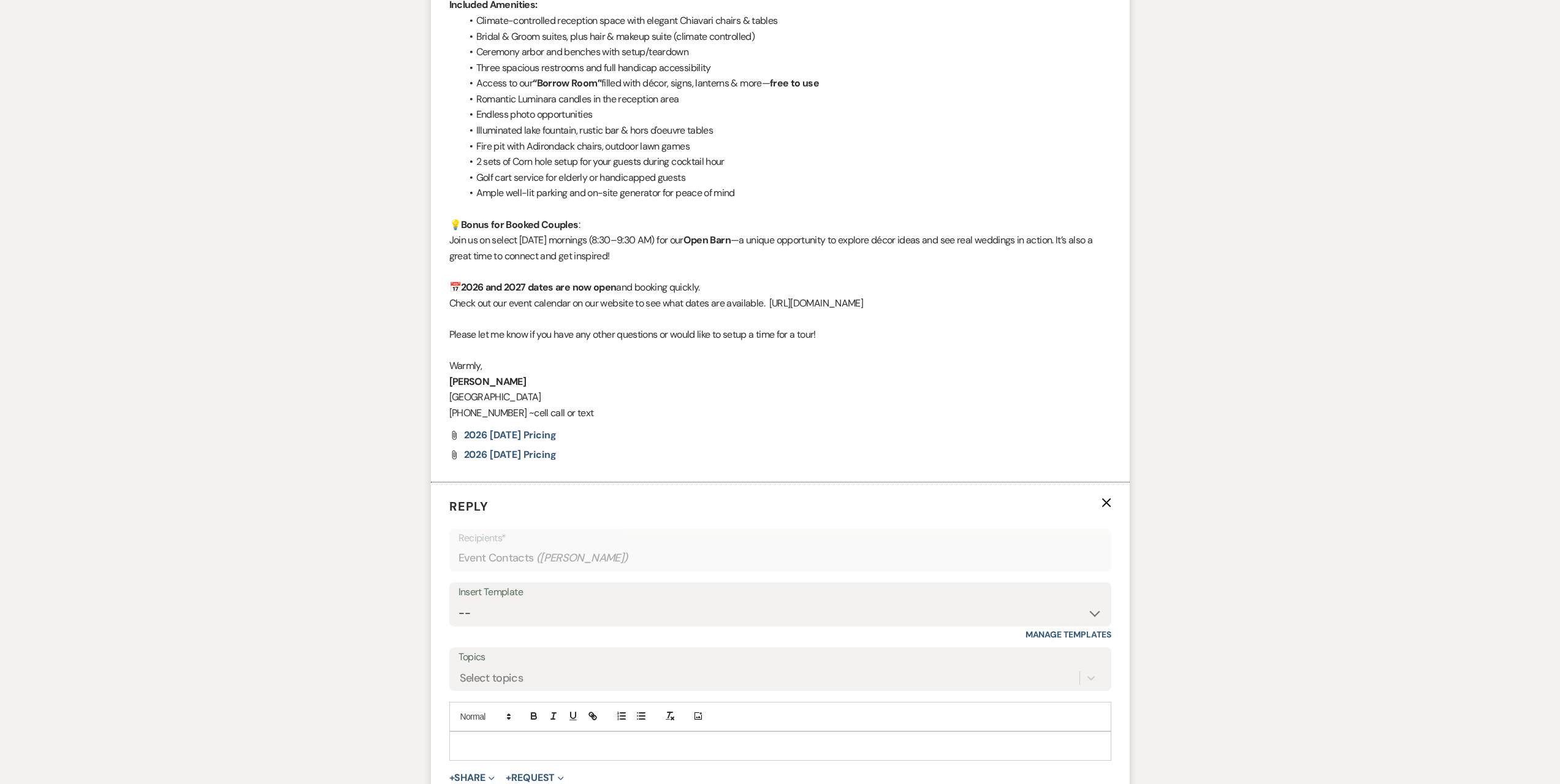
scroll to position [1776, 0]
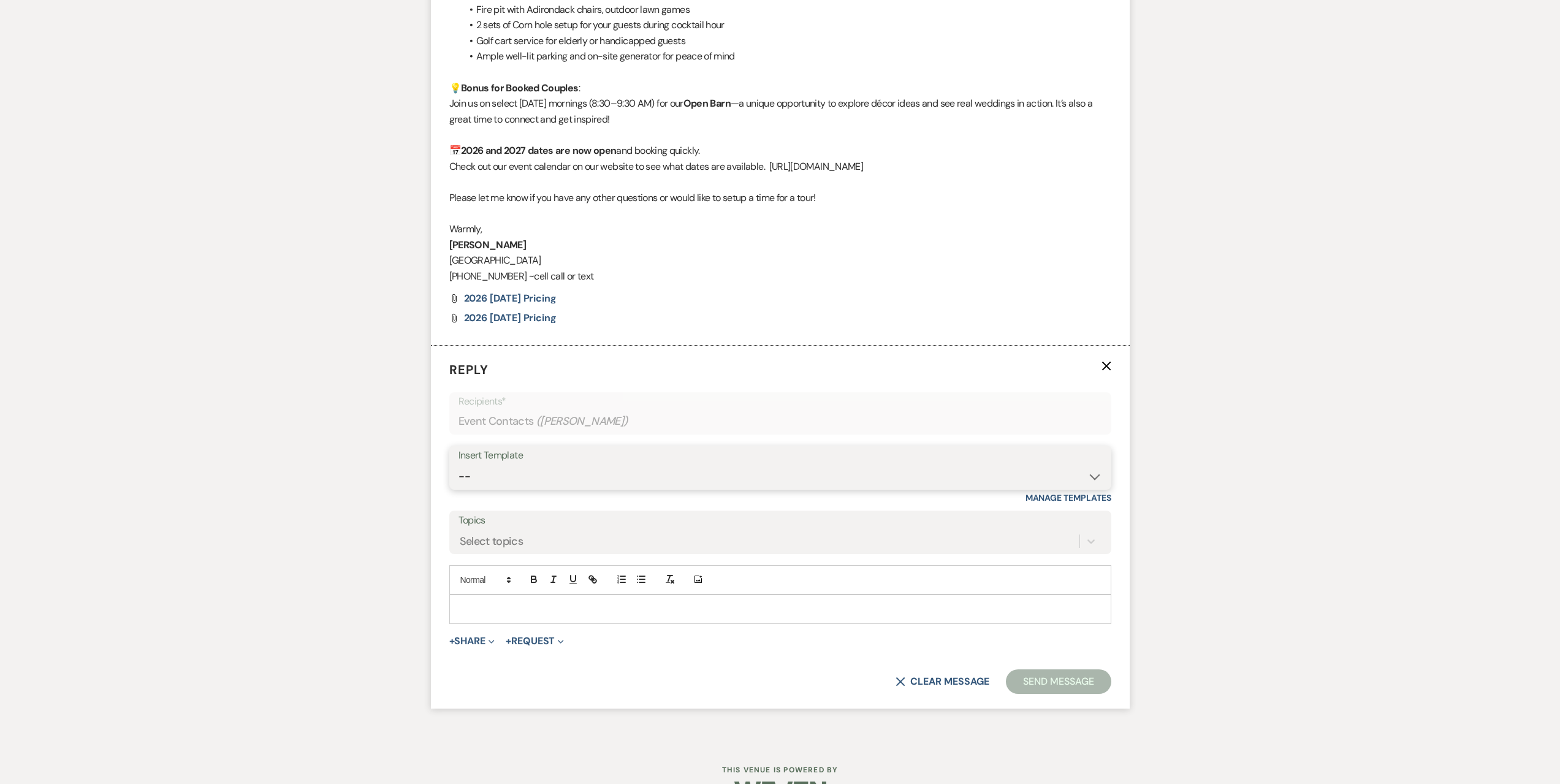
click at [624, 470] on select "-- Seating Chart [PERSON_NAME] Weven Portal Introduction Payment Template Follo…" at bounding box center [780, 476] width 643 height 24
select select "5995"
click at [459, 464] on select "-- Seating Chart [PERSON_NAME] Weven Portal Introduction Payment Template Follo…" at bounding box center [780, 476] width 643 height 24
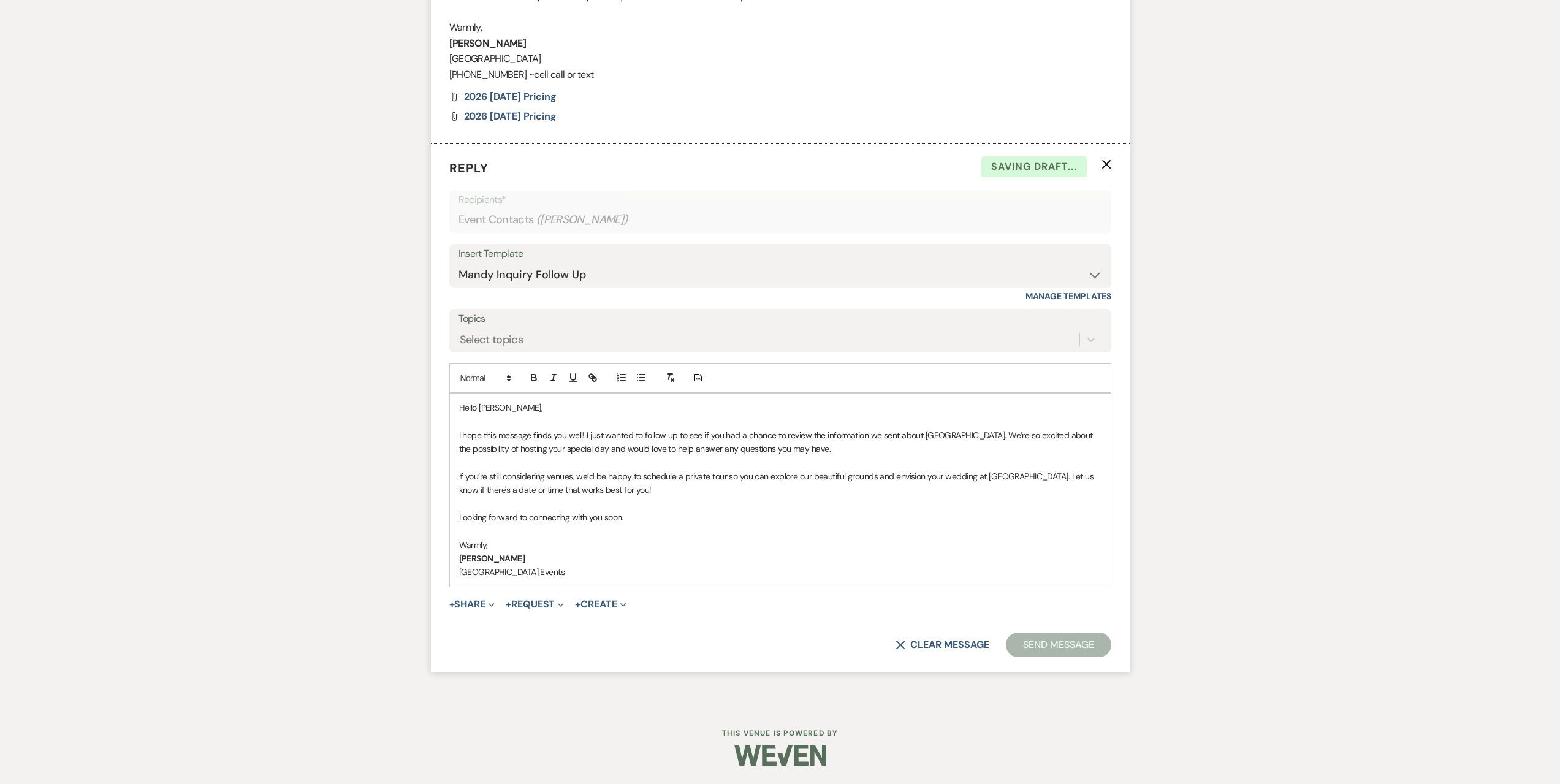
click at [1056, 645] on button "Send Message" at bounding box center [1058, 645] width 105 height 25
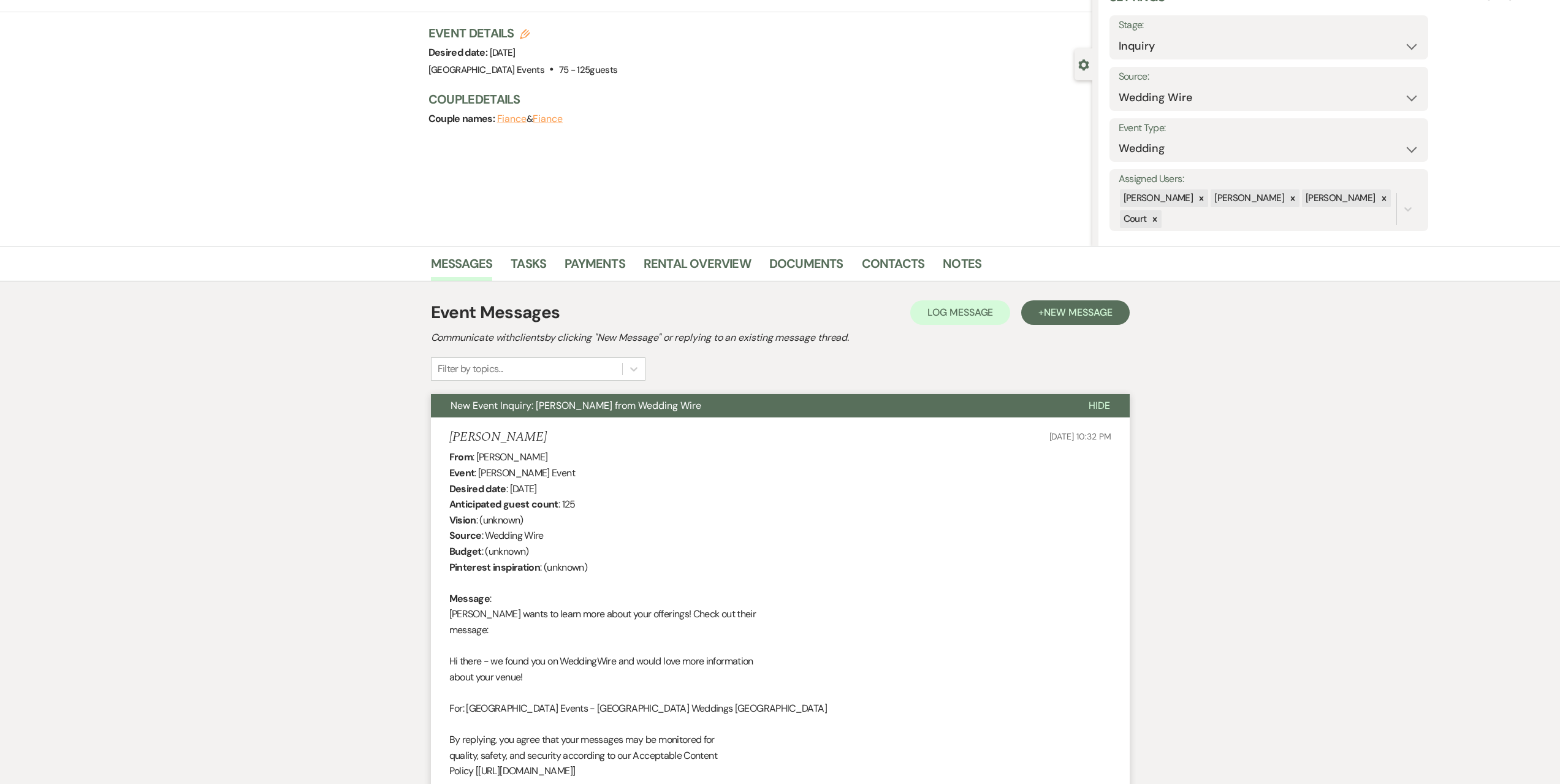
scroll to position [0, 0]
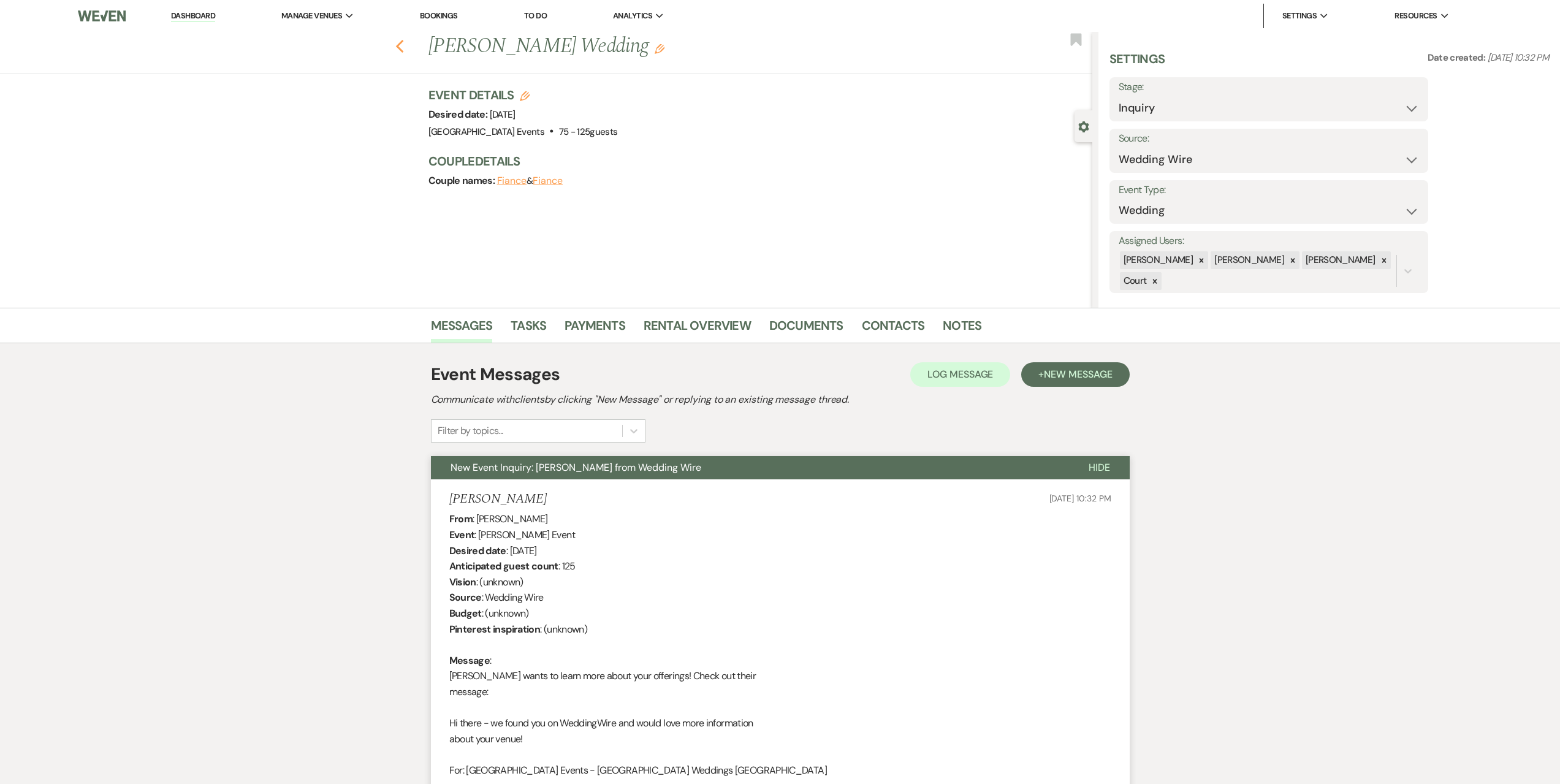
click at [405, 45] on icon "Previous" at bounding box center [400, 47] width 9 height 15
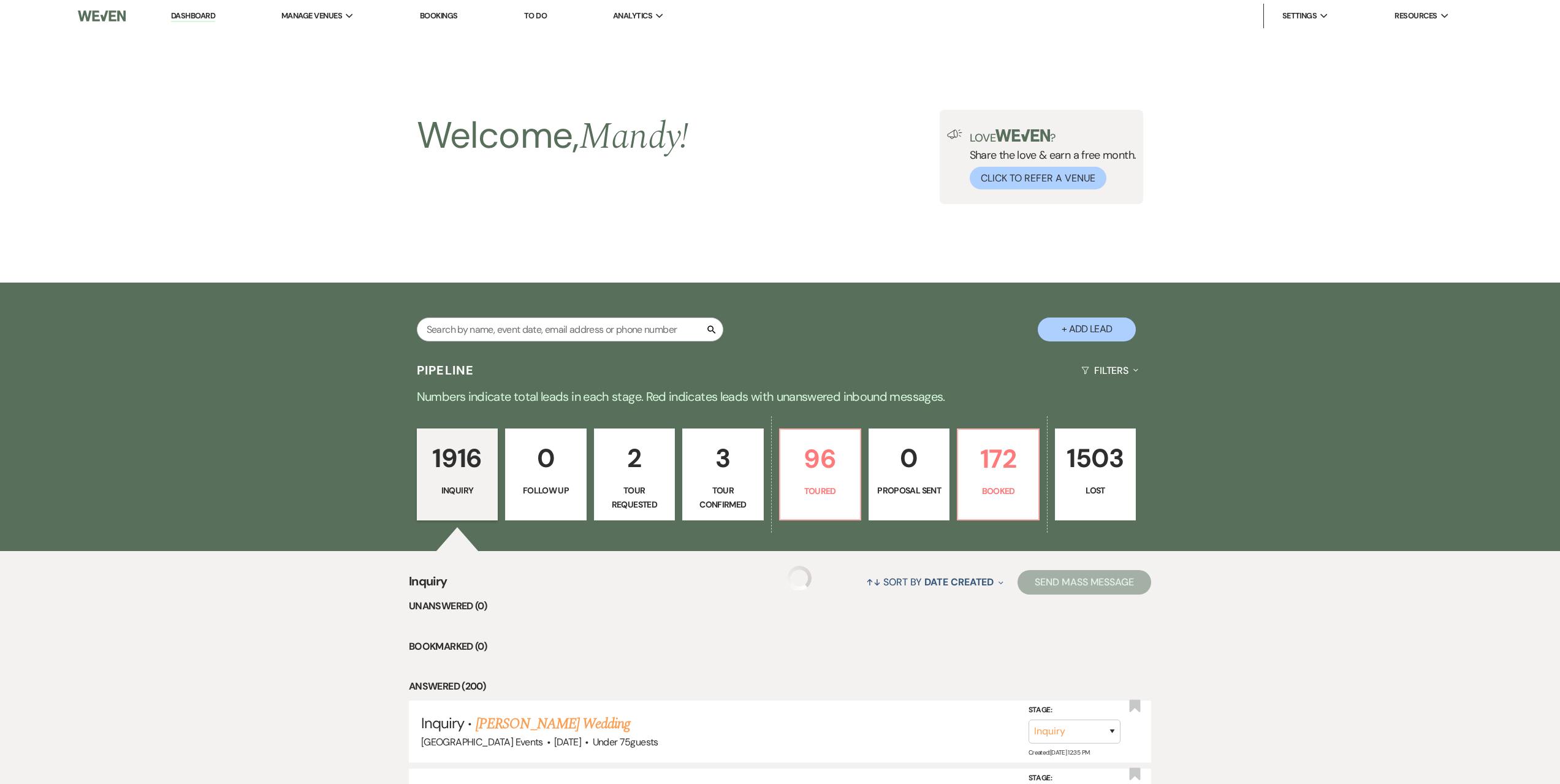
scroll to position [306, 0]
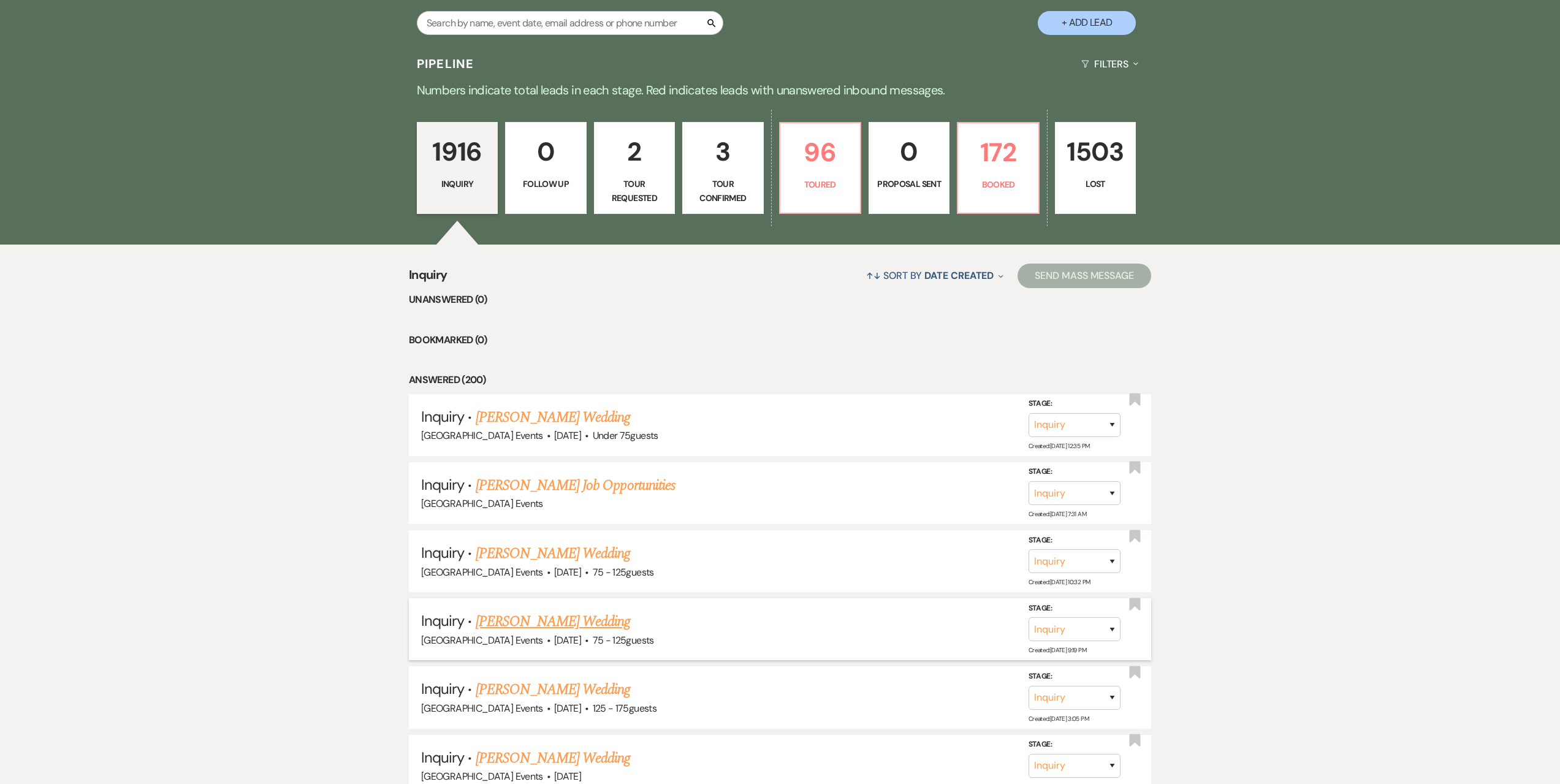
click at [573, 616] on link "[PERSON_NAME] Wedding" at bounding box center [553, 621] width 155 height 22
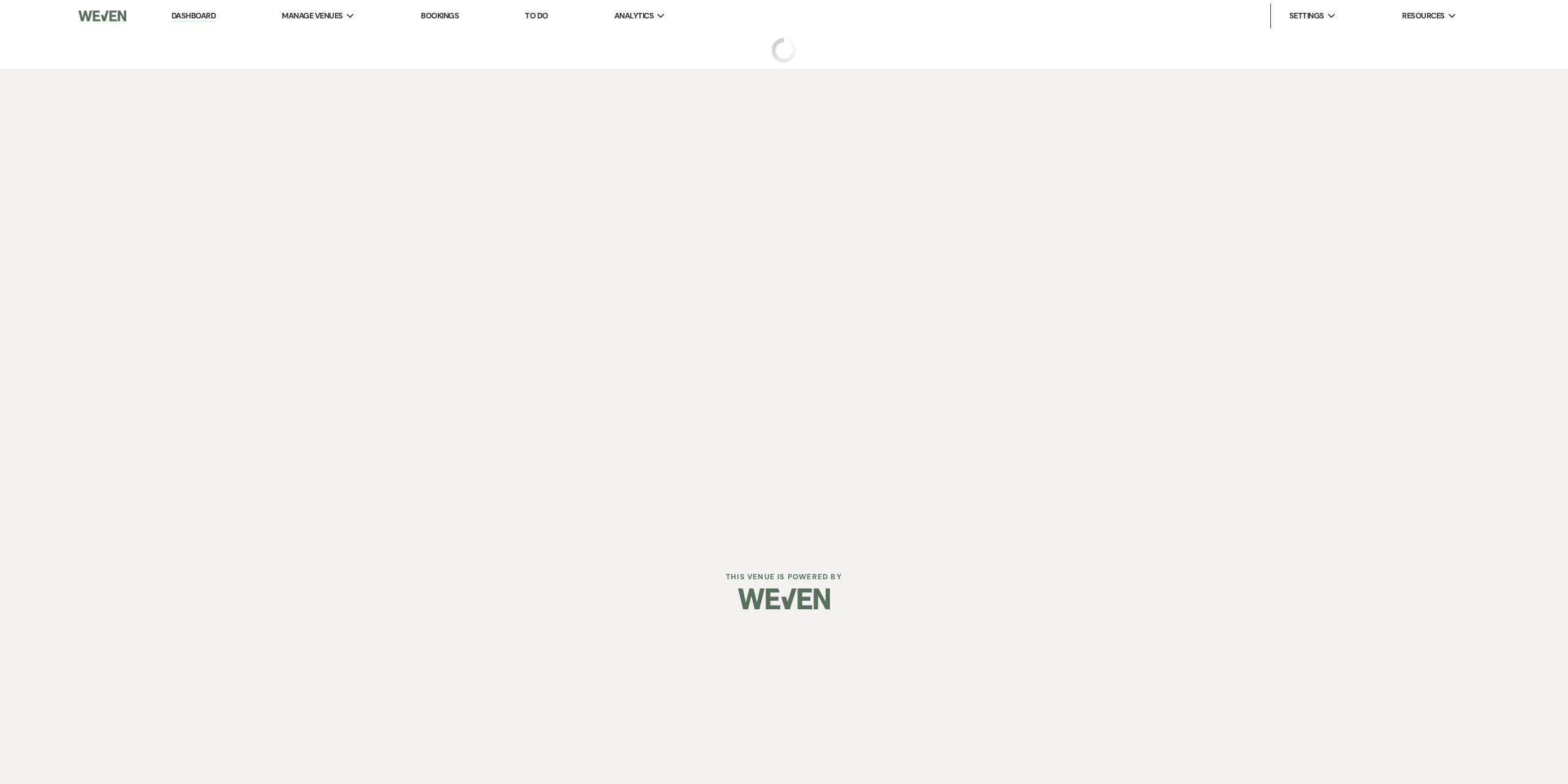
select select "3"
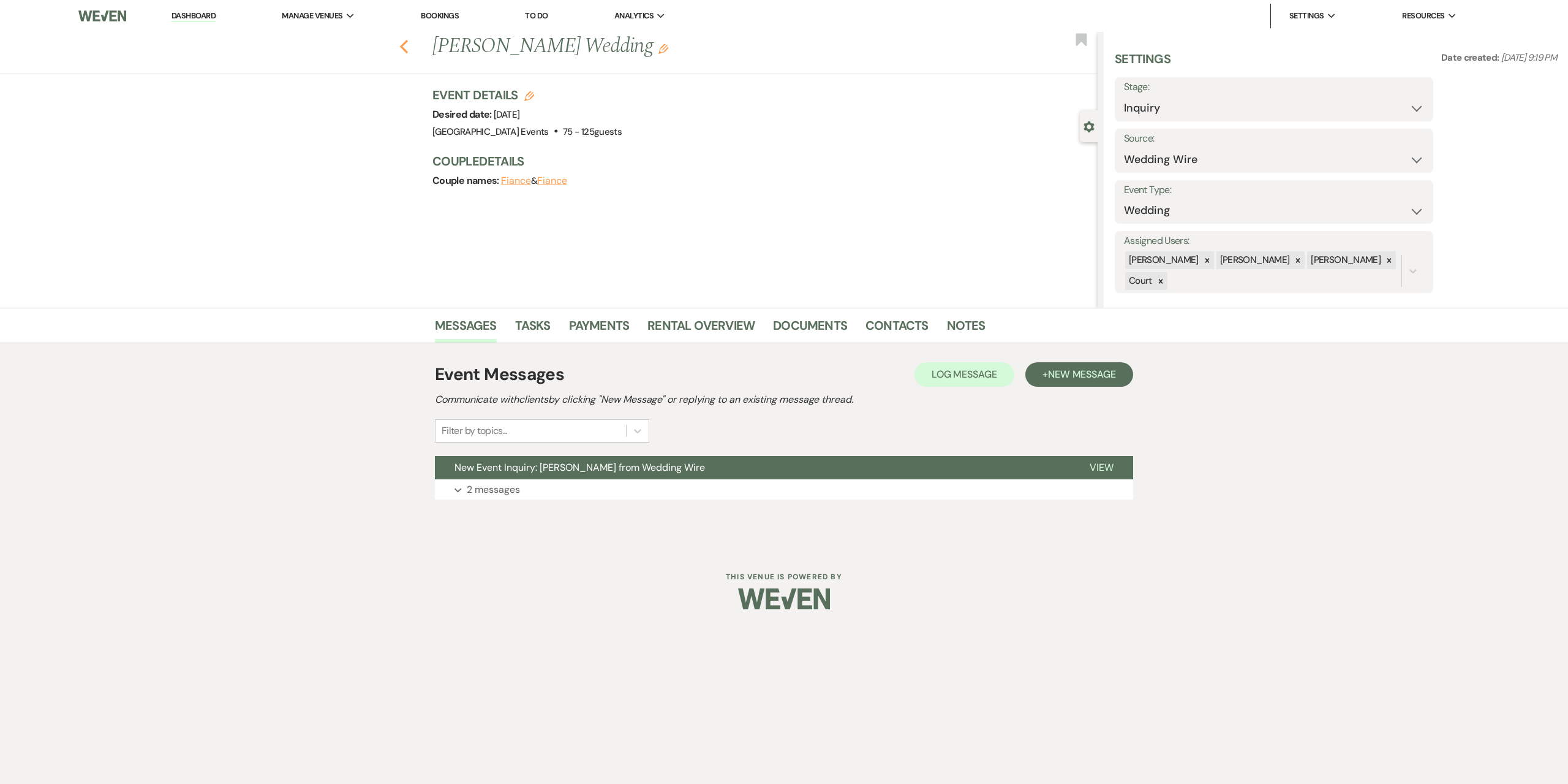
click at [404, 47] on icon "Previous" at bounding box center [404, 47] width 9 height 15
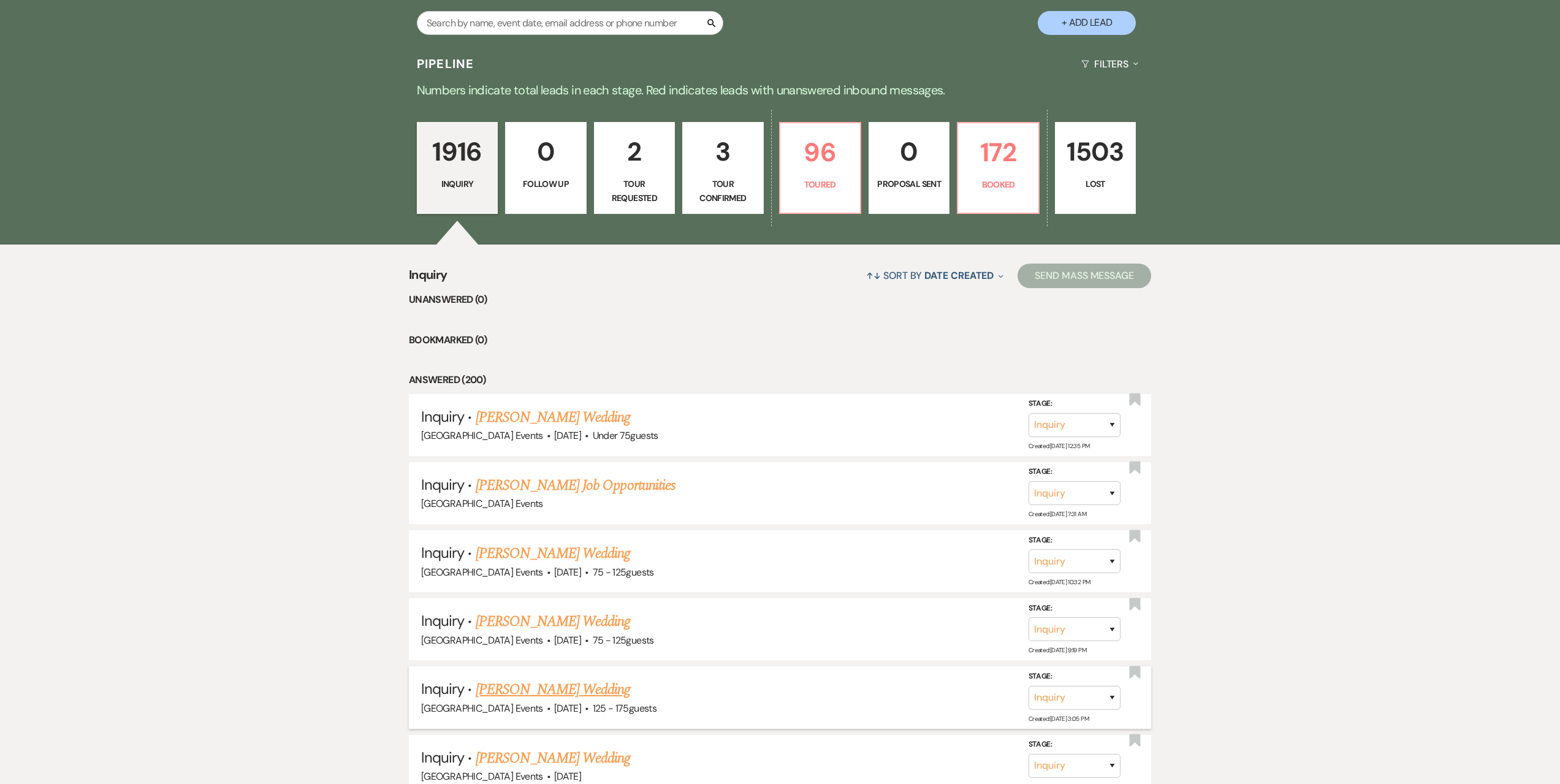
scroll to position [368, 0]
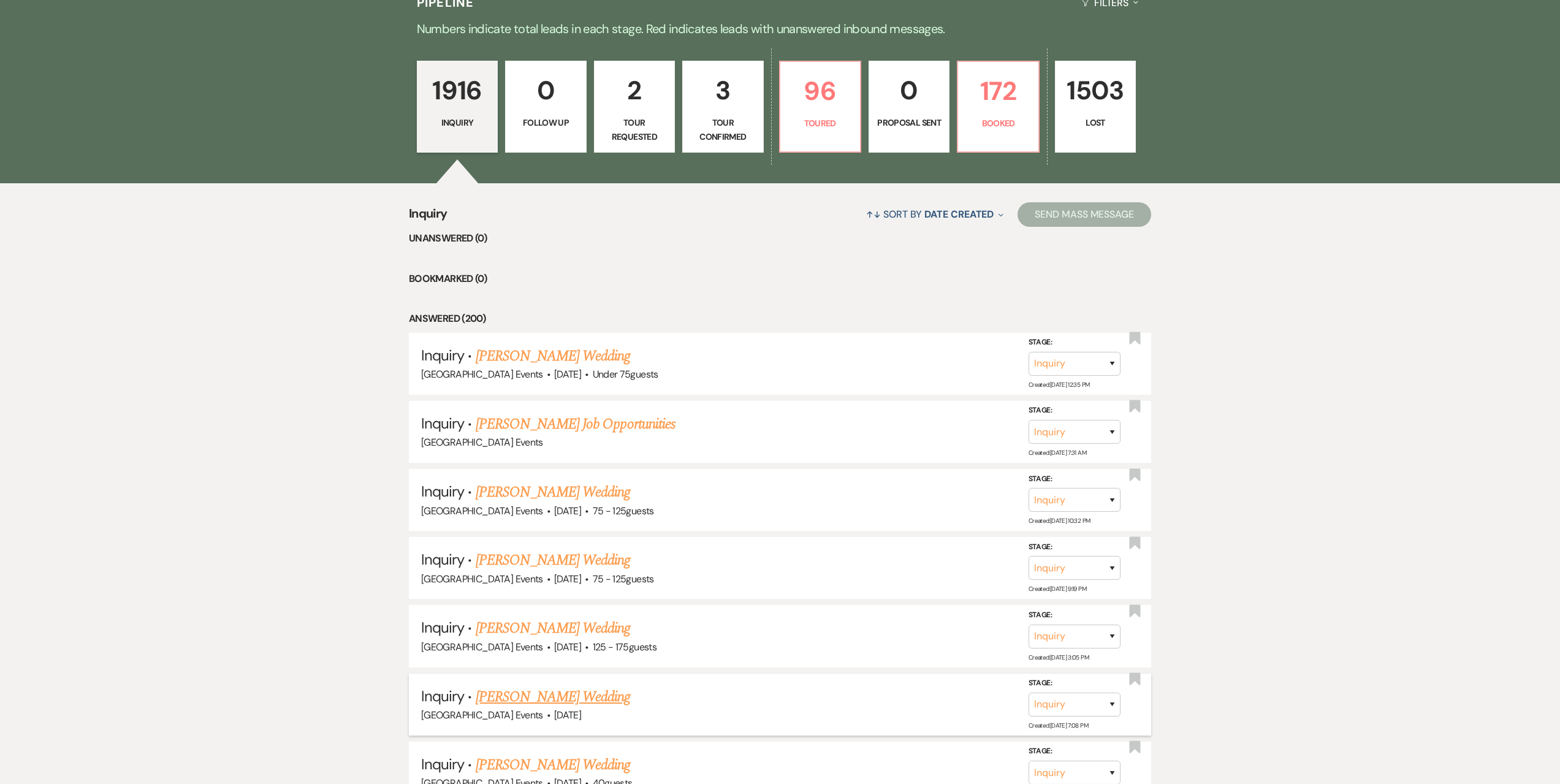
click at [560, 695] on link "[PERSON_NAME] Wedding" at bounding box center [553, 697] width 155 height 22
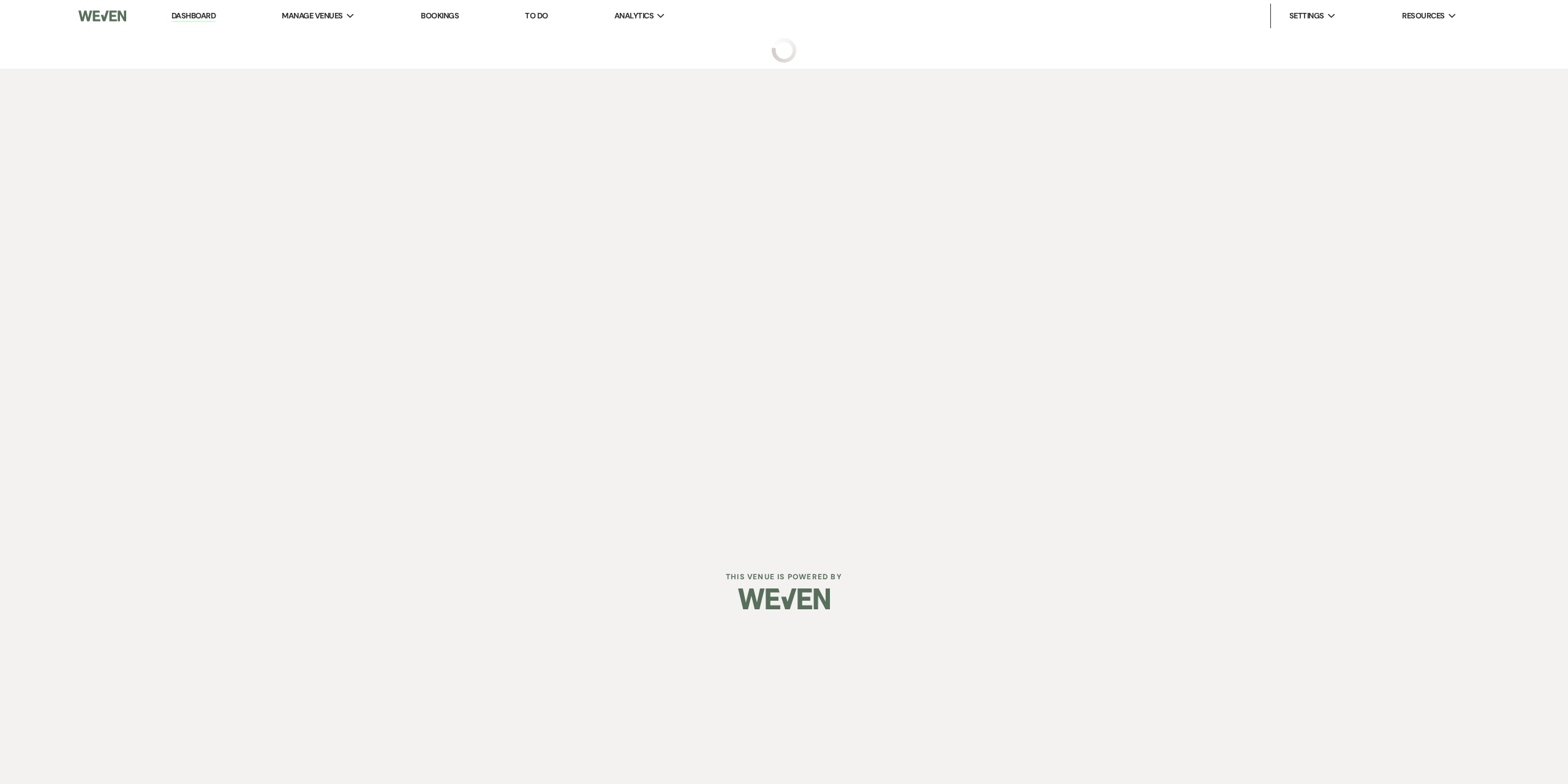
select select "2"
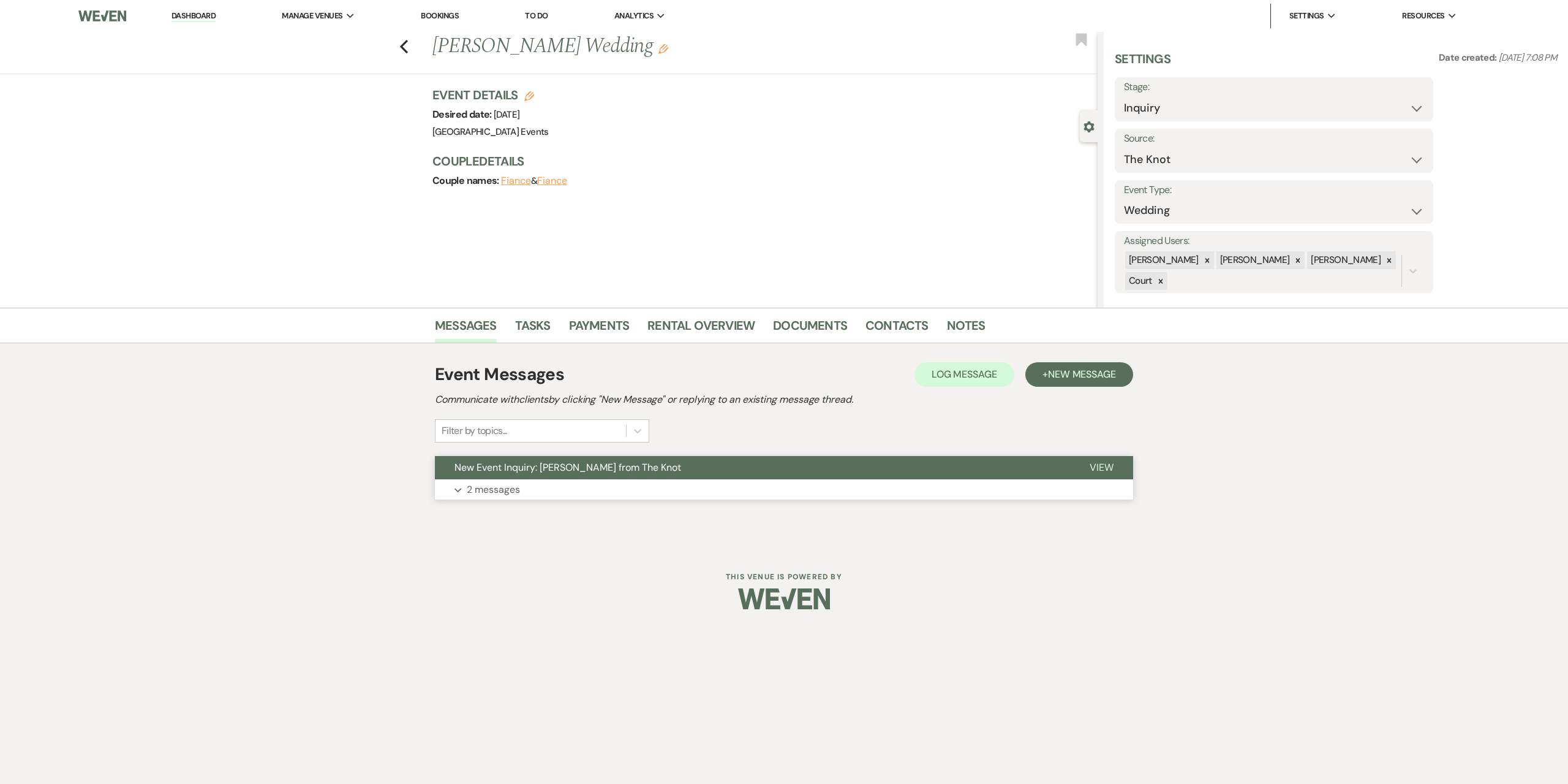
click at [501, 490] on p "2 messages" at bounding box center [494, 490] width 53 height 16
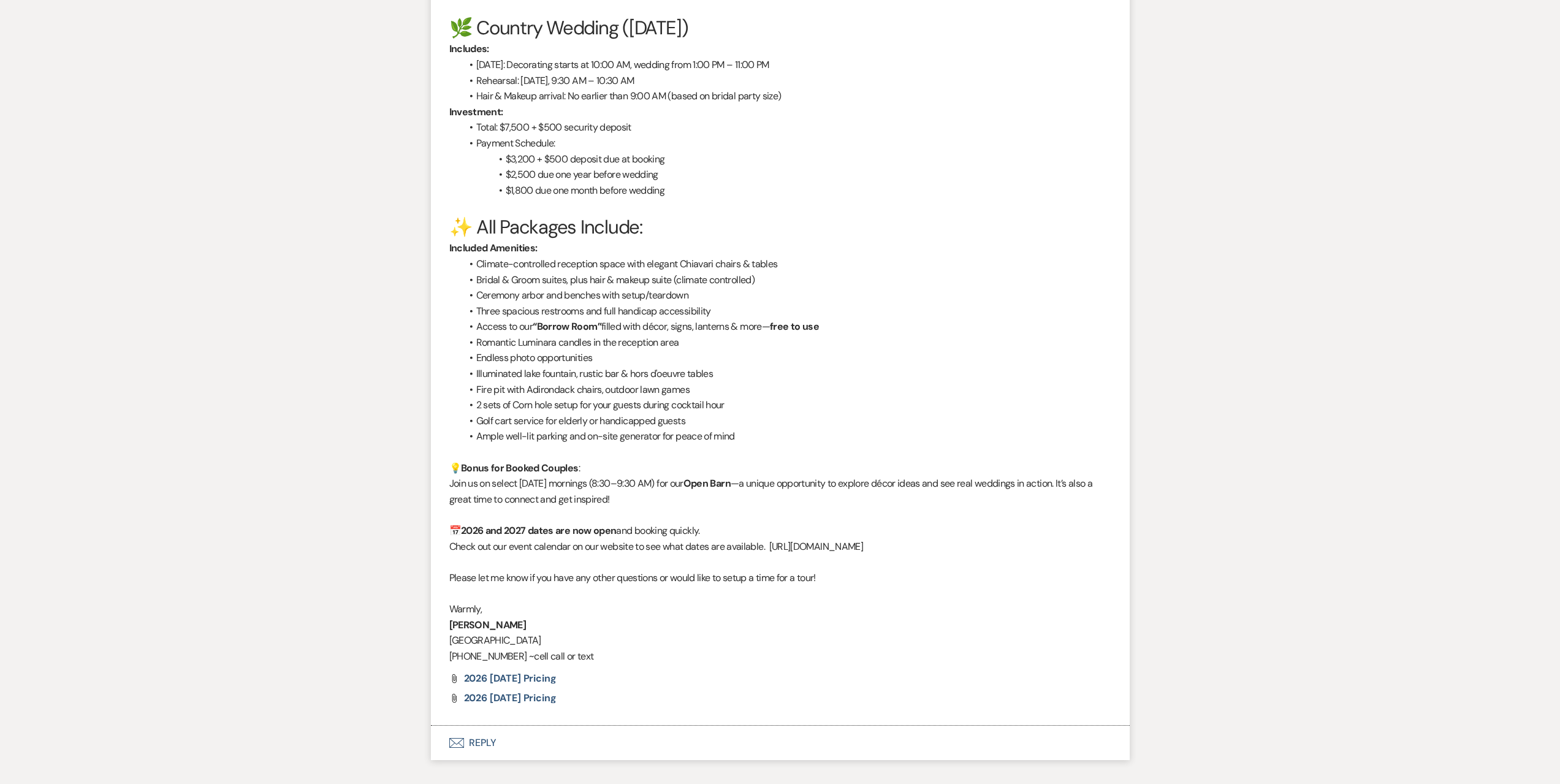
scroll to position [1469, 0]
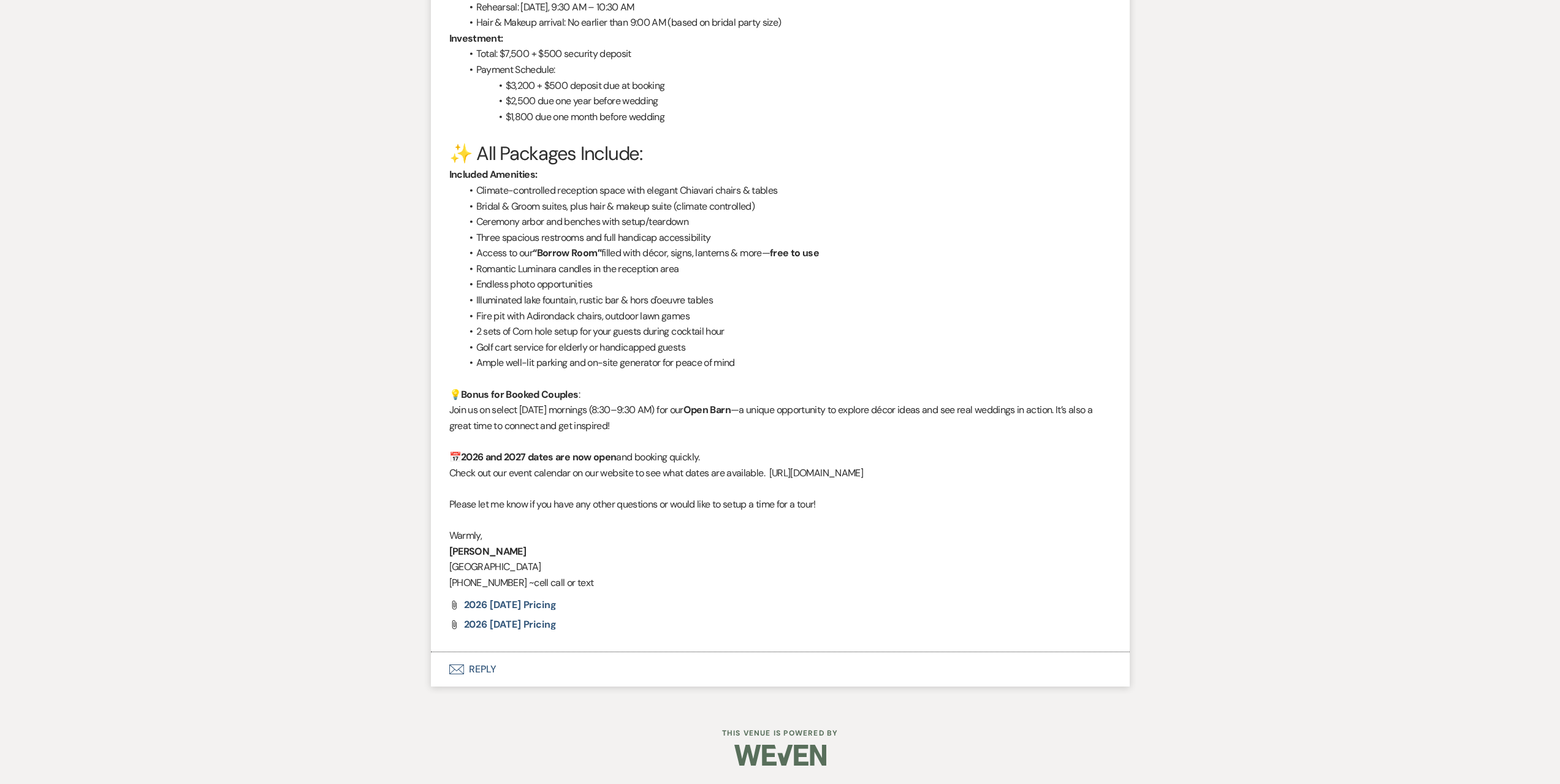
click at [539, 665] on button "Envelope Reply" at bounding box center [780, 669] width 699 height 34
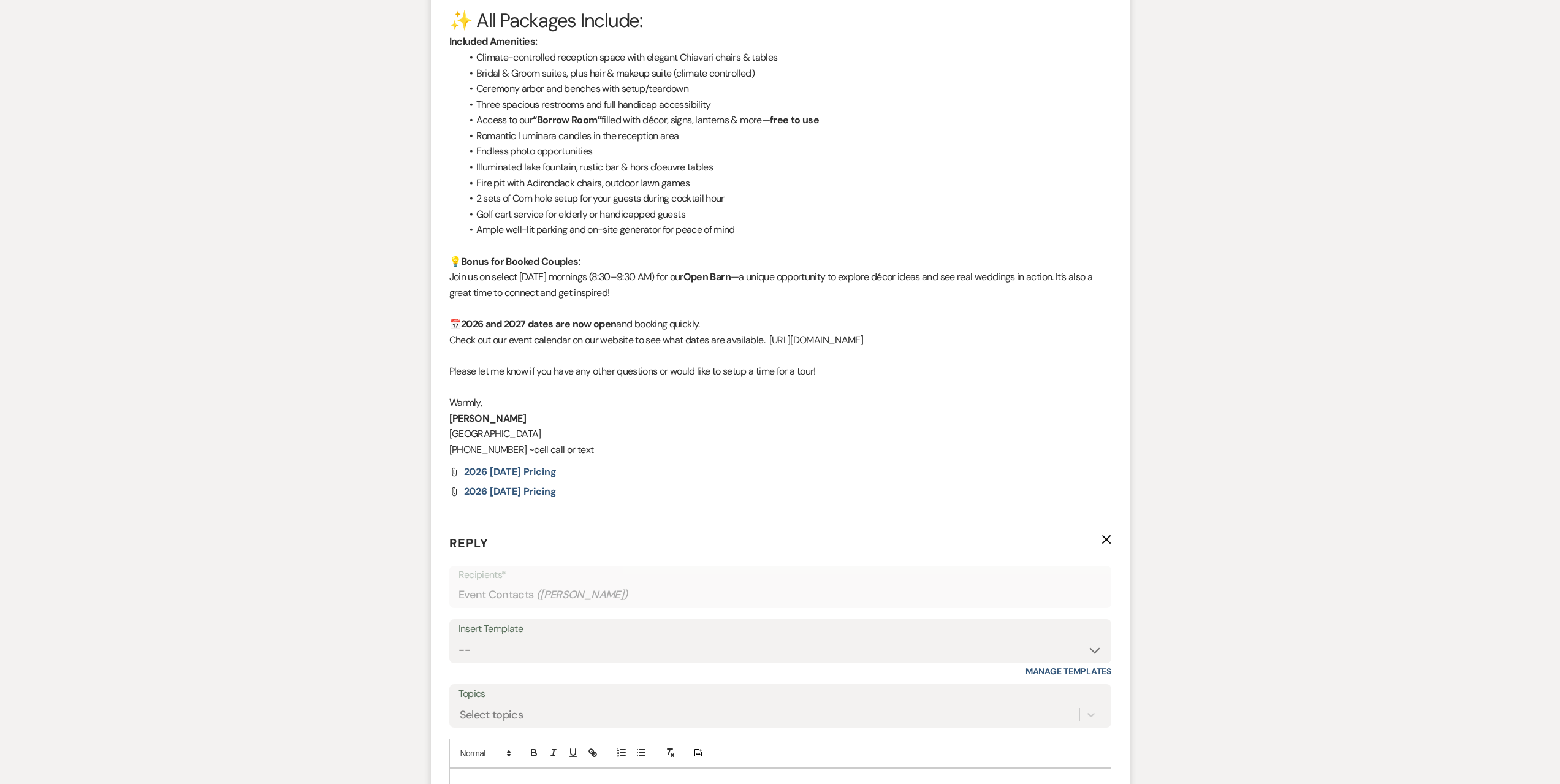
scroll to position [1714, 0]
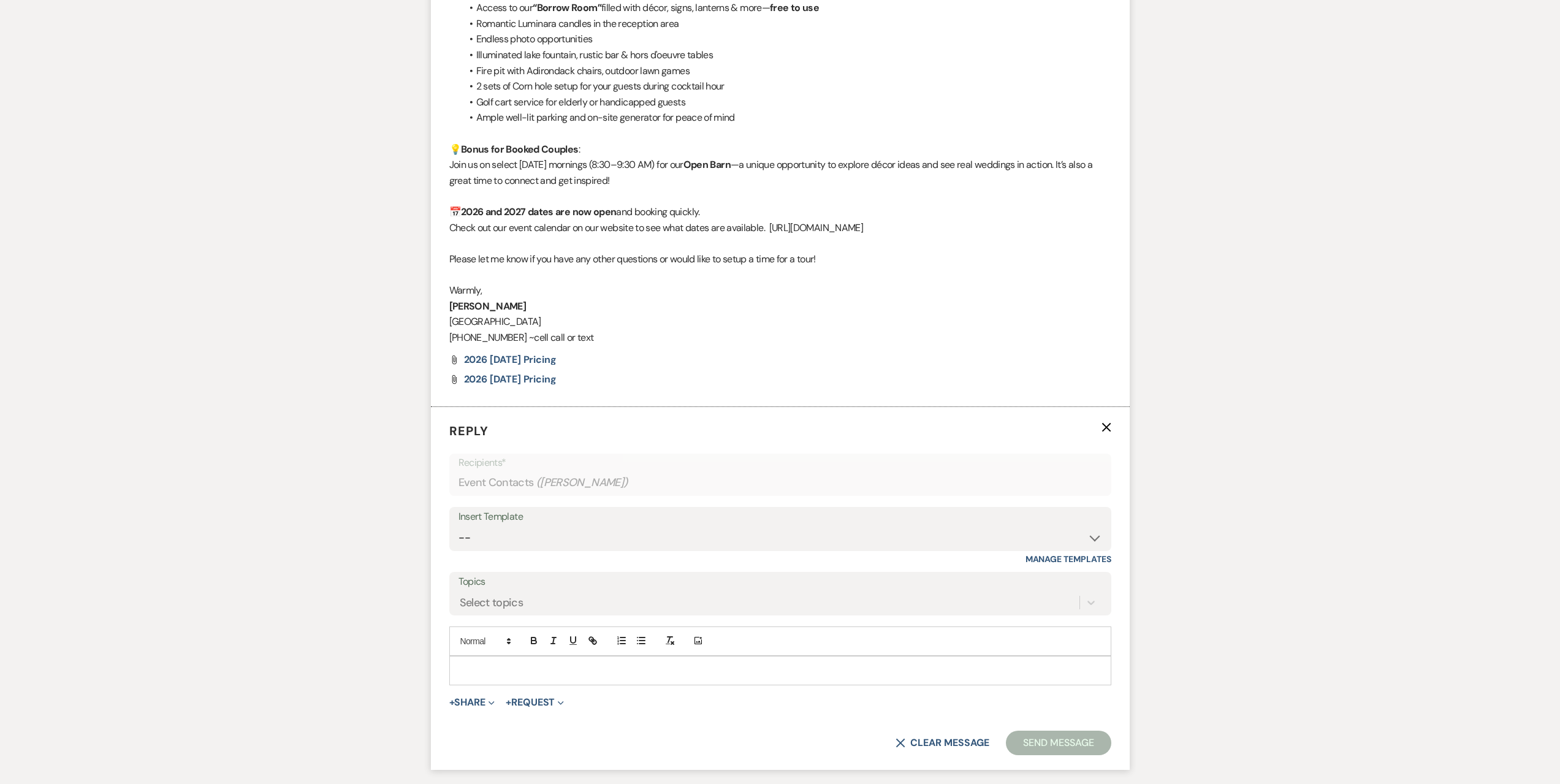
click at [601, 518] on div "Insert Template" at bounding box center [780, 516] width 643 height 18
click at [598, 530] on select "-- Seating Chart [PERSON_NAME] Weven Portal Introduction Payment Template Follo…" at bounding box center [780, 538] width 643 height 24
select select "5995"
click at [459, 526] on select "-- Seating Chart [PERSON_NAME] Weven Portal Introduction Payment Template Follo…" at bounding box center [780, 538] width 643 height 24
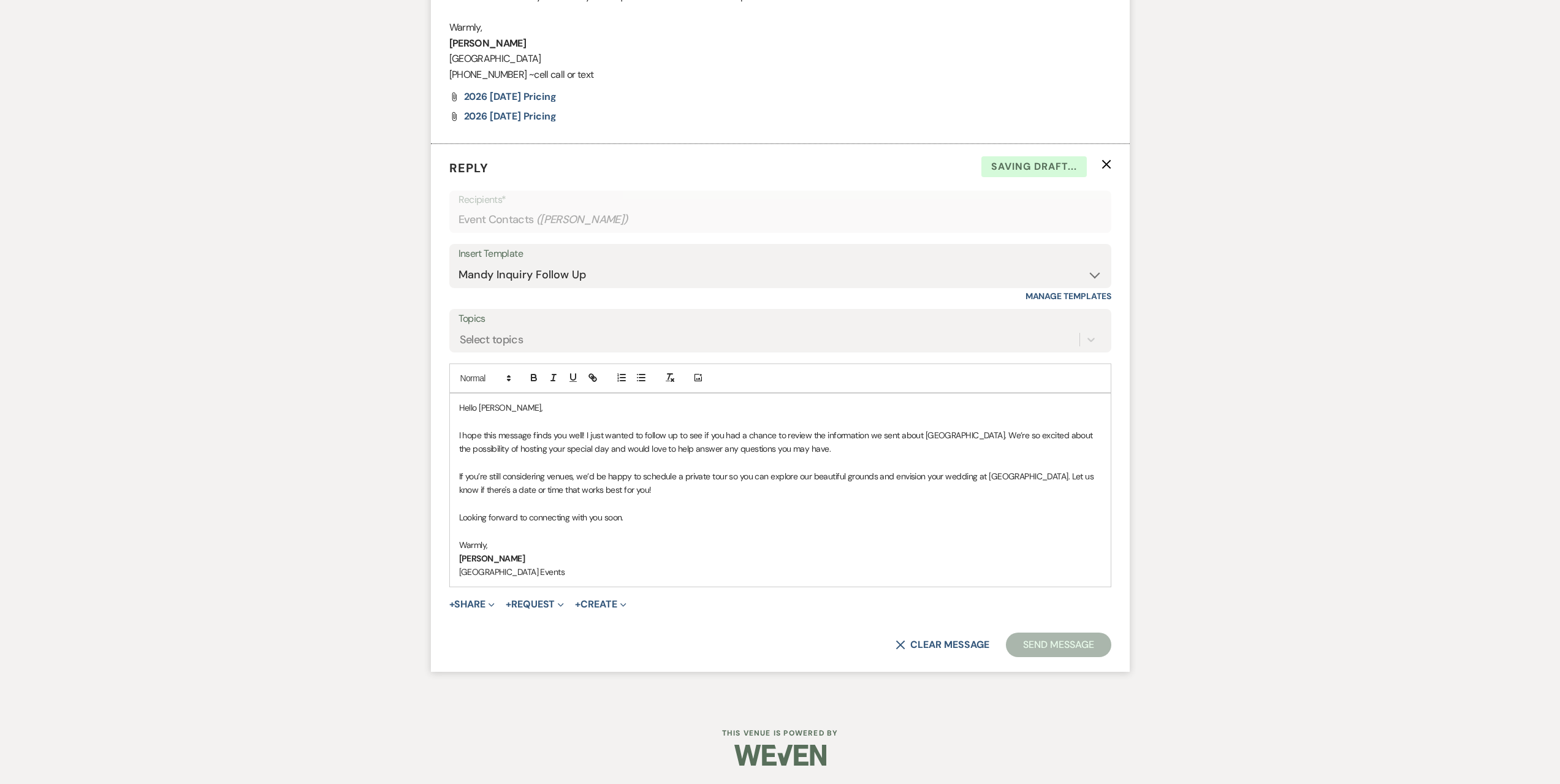
click at [1021, 653] on button "Send Message" at bounding box center [1058, 645] width 105 height 25
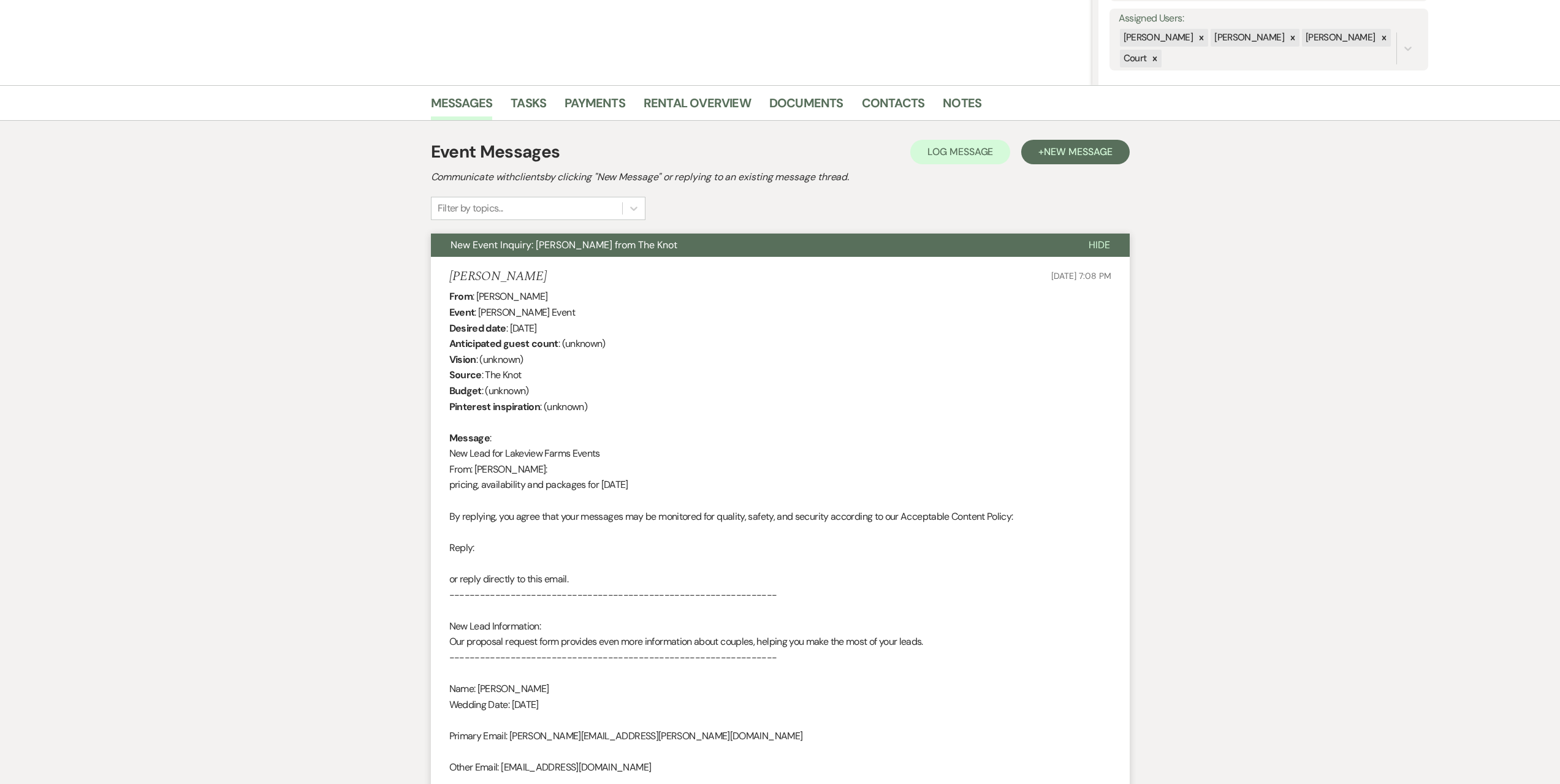
scroll to position [0, 0]
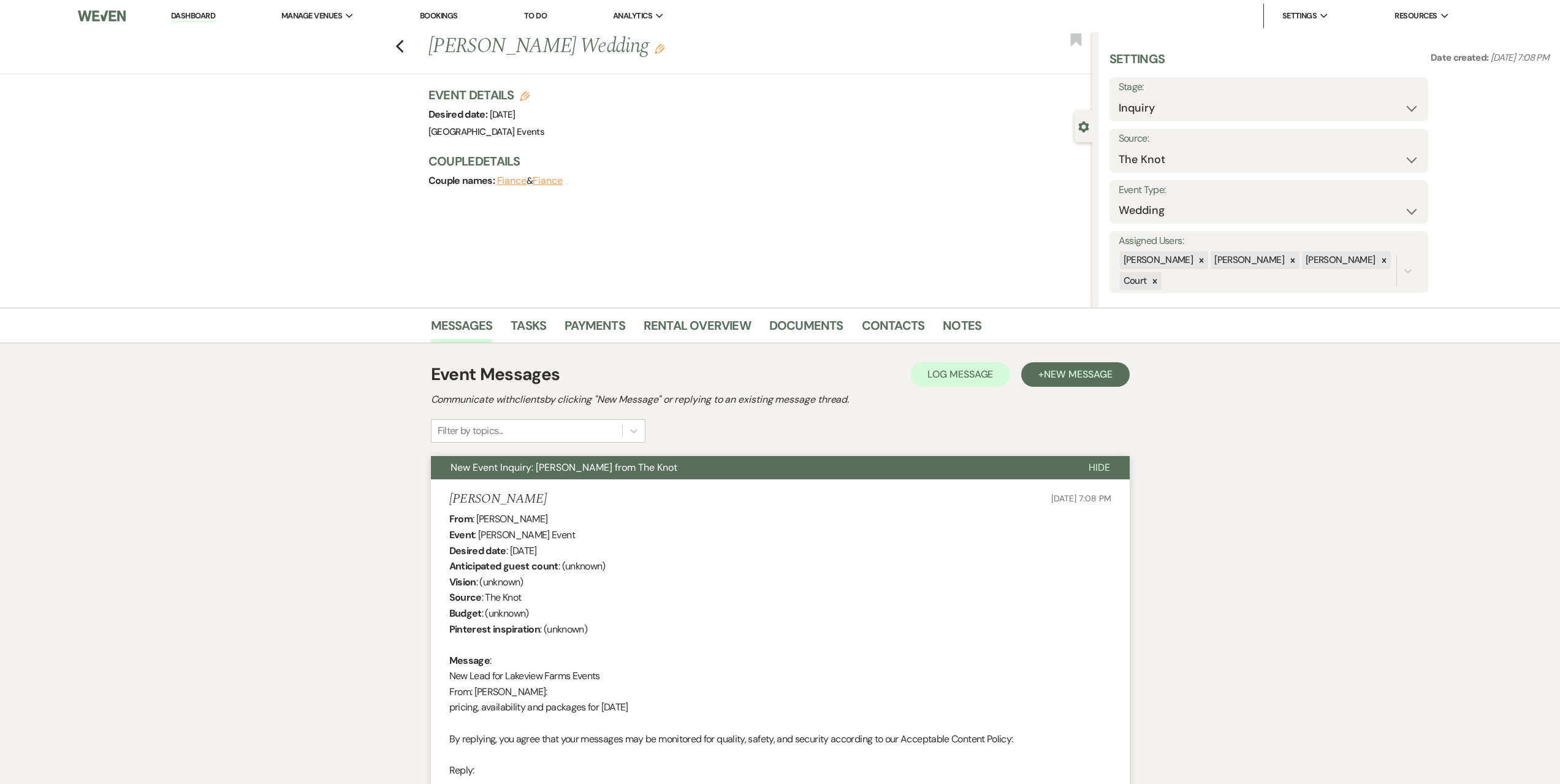
click at [176, 14] on link "Dashboard" at bounding box center [193, 16] width 44 height 11
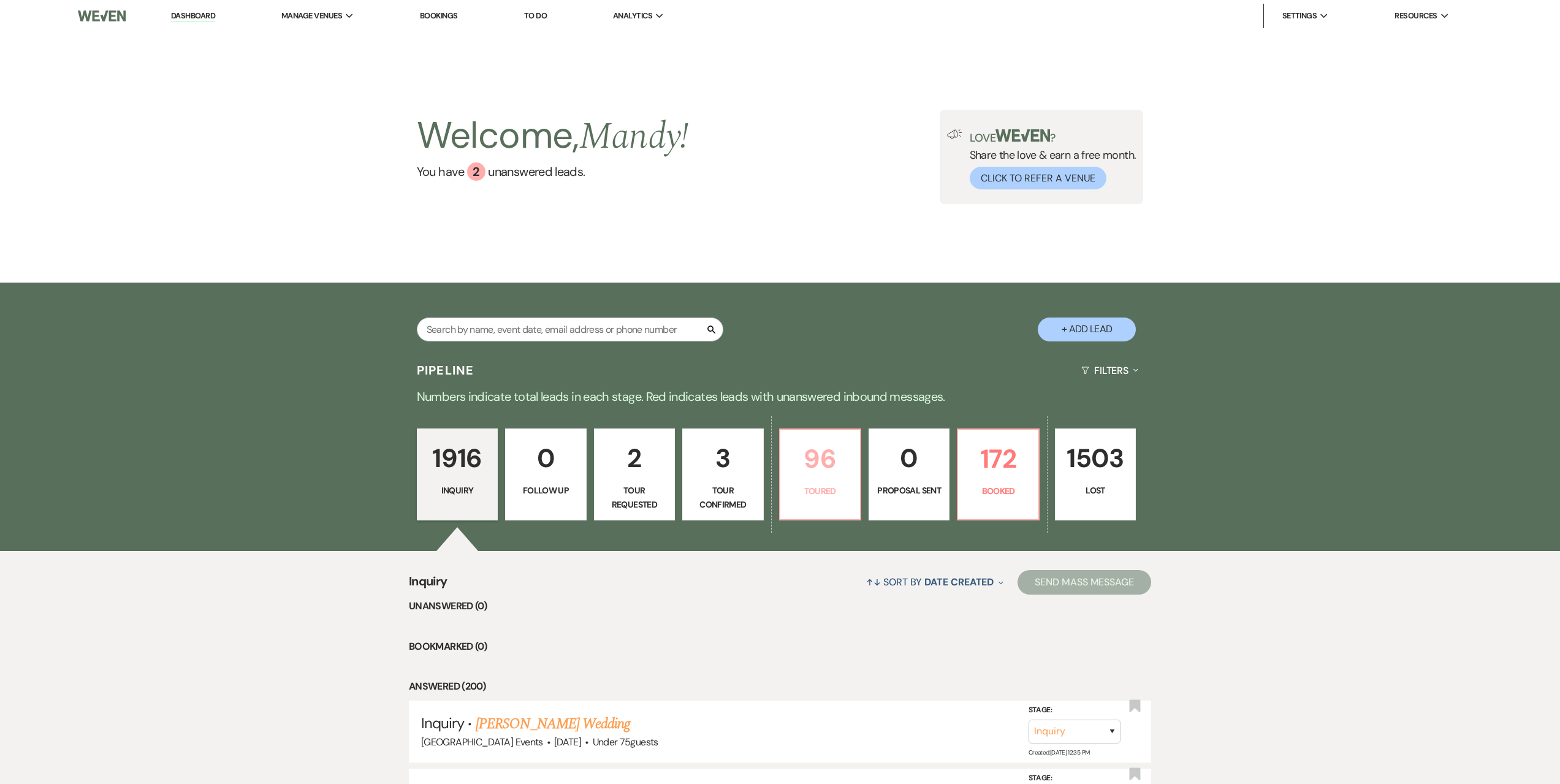
click at [838, 477] on p "96" at bounding box center [820, 459] width 65 height 41
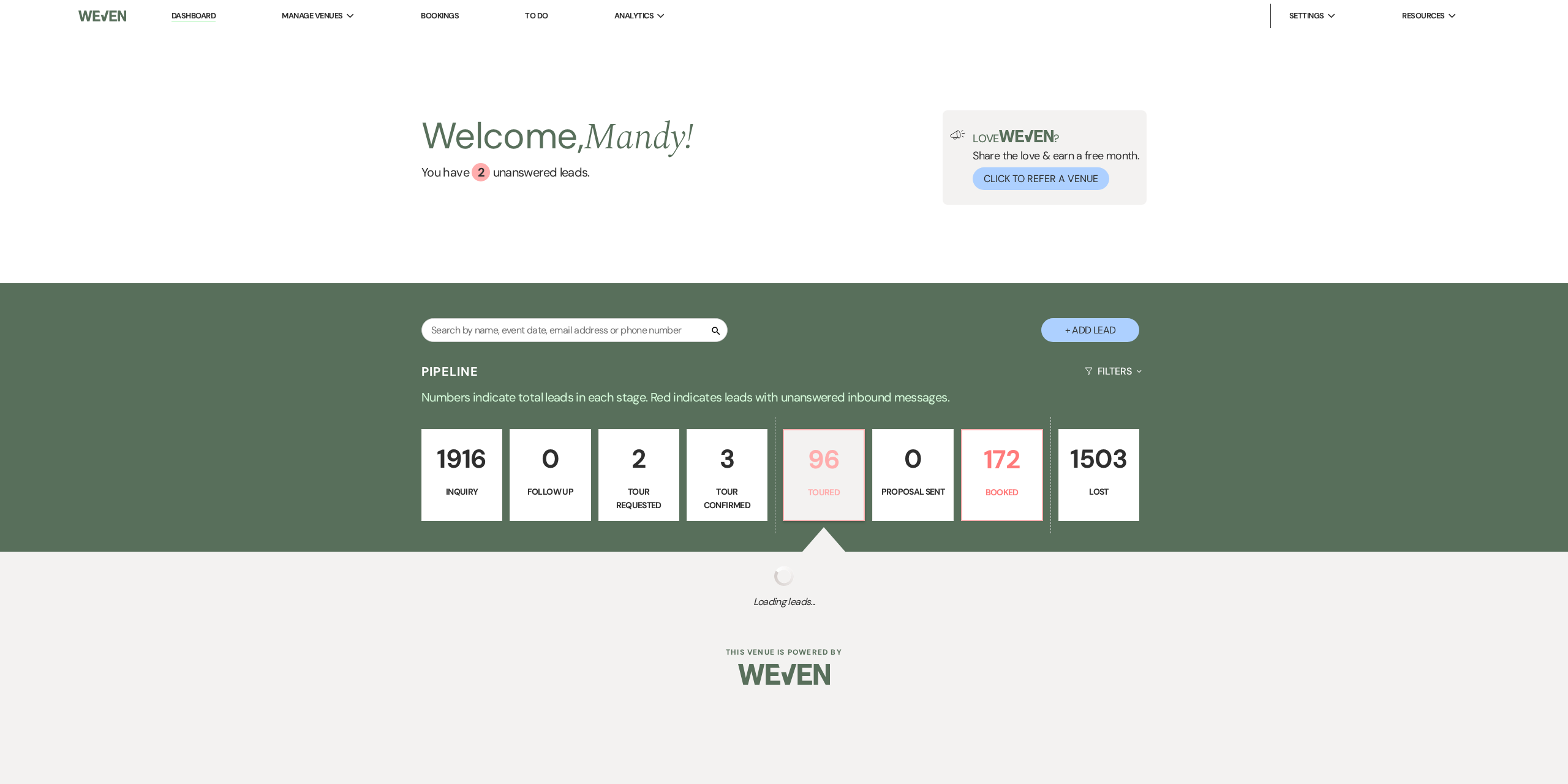
select select "5"
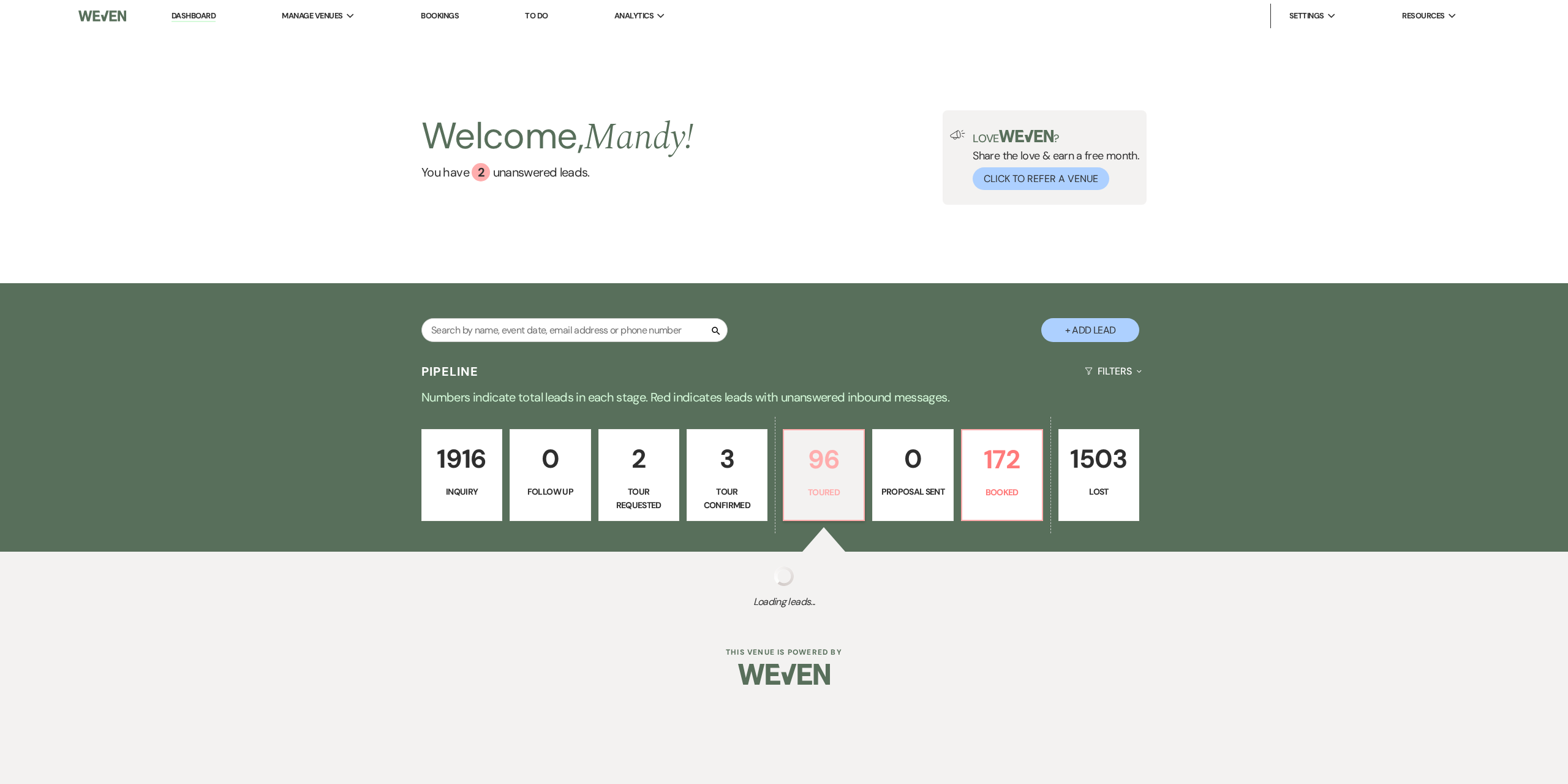
select select "5"
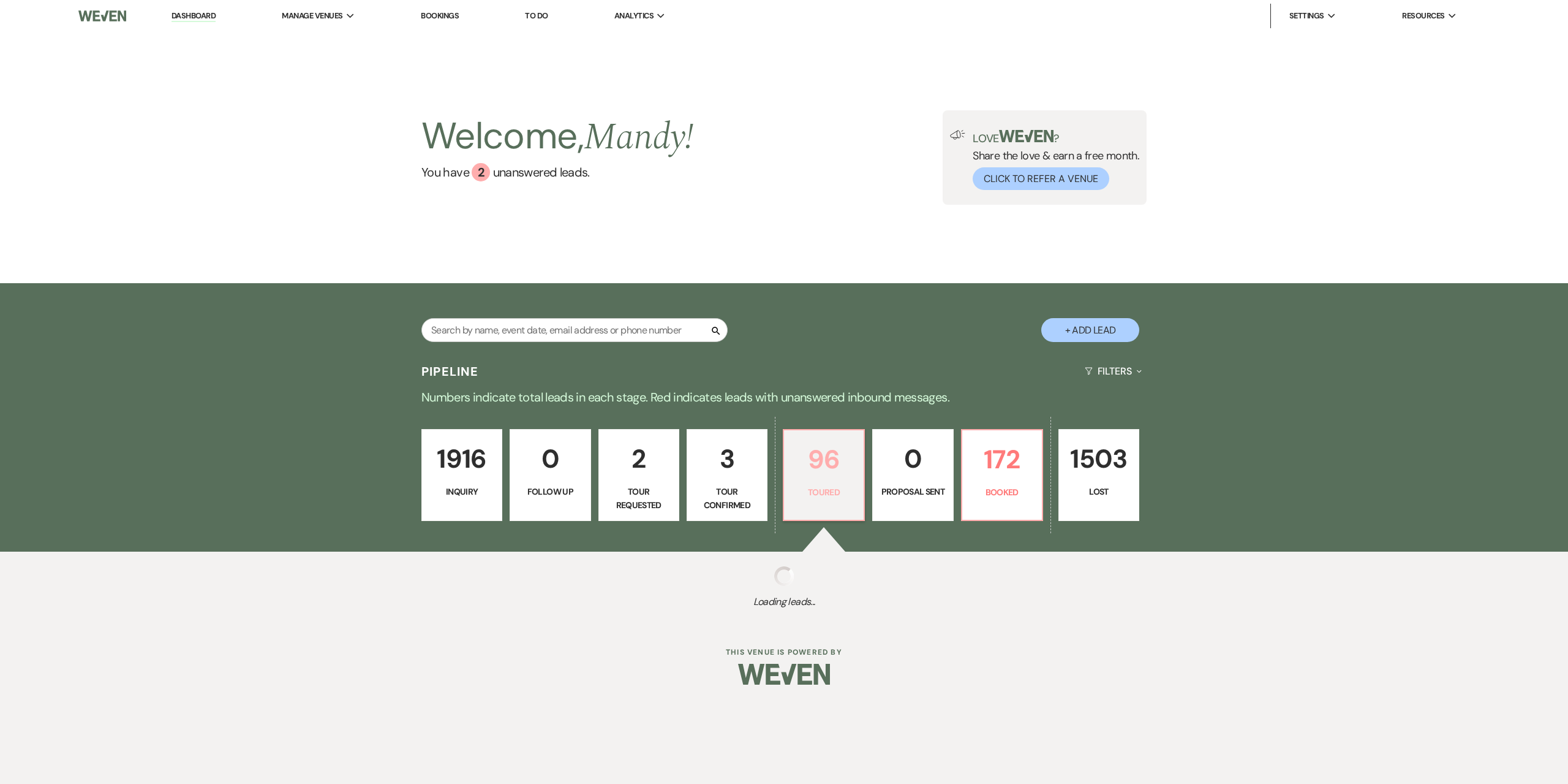
select select "5"
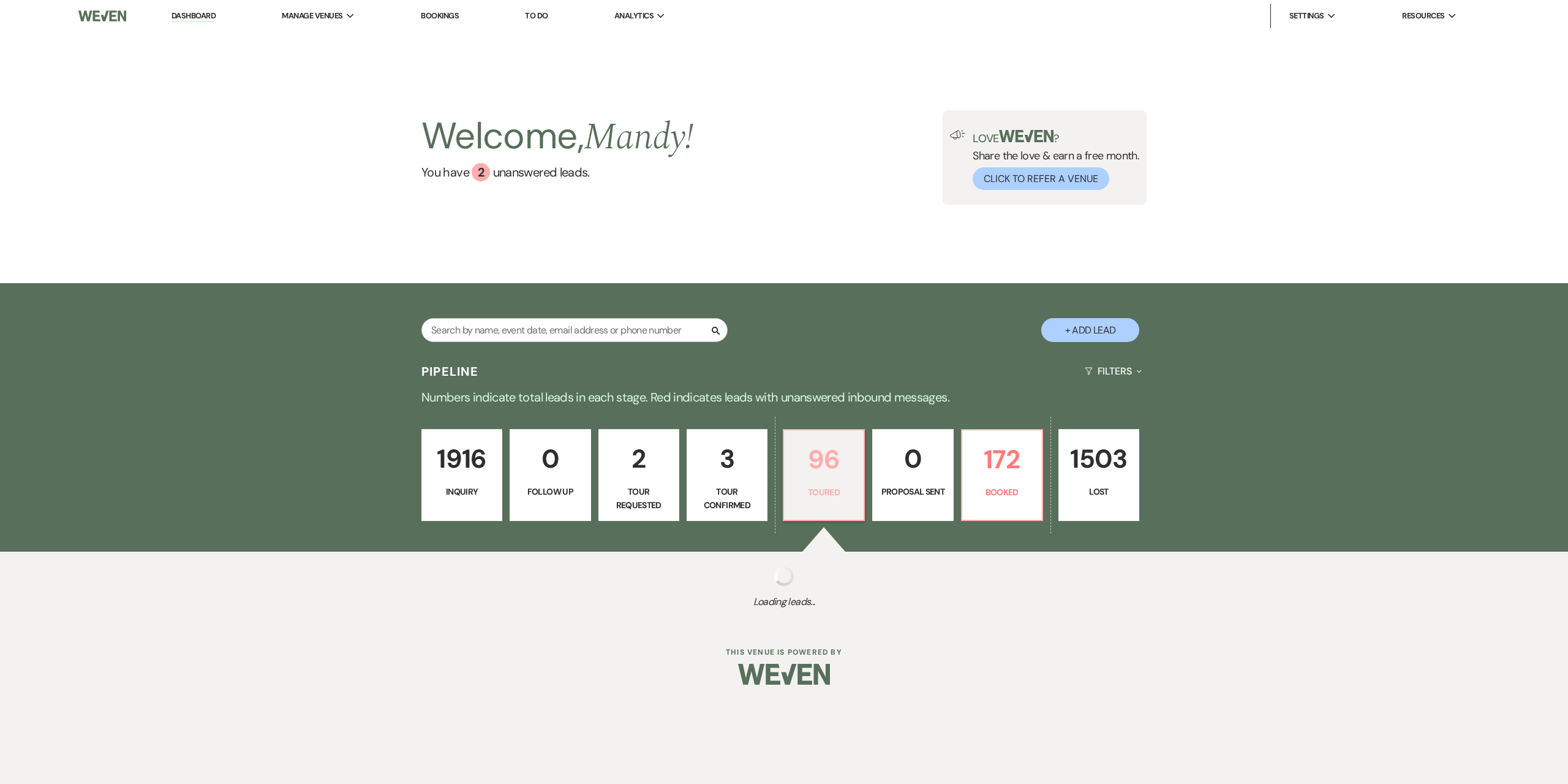
select select "5"
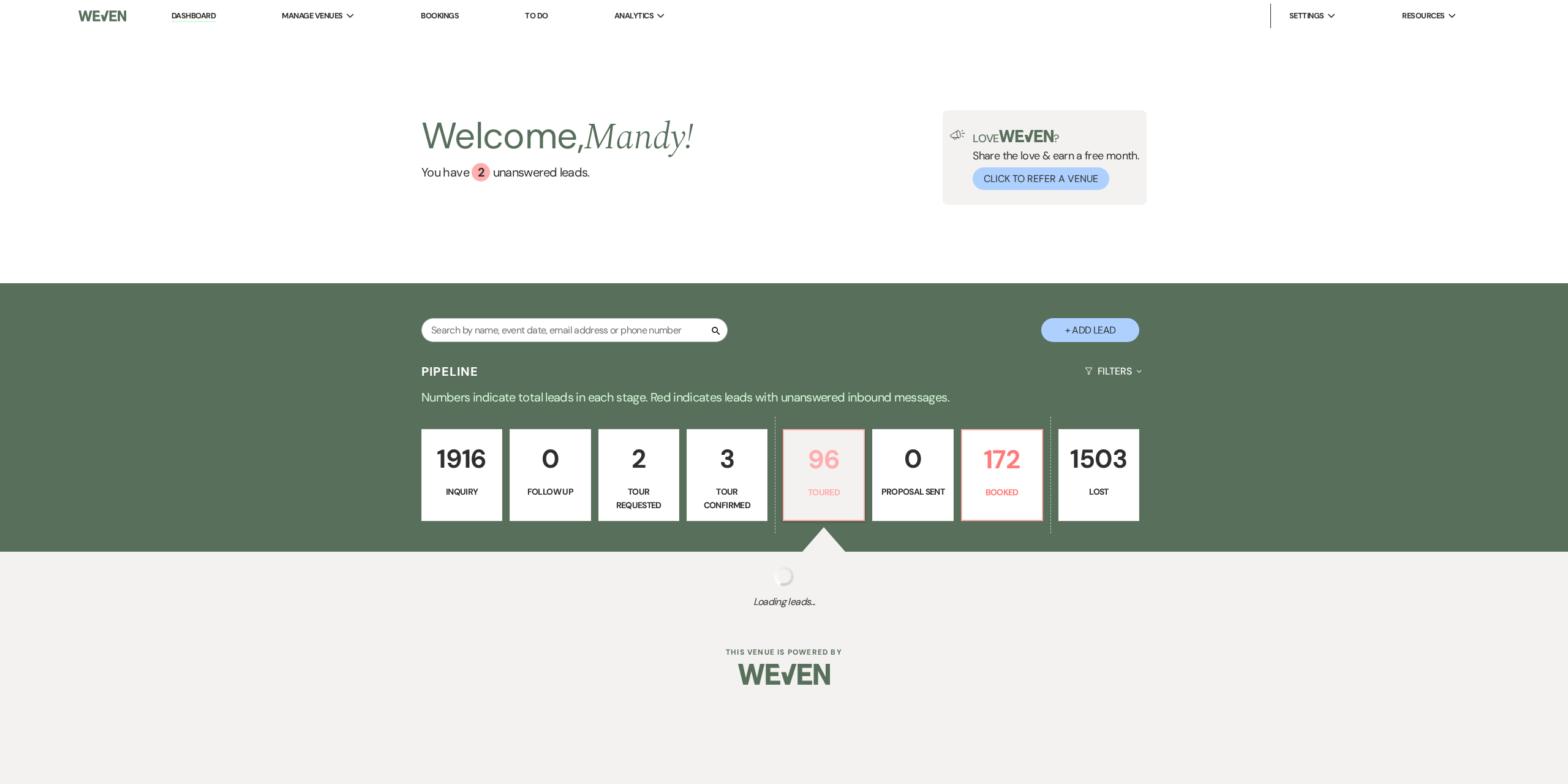
select select "5"
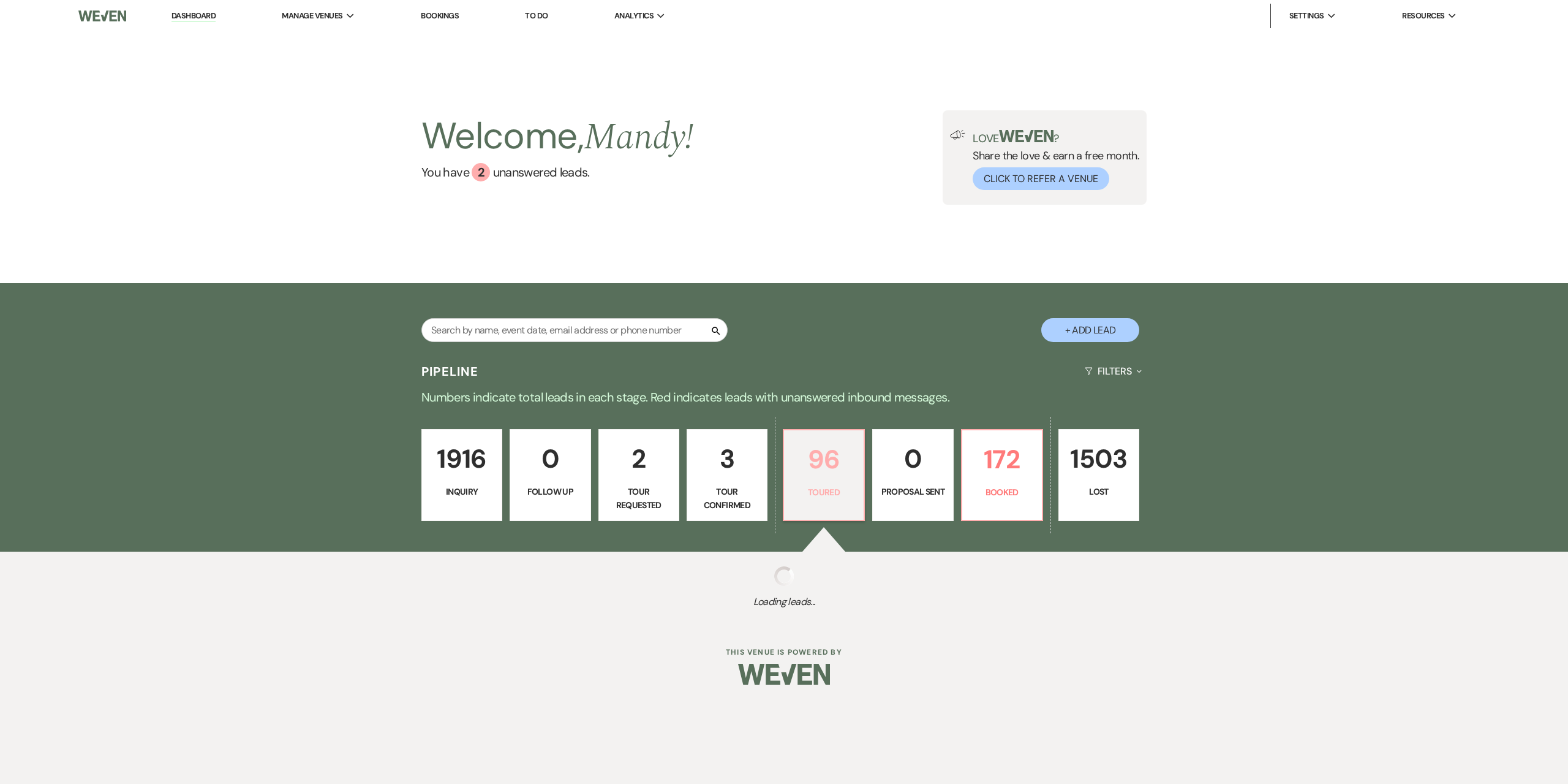
select select "5"
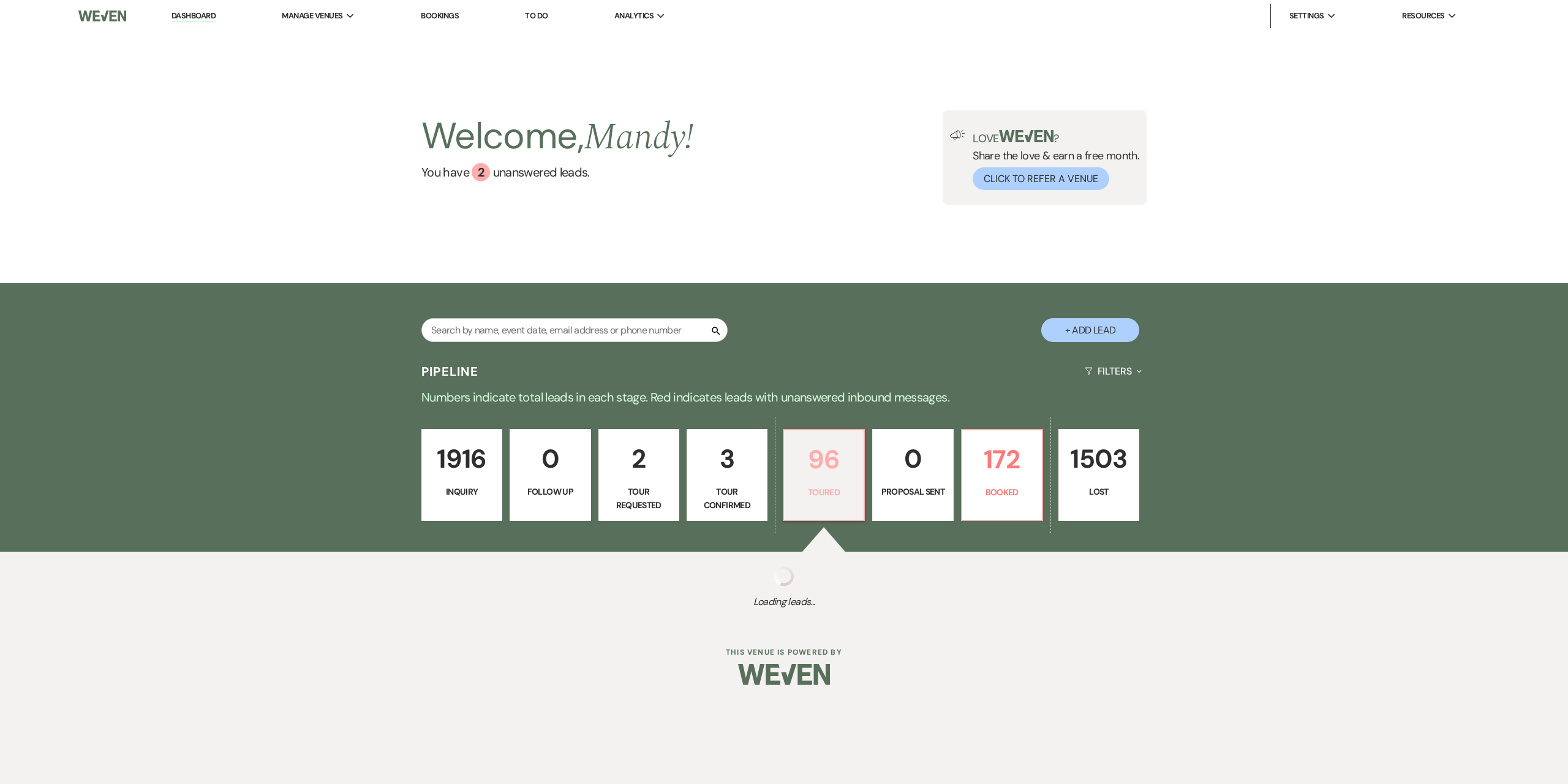
select select "5"
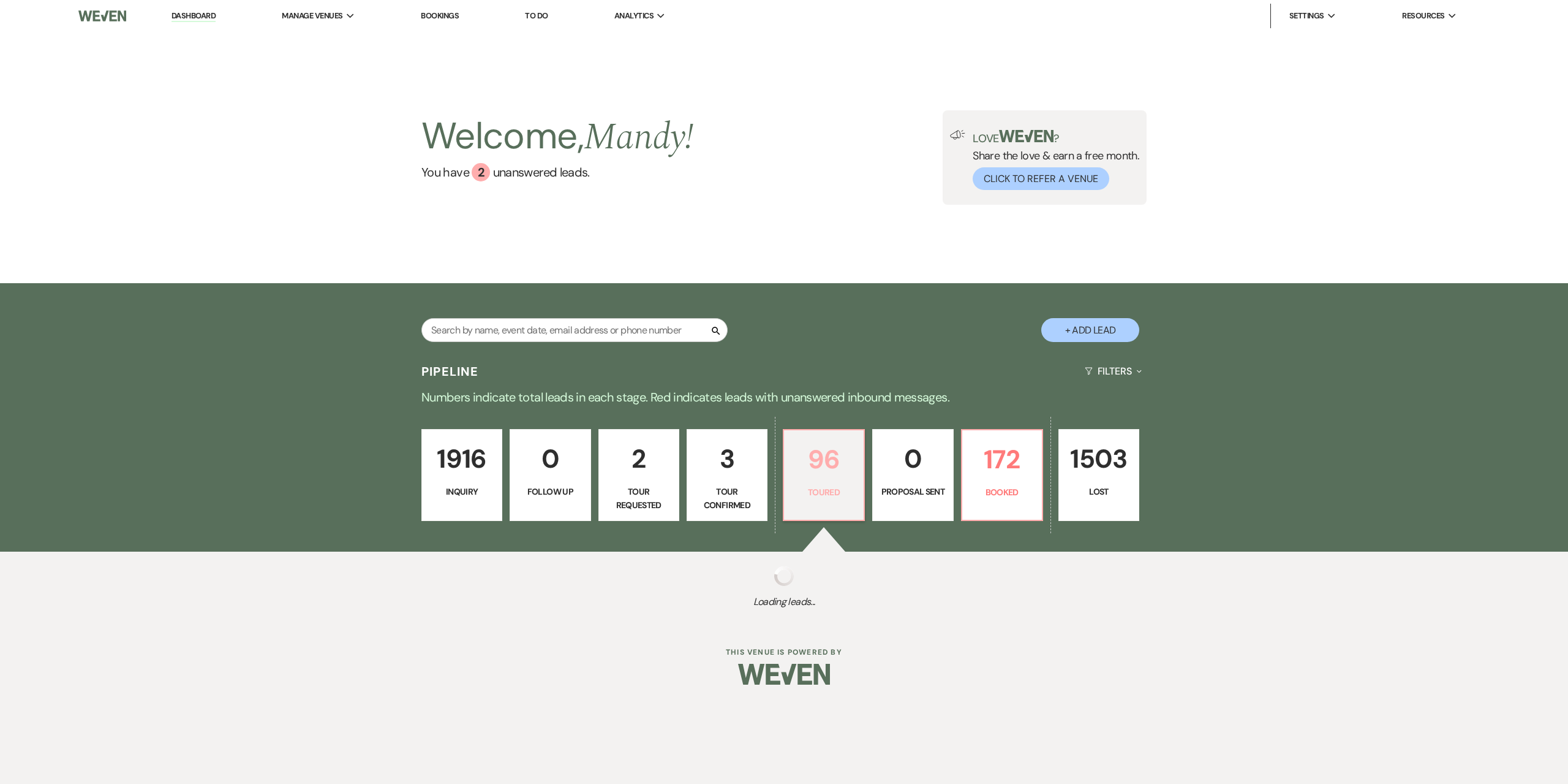
select select "5"
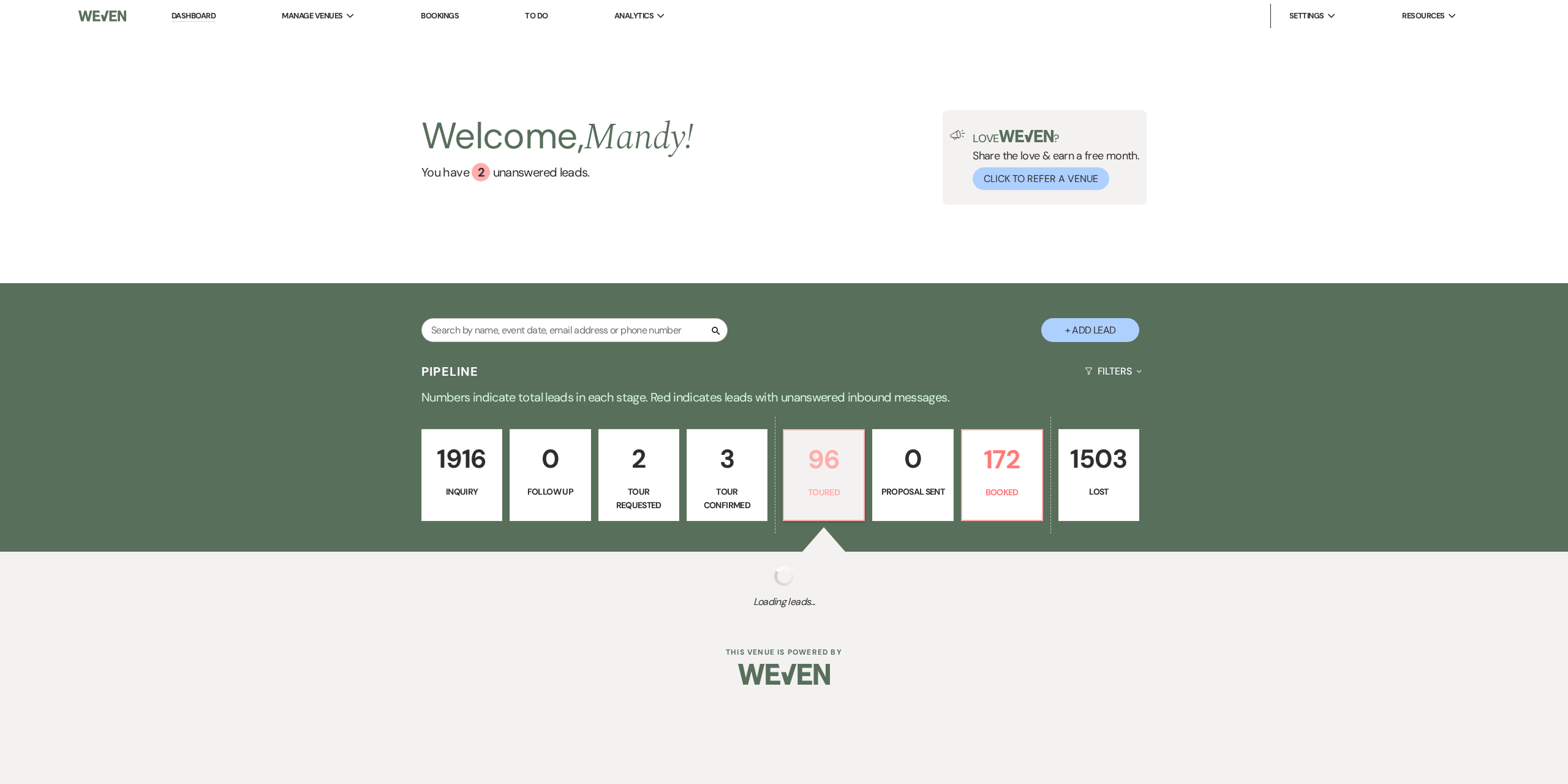
select select "5"
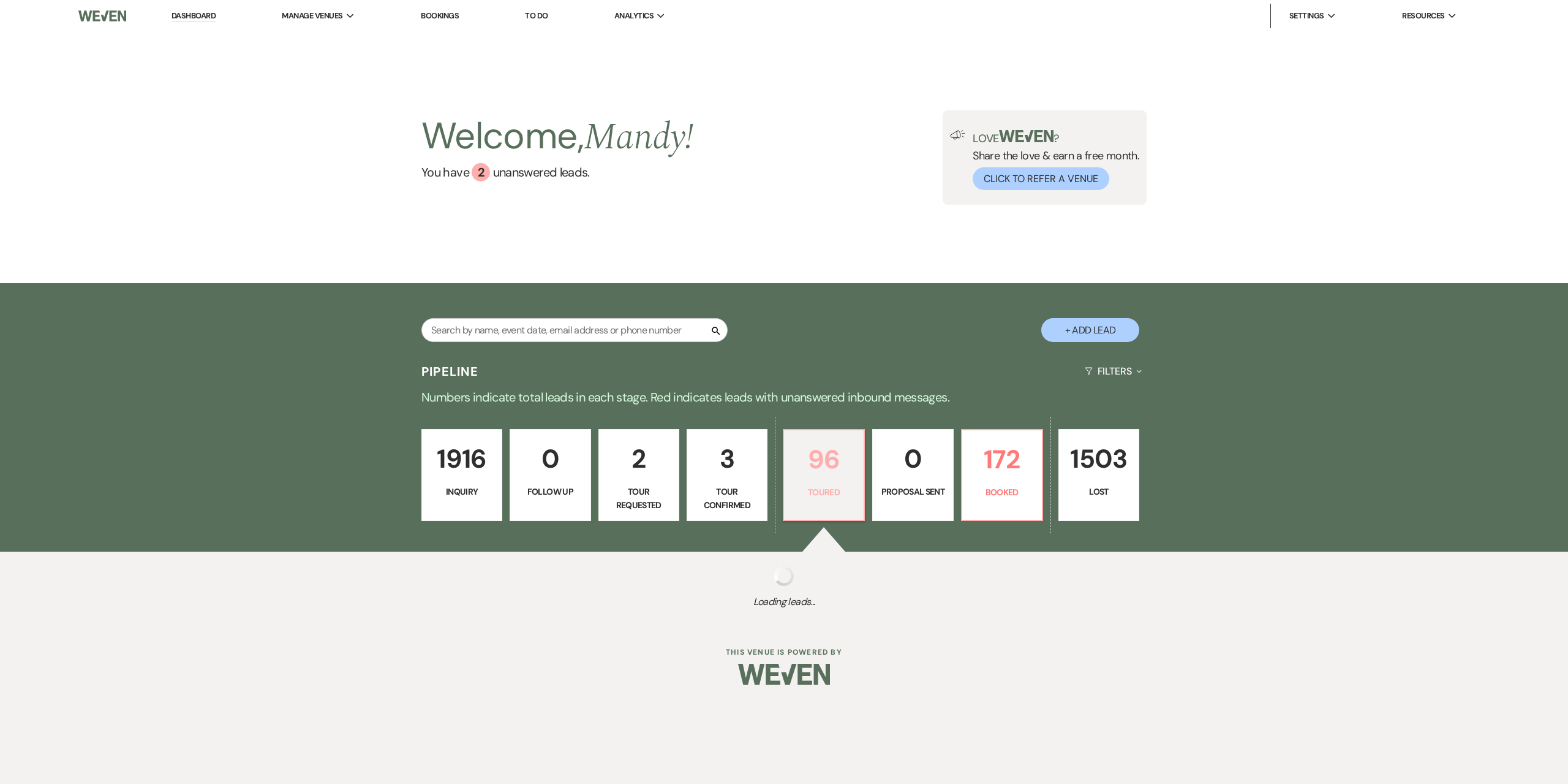
select select "5"
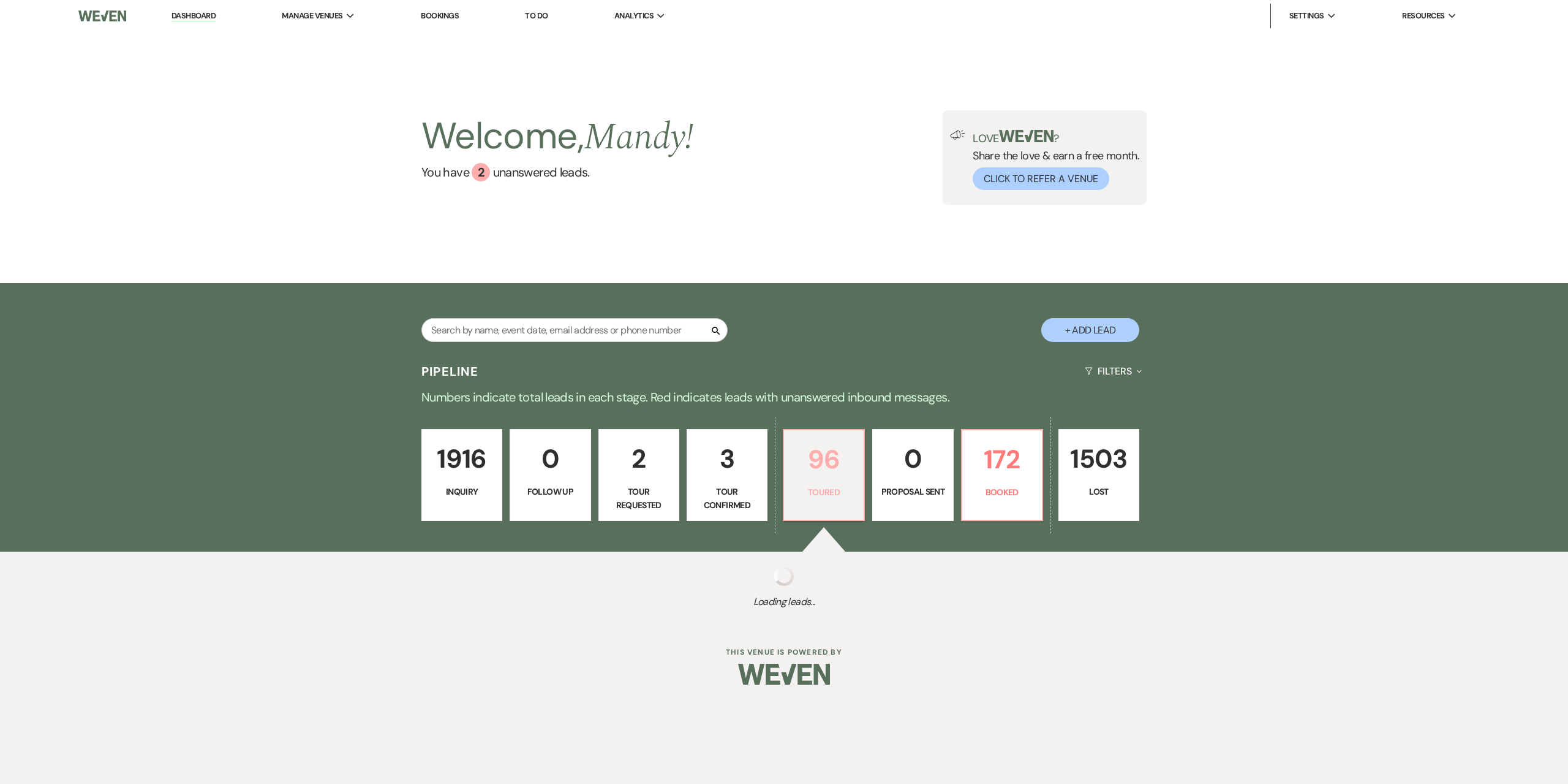
select select "5"
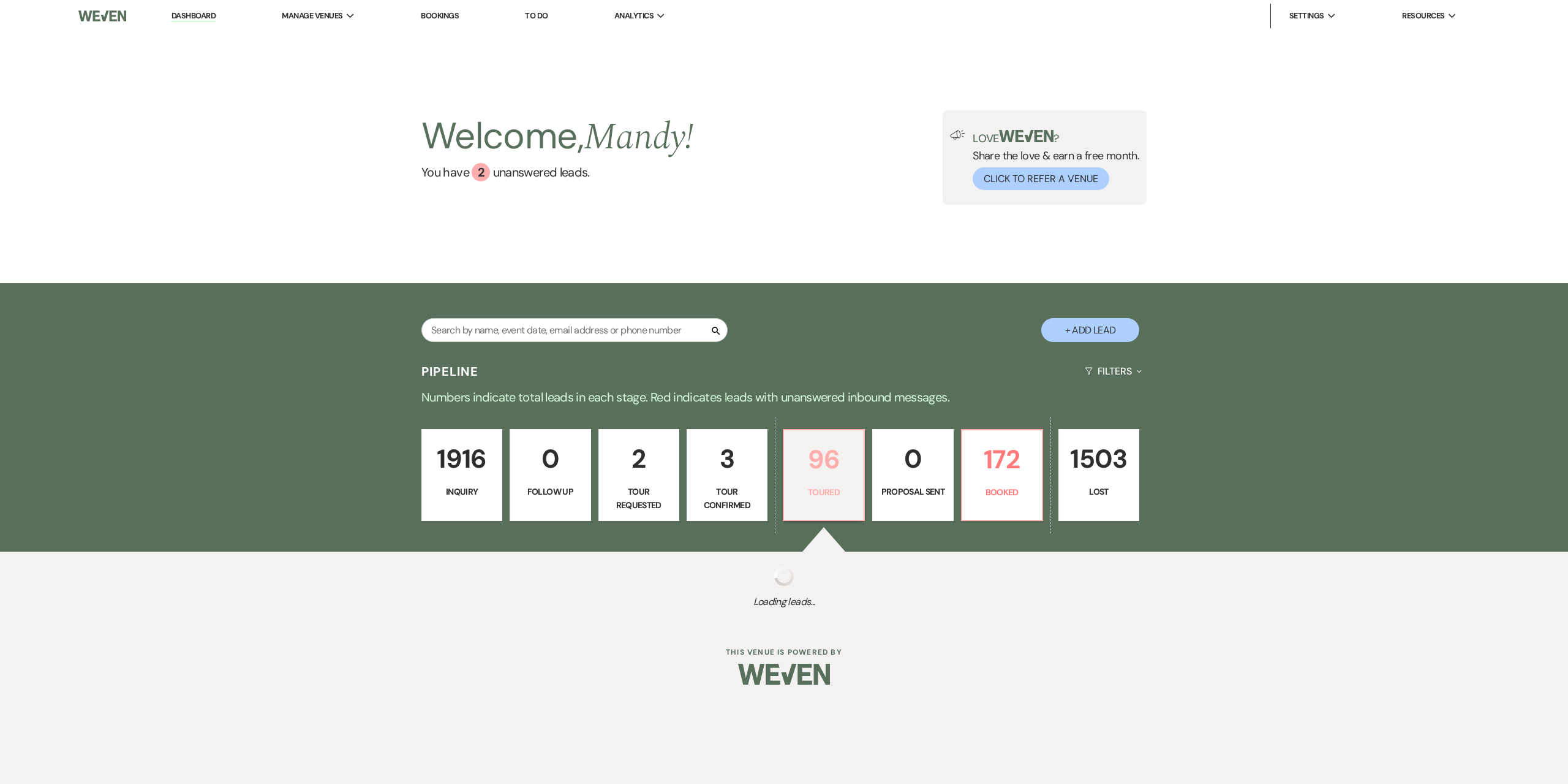
select select "5"
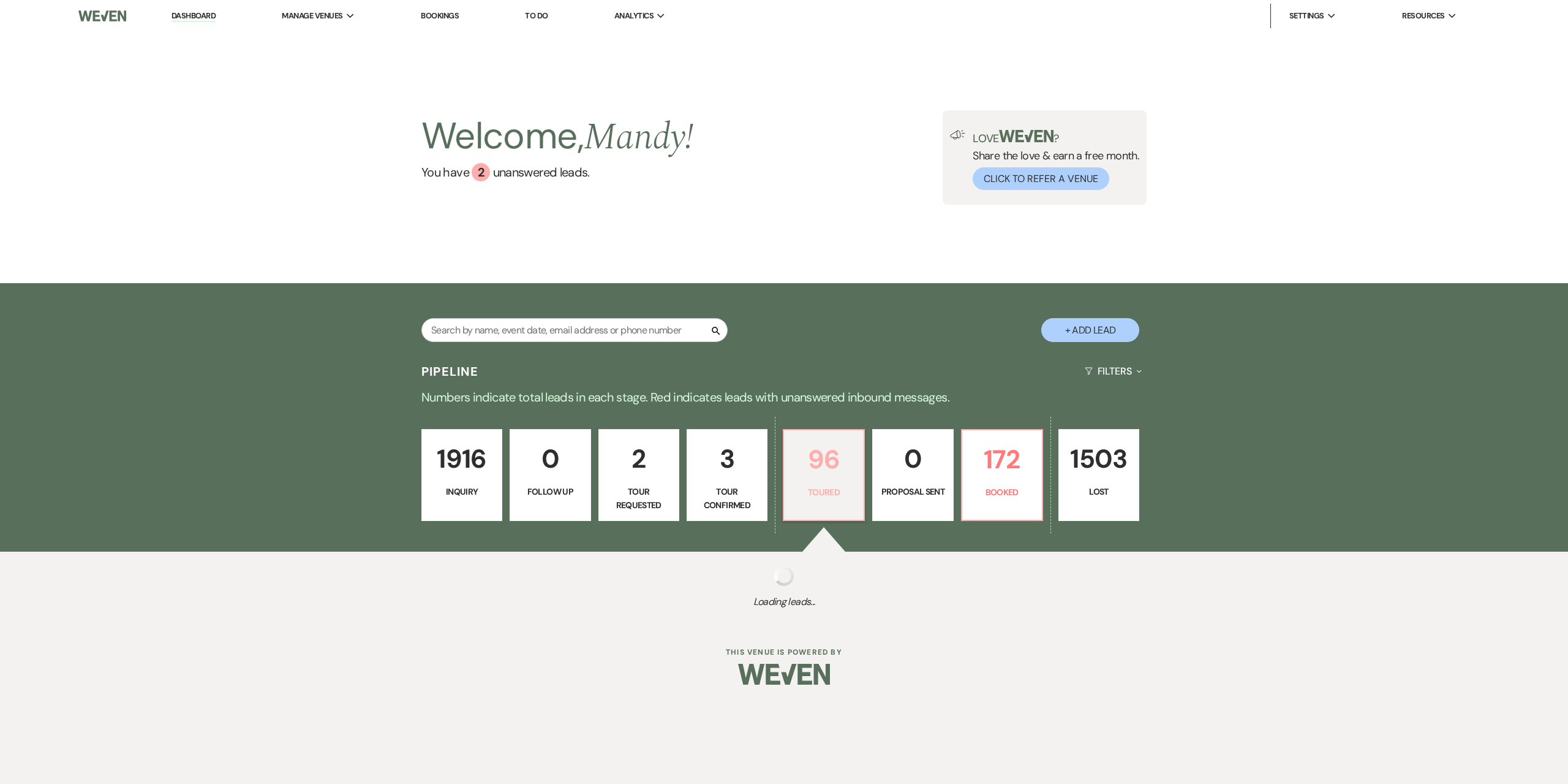
select select "5"
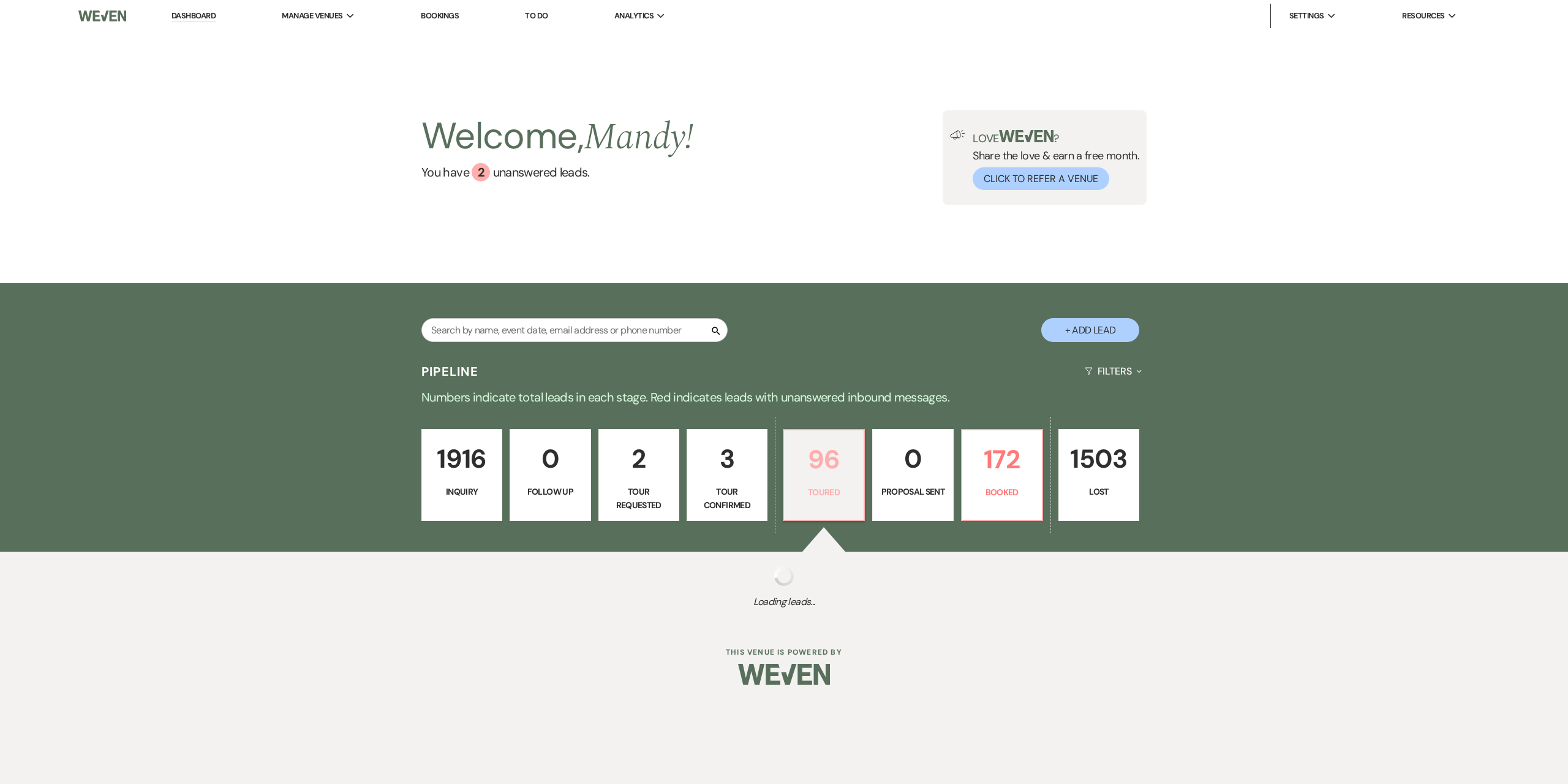
select select "5"
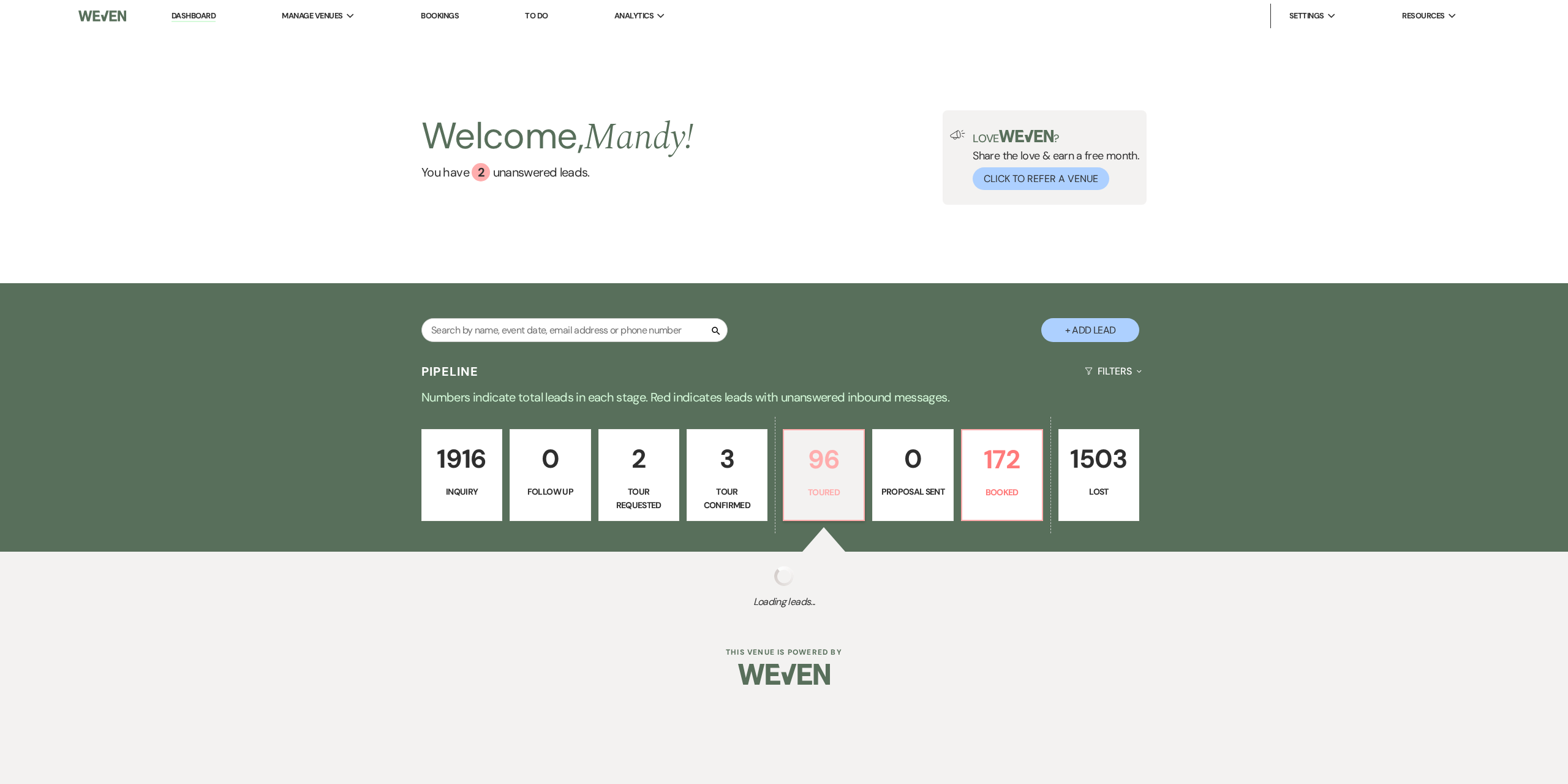
select select "5"
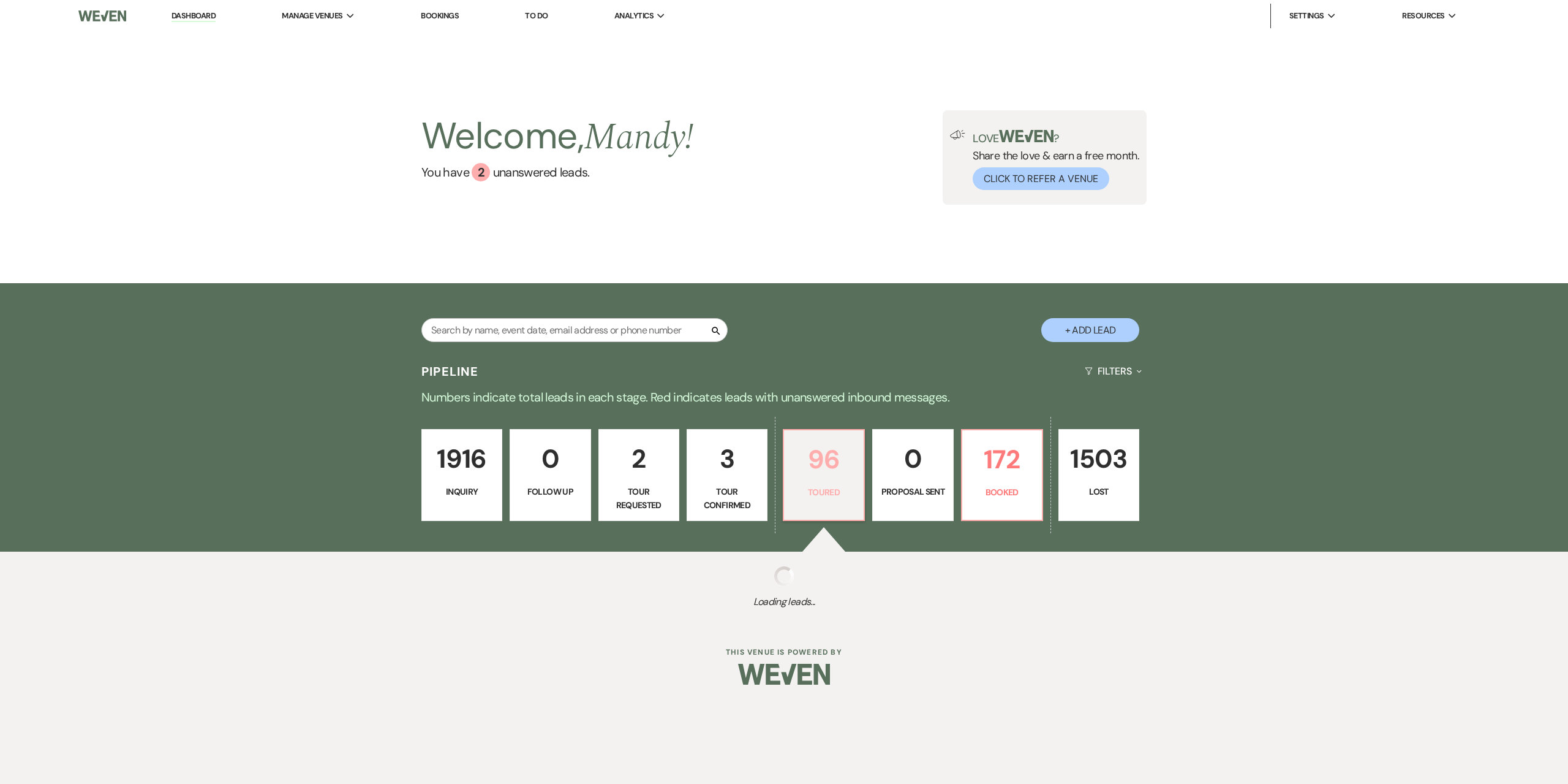
select select "5"
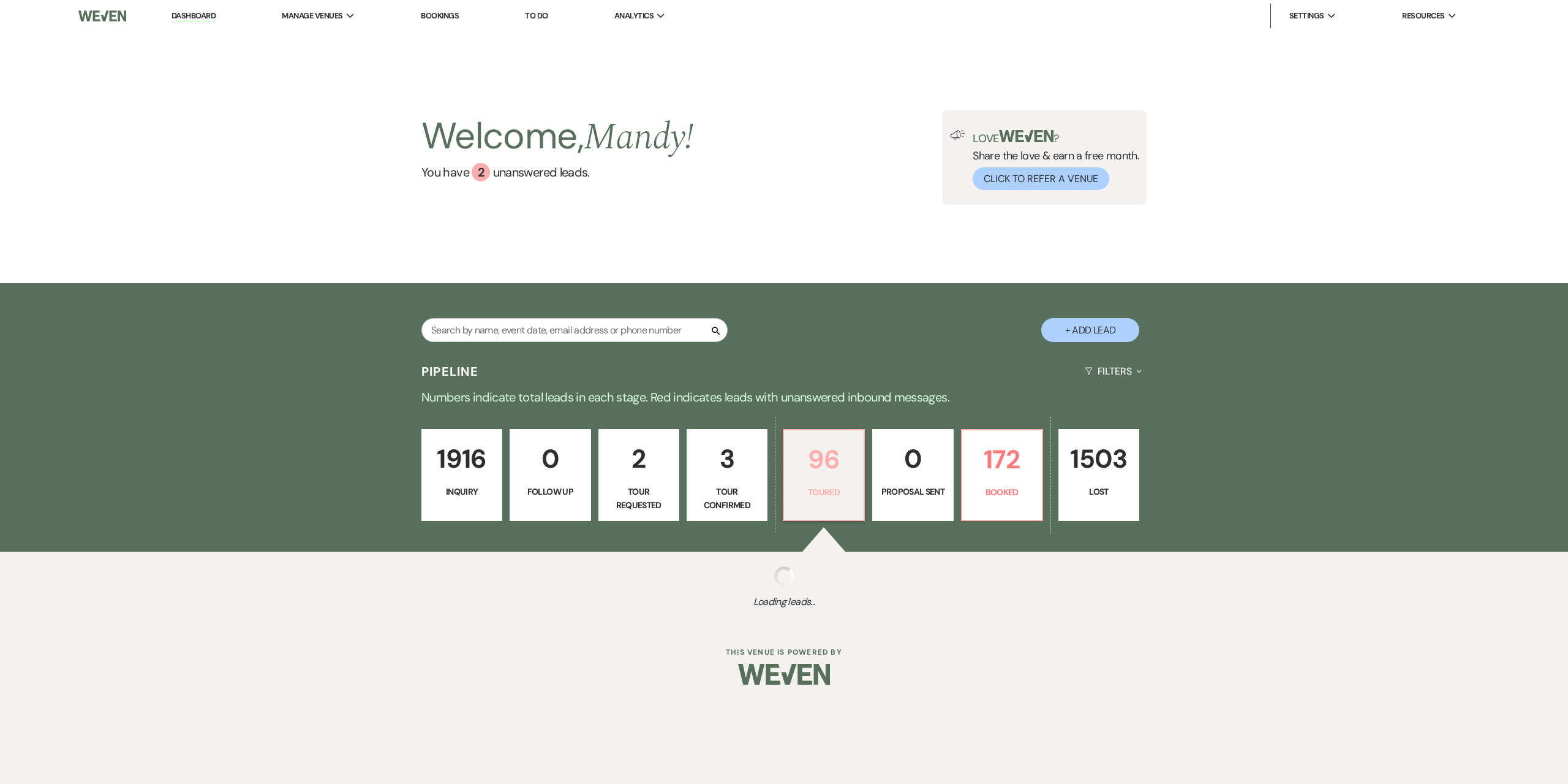
select select "5"
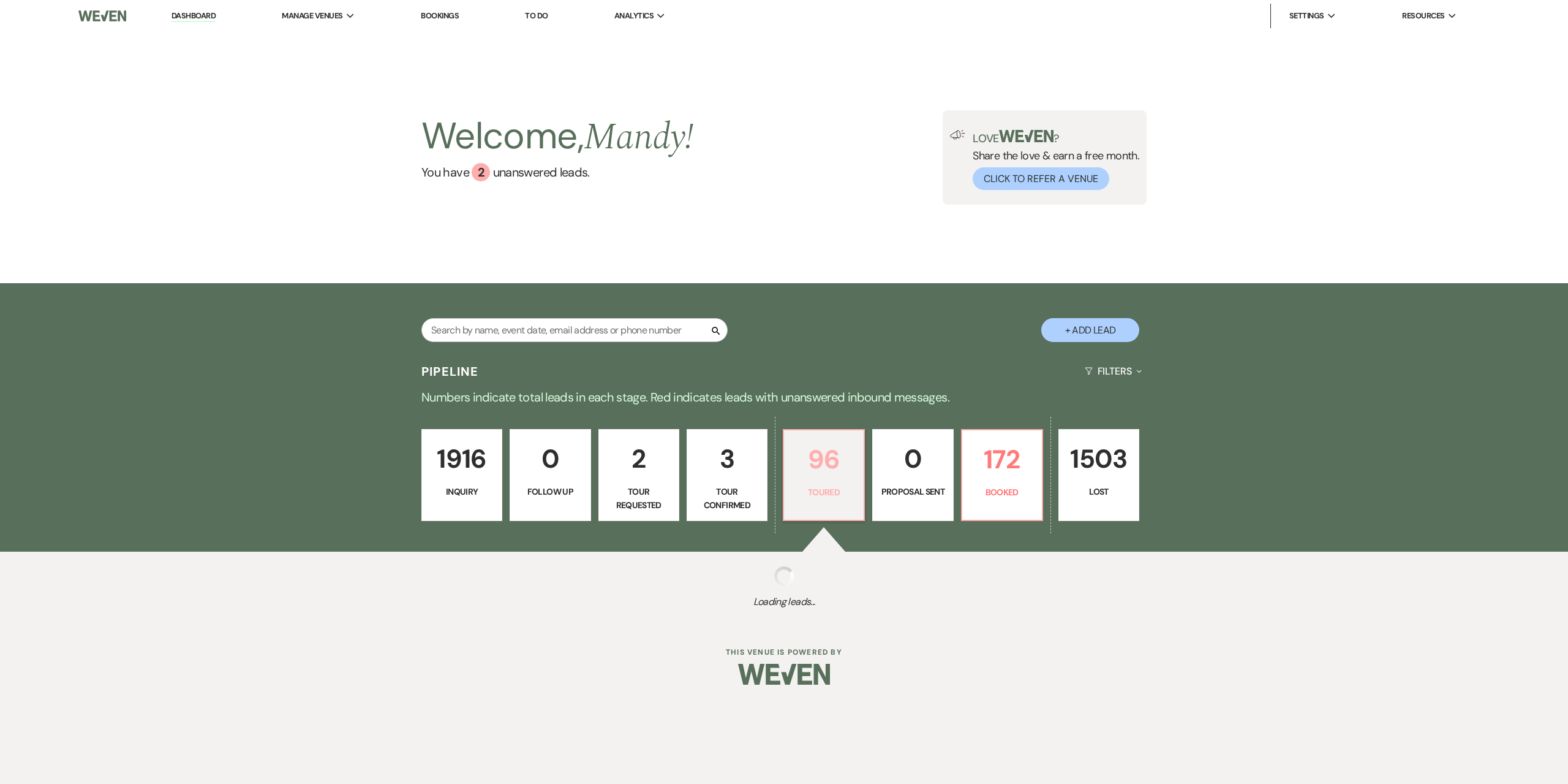
select select "5"
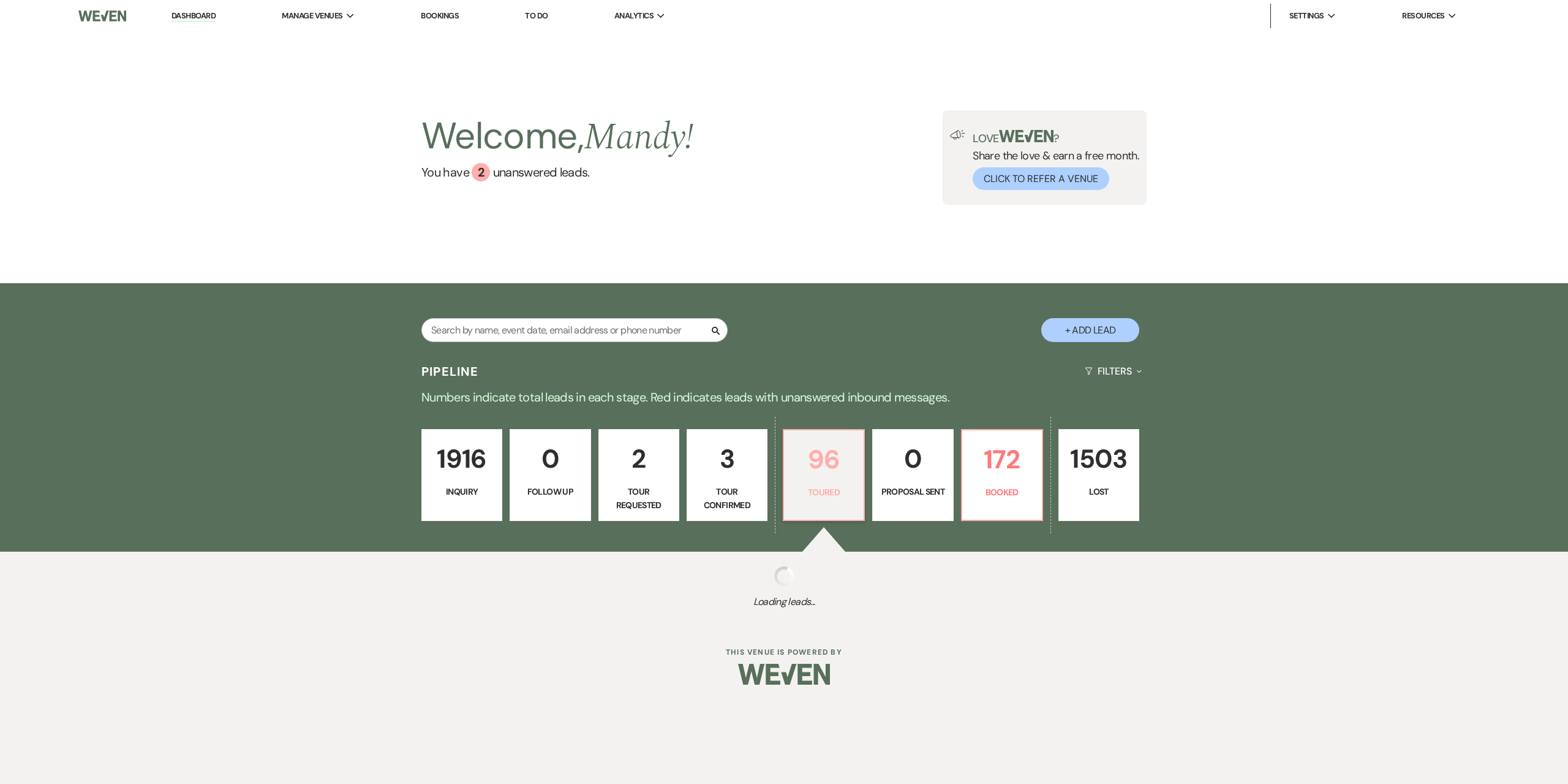
select select "5"
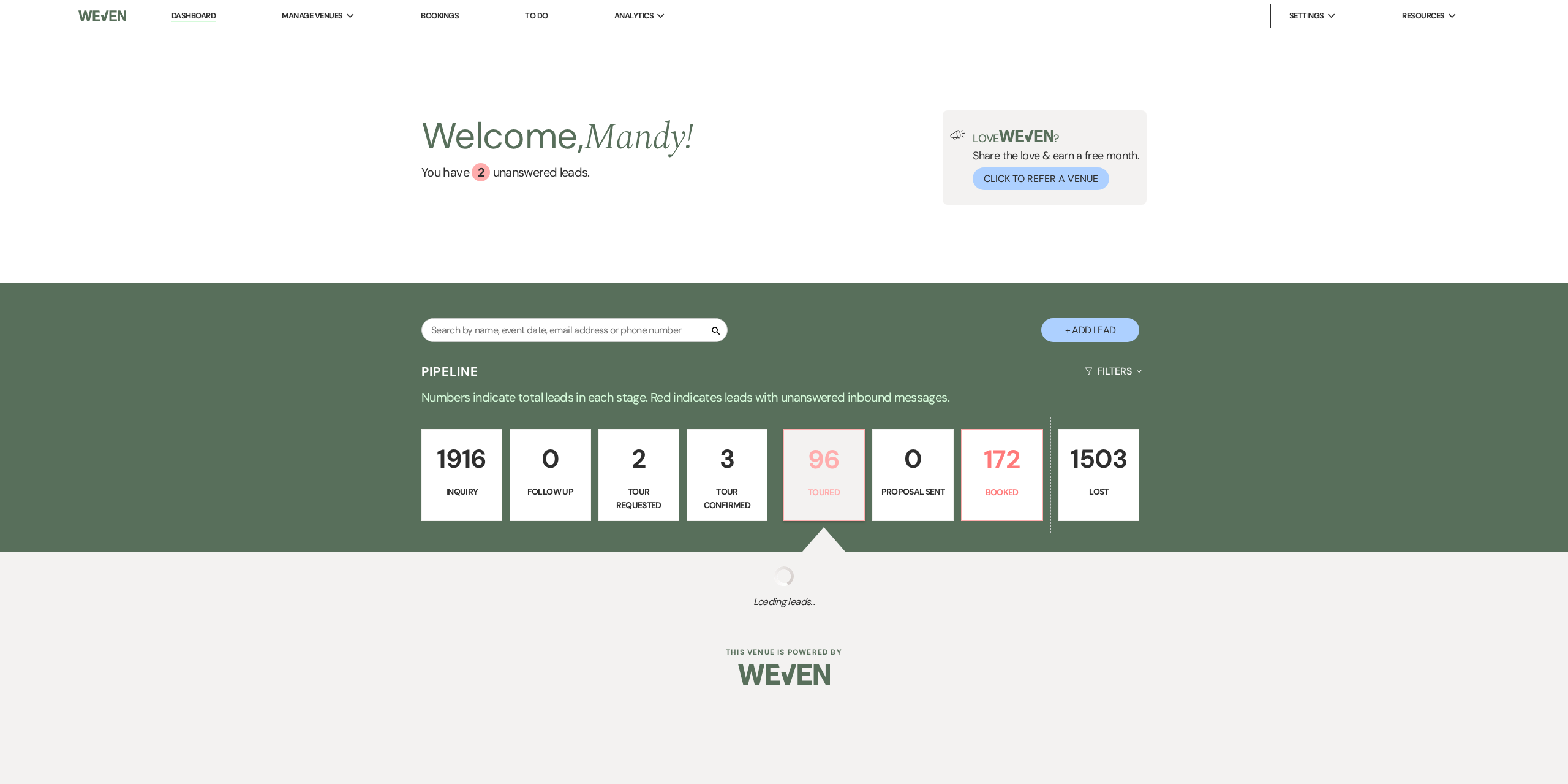
select select "5"
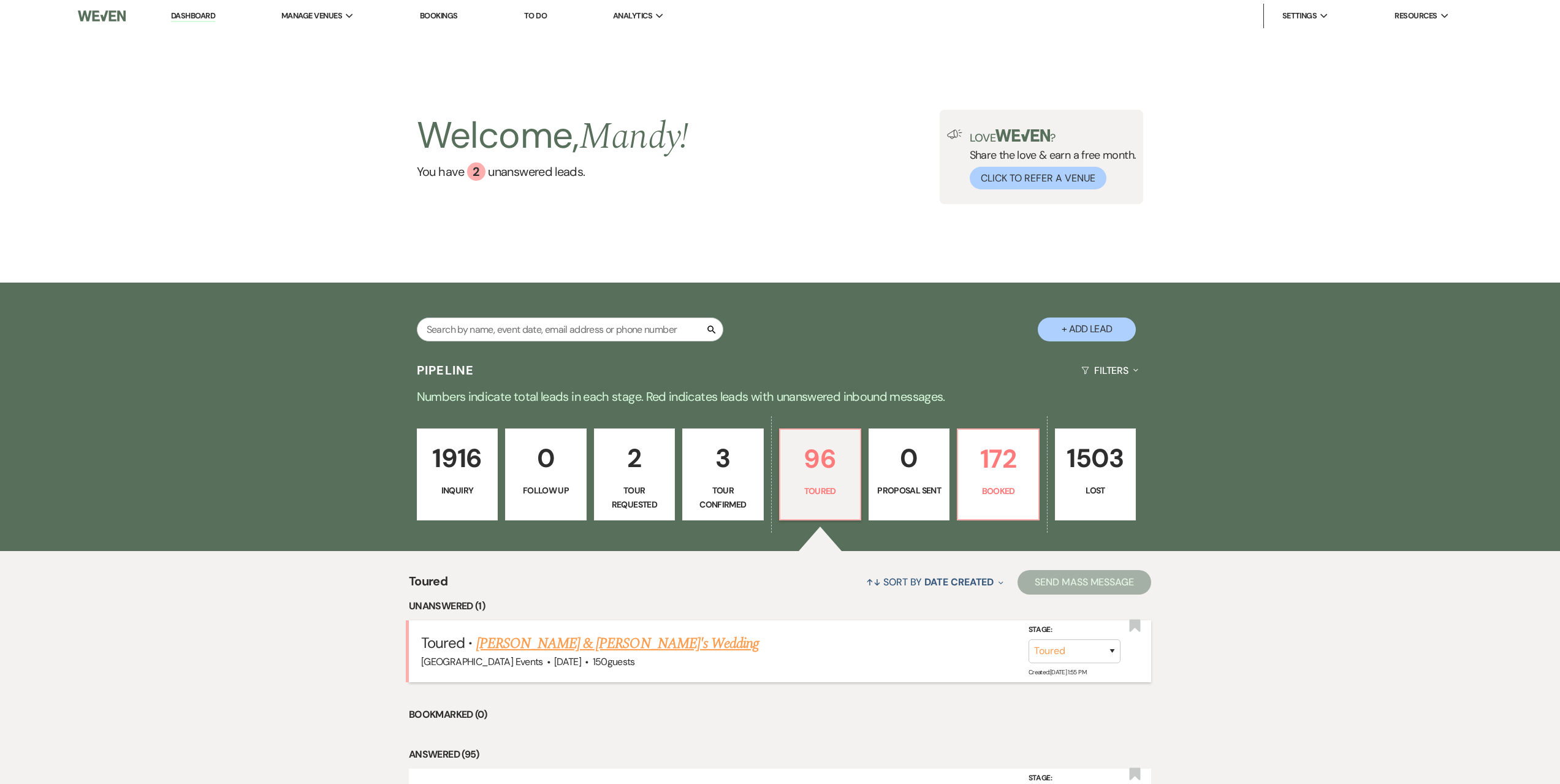
click at [601, 641] on link "[PERSON_NAME] & [PERSON_NAME]'s Wedding" at bounding box center [618, 643] width 283 height 22
select select "5"
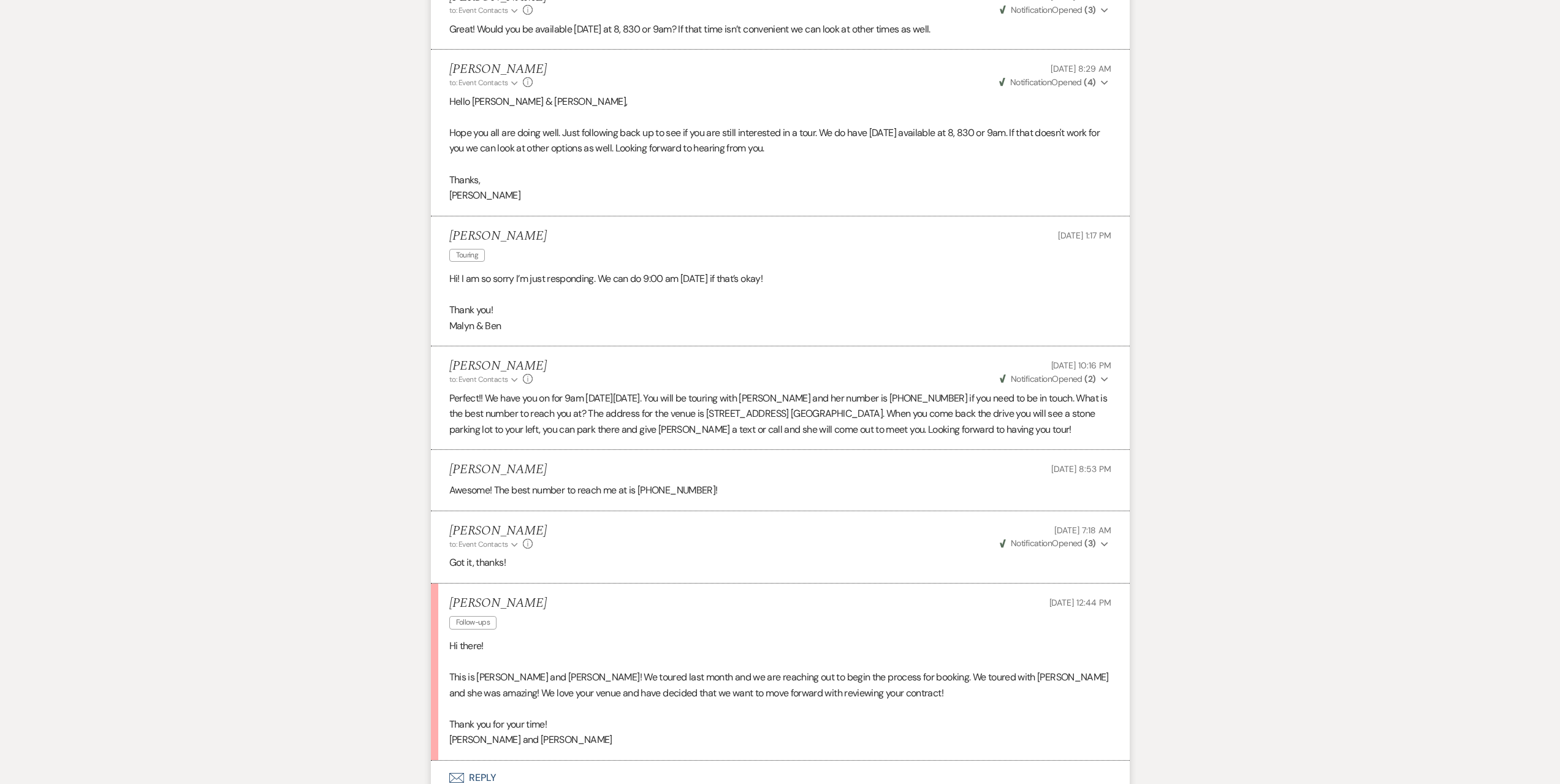
scroll to position [2437, 0]
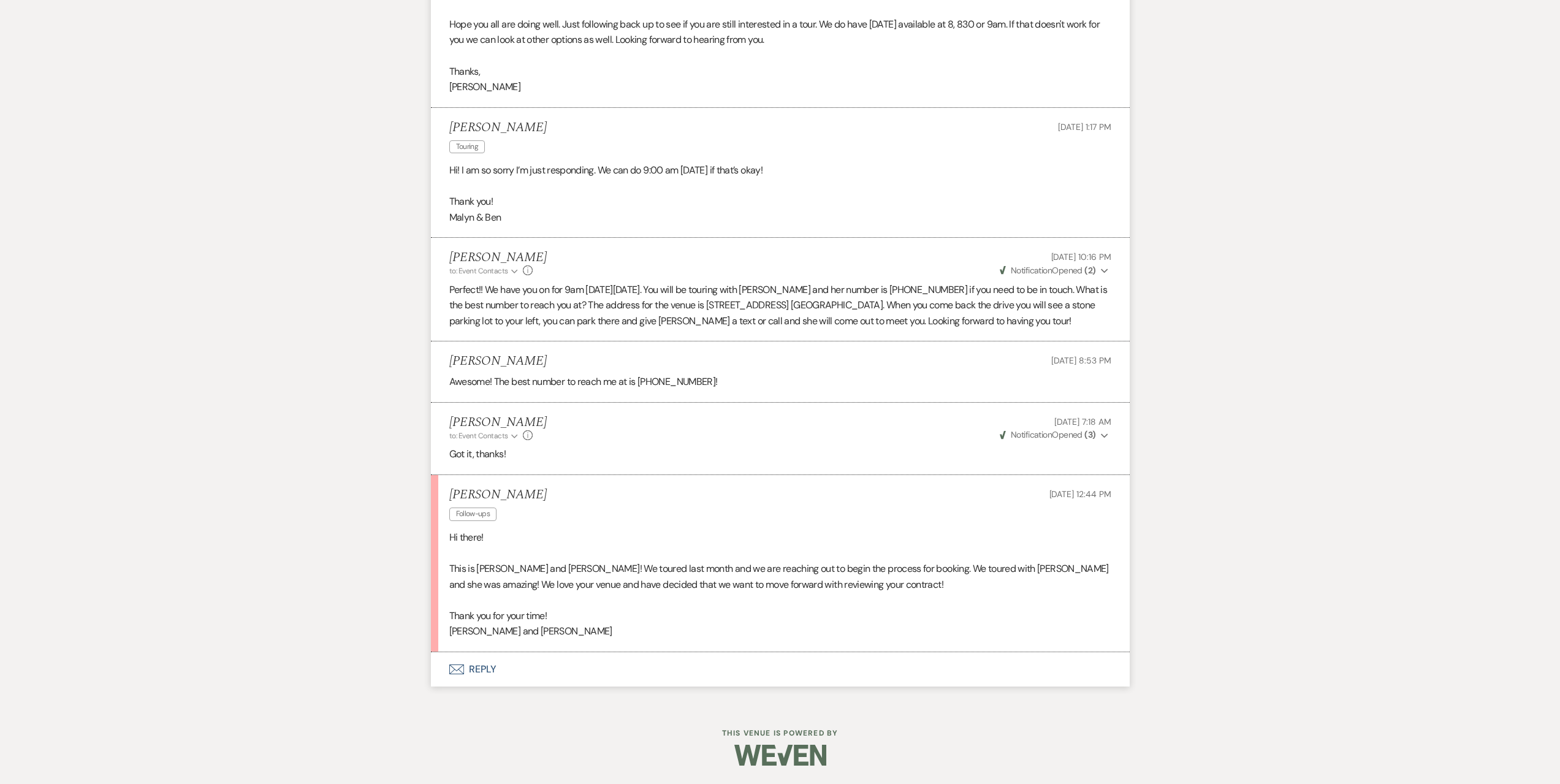
click at [542, 664] on button "Envelope Reply" at bounding box center [780, 669] width 699 height 34
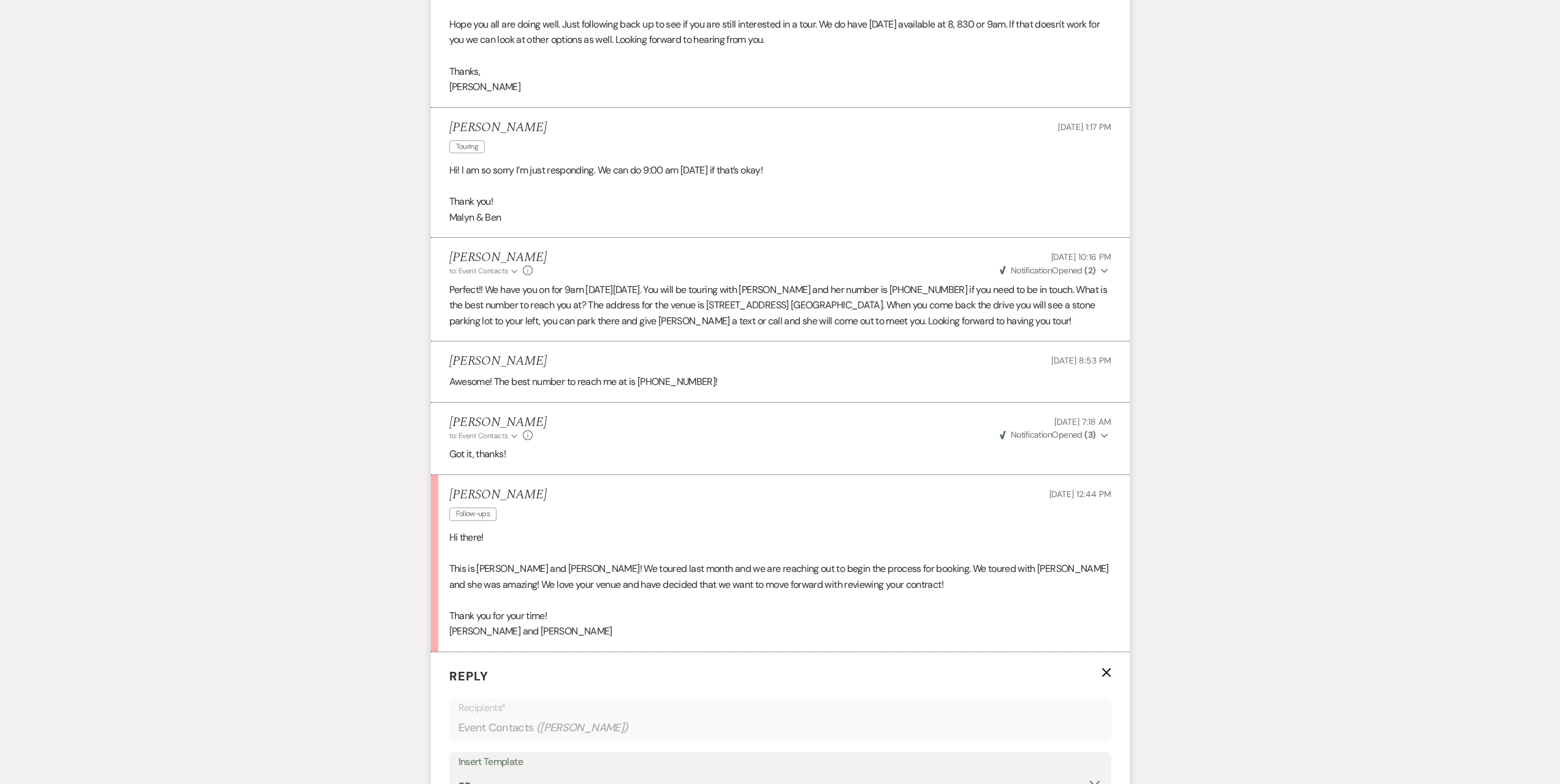
scroll to position [2744, 0]
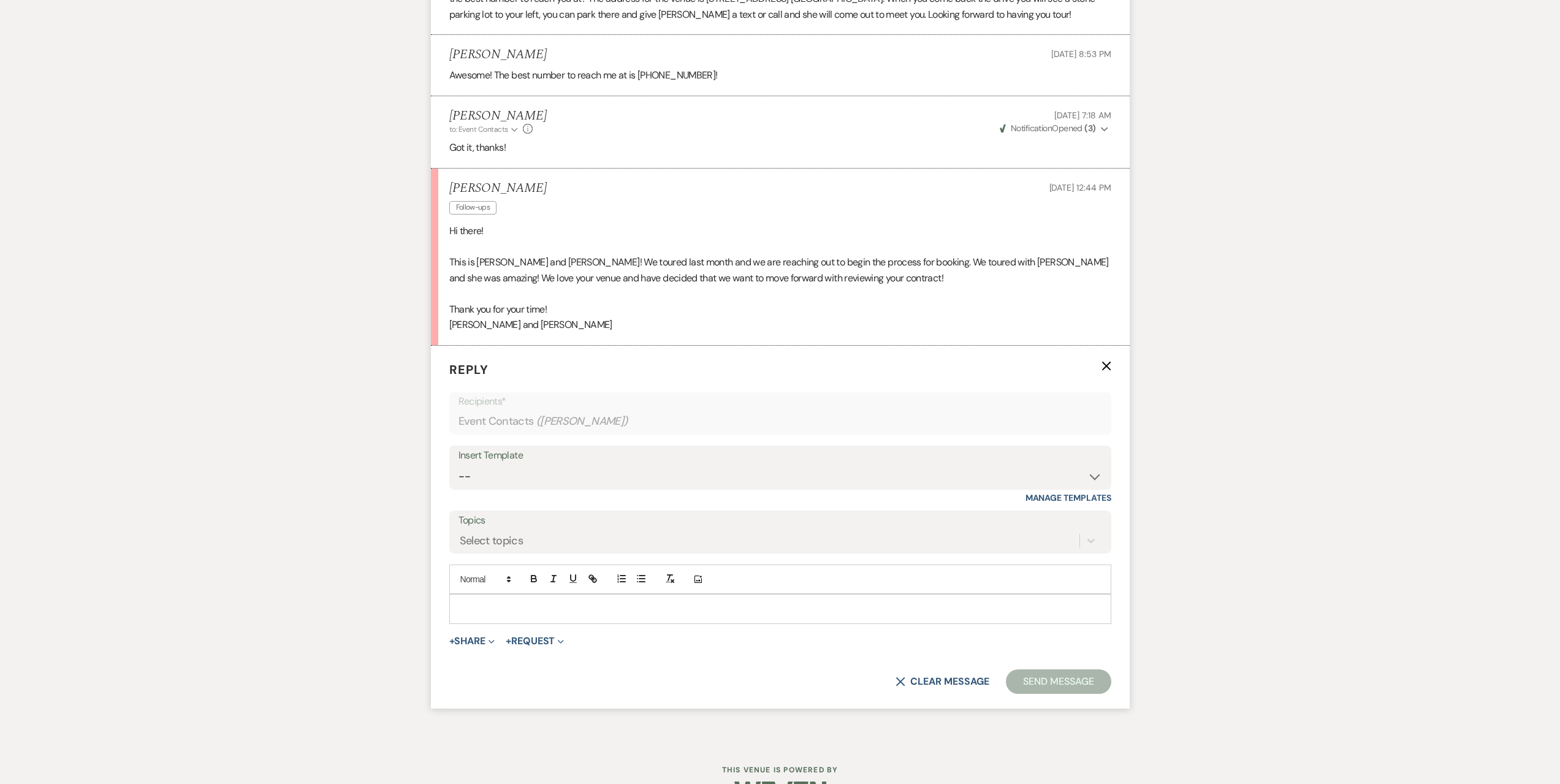
click at [515, 609] on p at bounding box center [780, 609] width 643 height 13
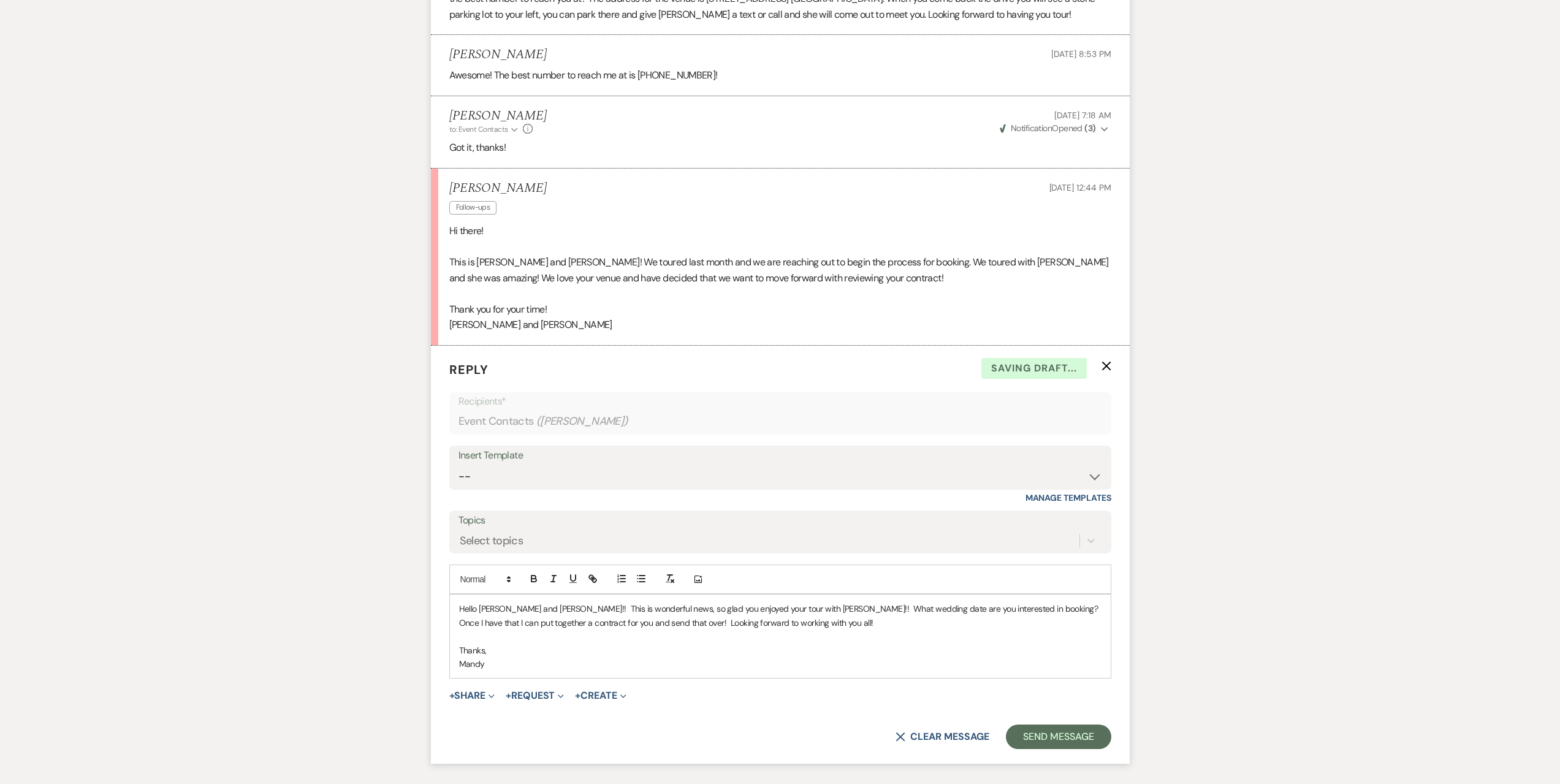
click at [546, 607] on p "Hello [PERSON_NAME] and [PERSON_NAME]!! This is wonderful news, so glad you enj…" at bounding box center [780, 615] width 643 height 27
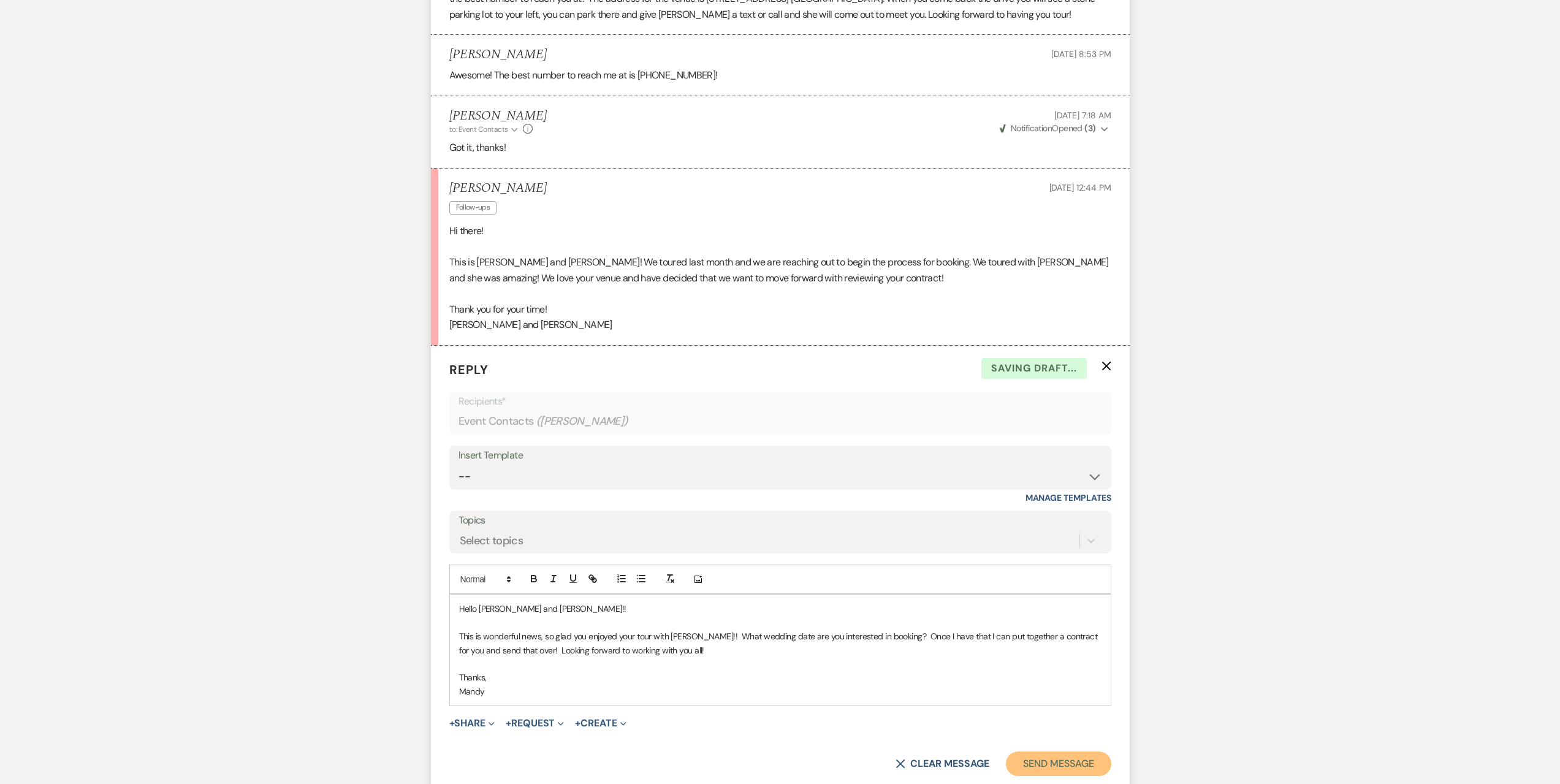
click at [1033, 761] on button "Send Message" at bounding box center [1058, 763] width 105 height 25
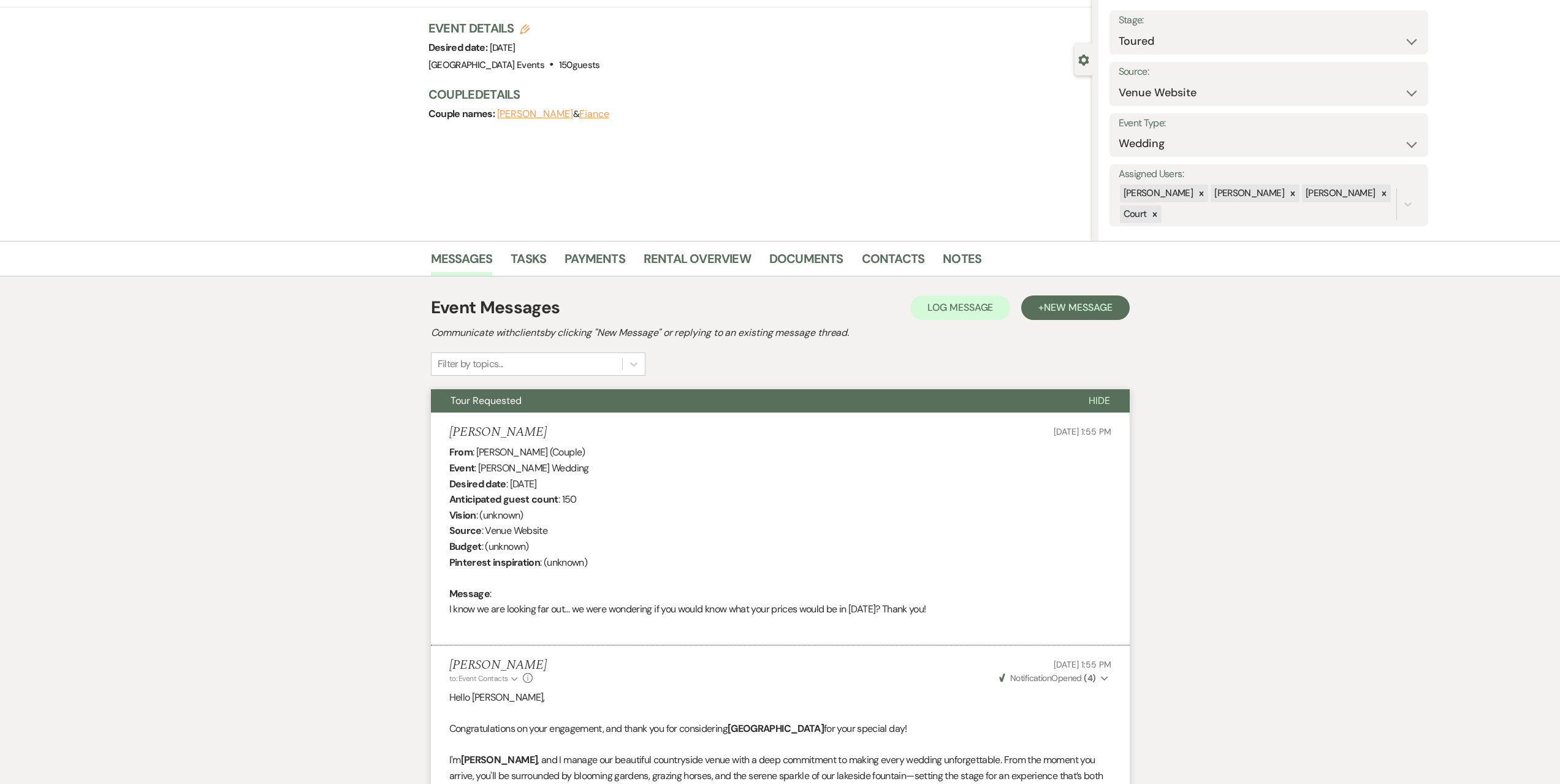
scroll to position [0, 0]
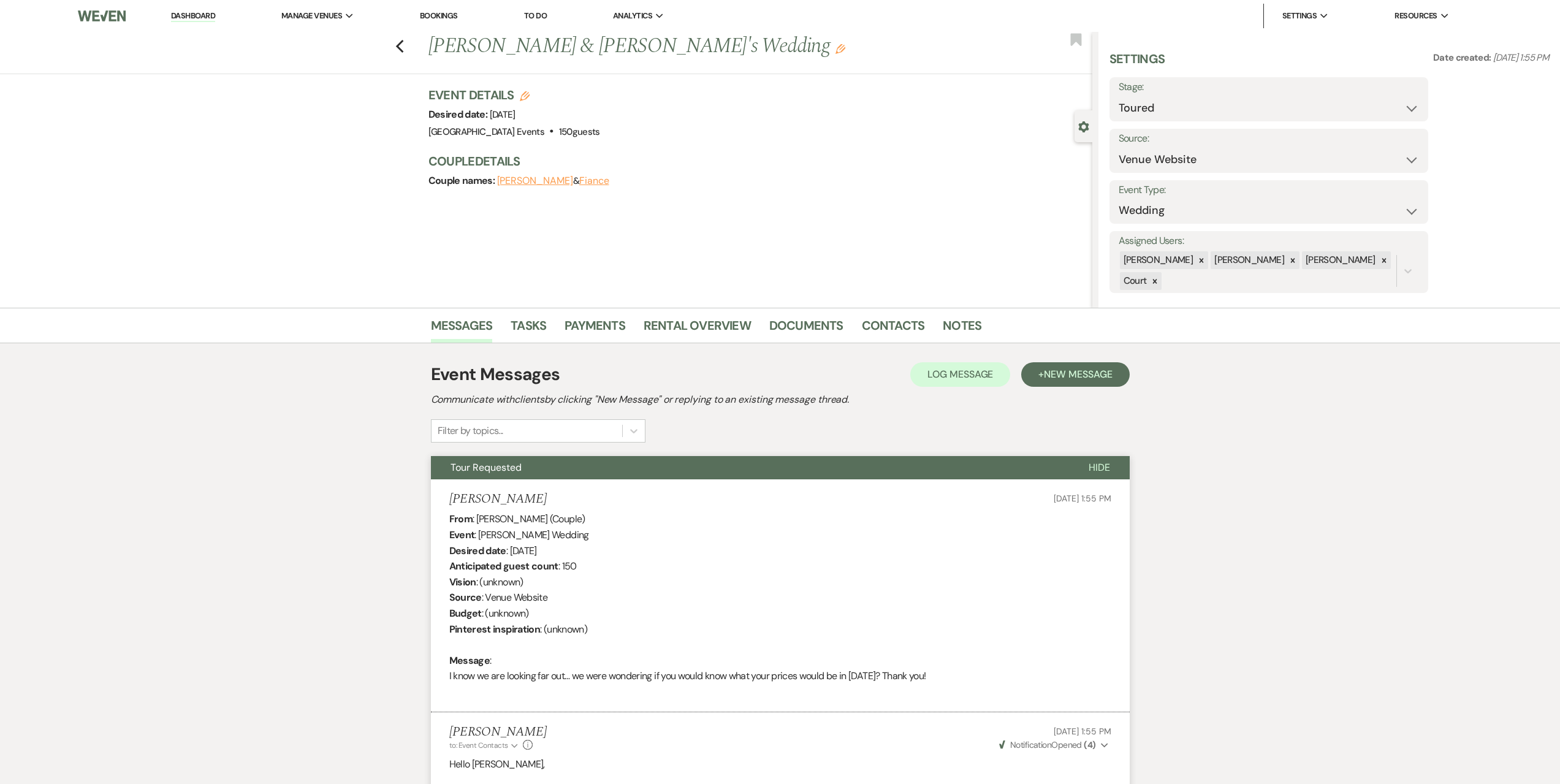
click at [193, 13] on link "Dashboard" at bounding box center [193, 16] width 44 height 11
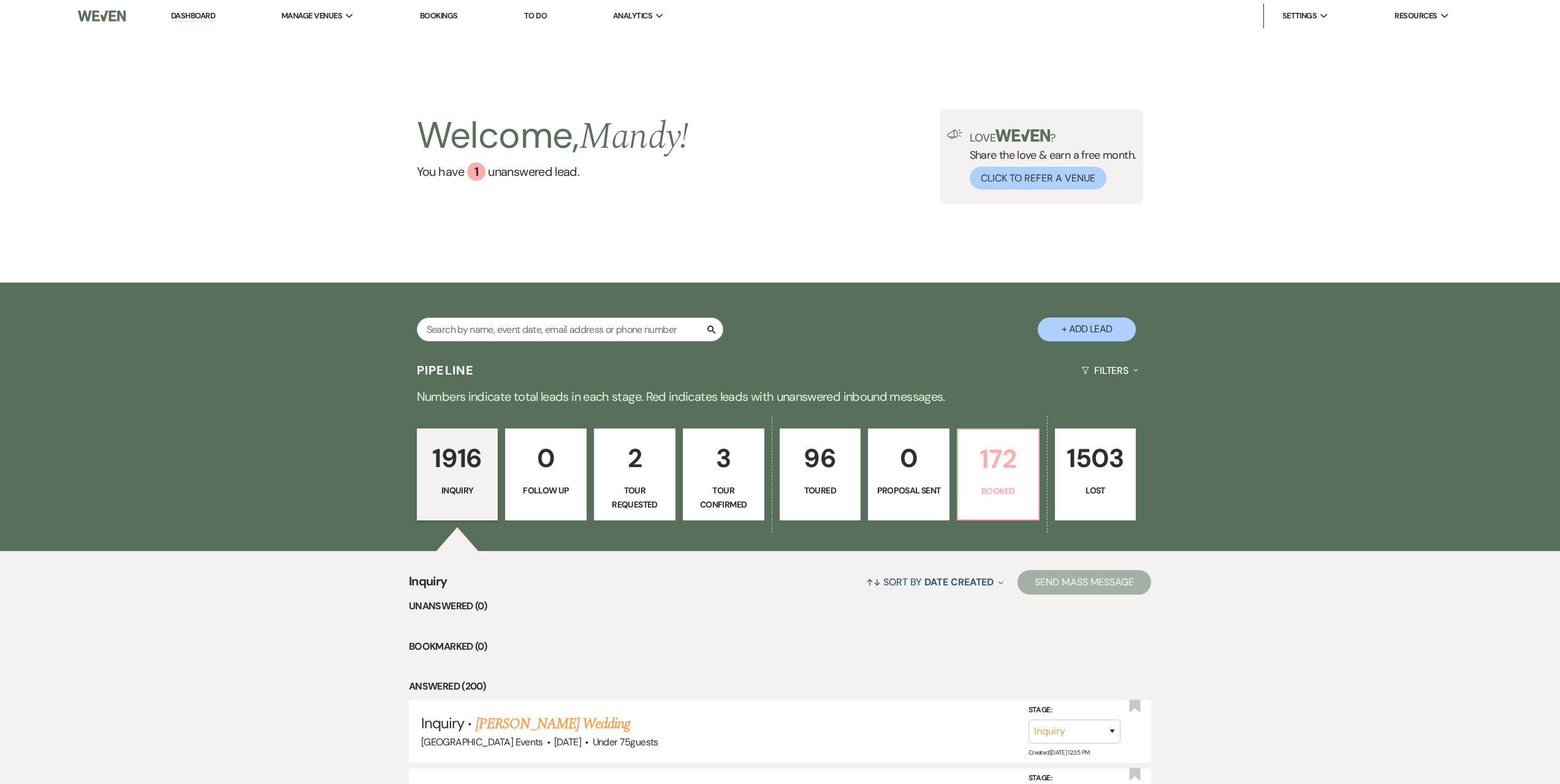
click at [1007, 492] on p "Booked" at bounding box center [999, 491] width 65 height 13
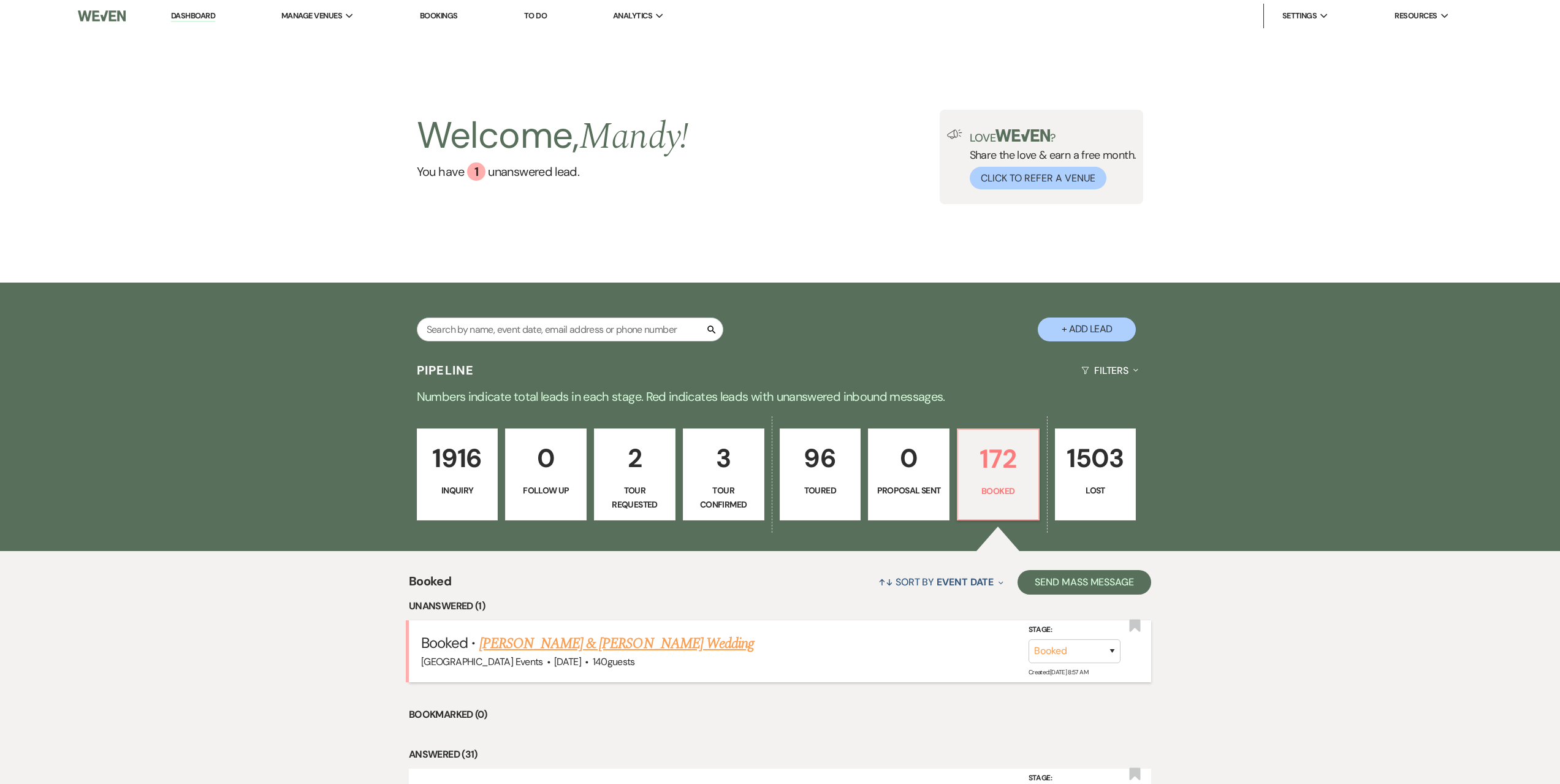
click at [638, 635] on link "[PERSON_NAME] & [PERSON_NAME] Wedding" at bounding box center [616, 643] width 274 height 22
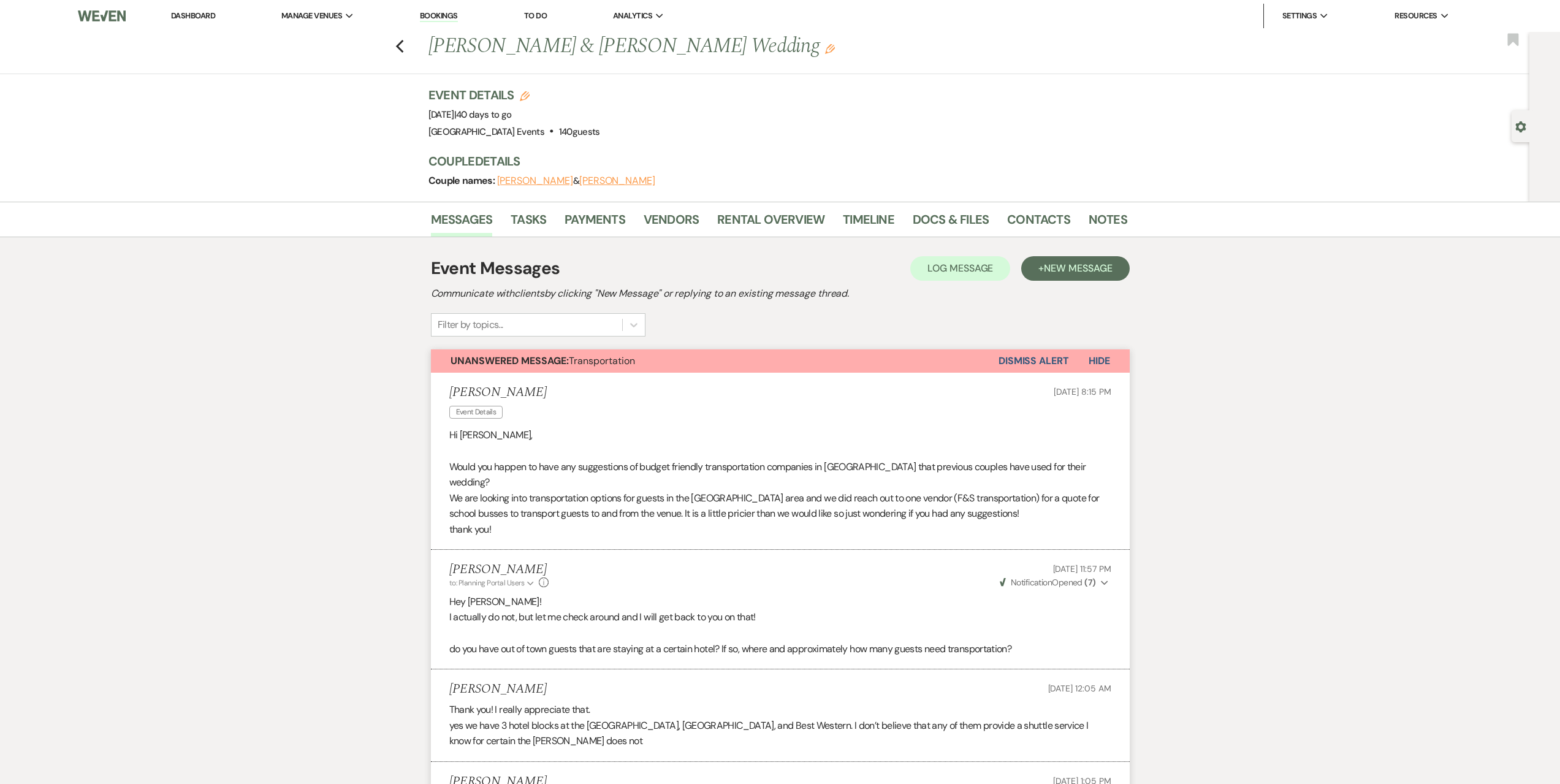
click at [198, 23] on li "Dashboard" at bounding box center [193, 16] width 56 height 25
click at [199, 16] on link "Dashboard" at bounding box center [193, 16] width 44 height 11
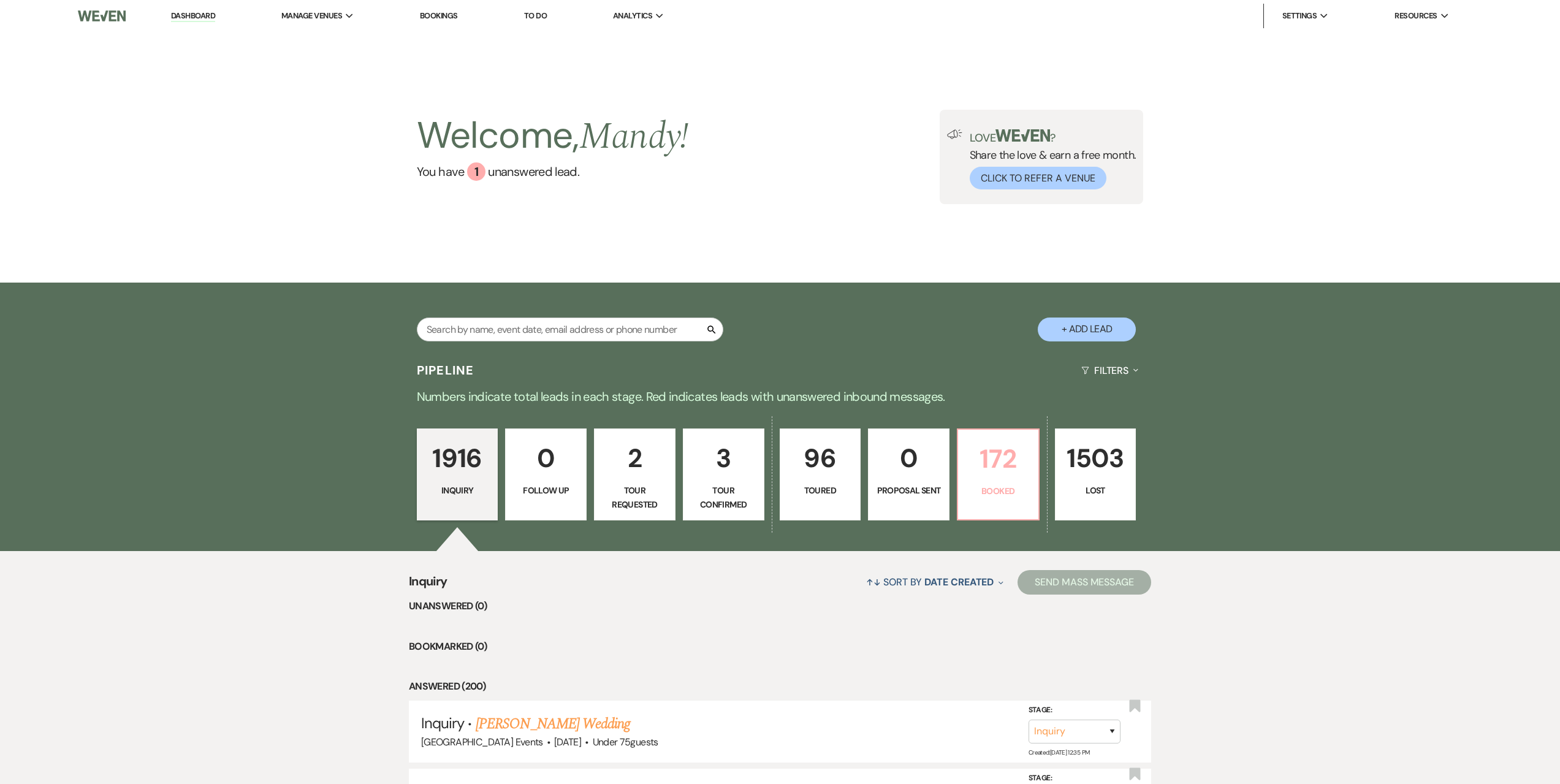
click at [1001, 482] on link "172 Booked" at bounding box center [999, 474] width 83 height 92
